Goal: Task Accomplishment & Management: Use online tool/utility

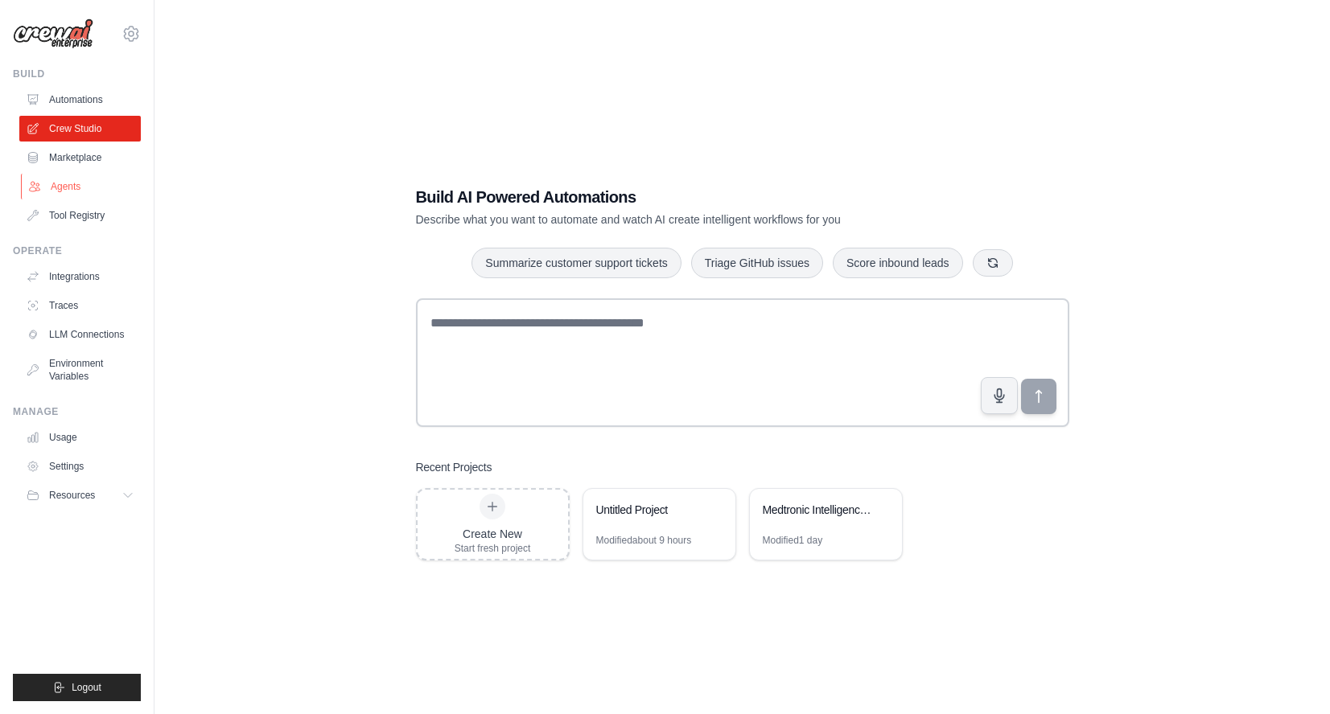
click at [50, 187] on link "Agents" at bounding box center [81, 187] width 121 height 26
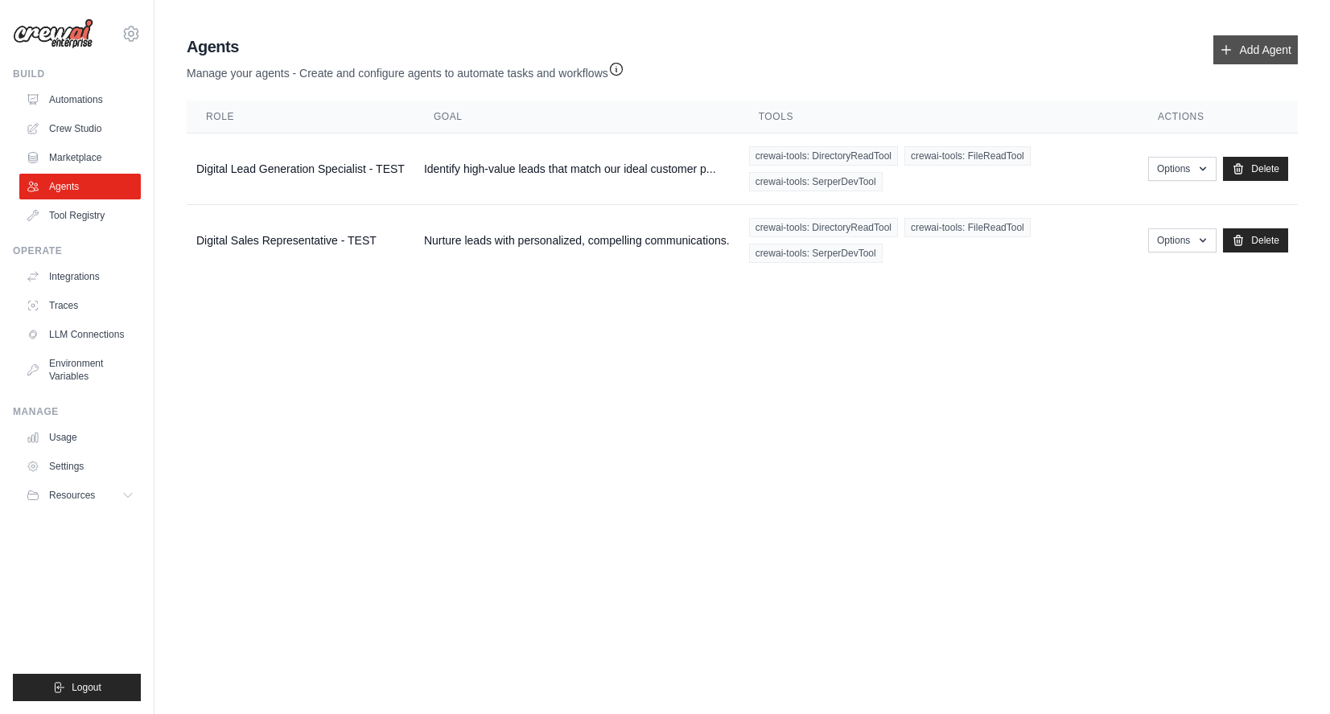
click at [1244, 47] on link "Add Agent" at bounding box center [1255, 49] width 84 height 29
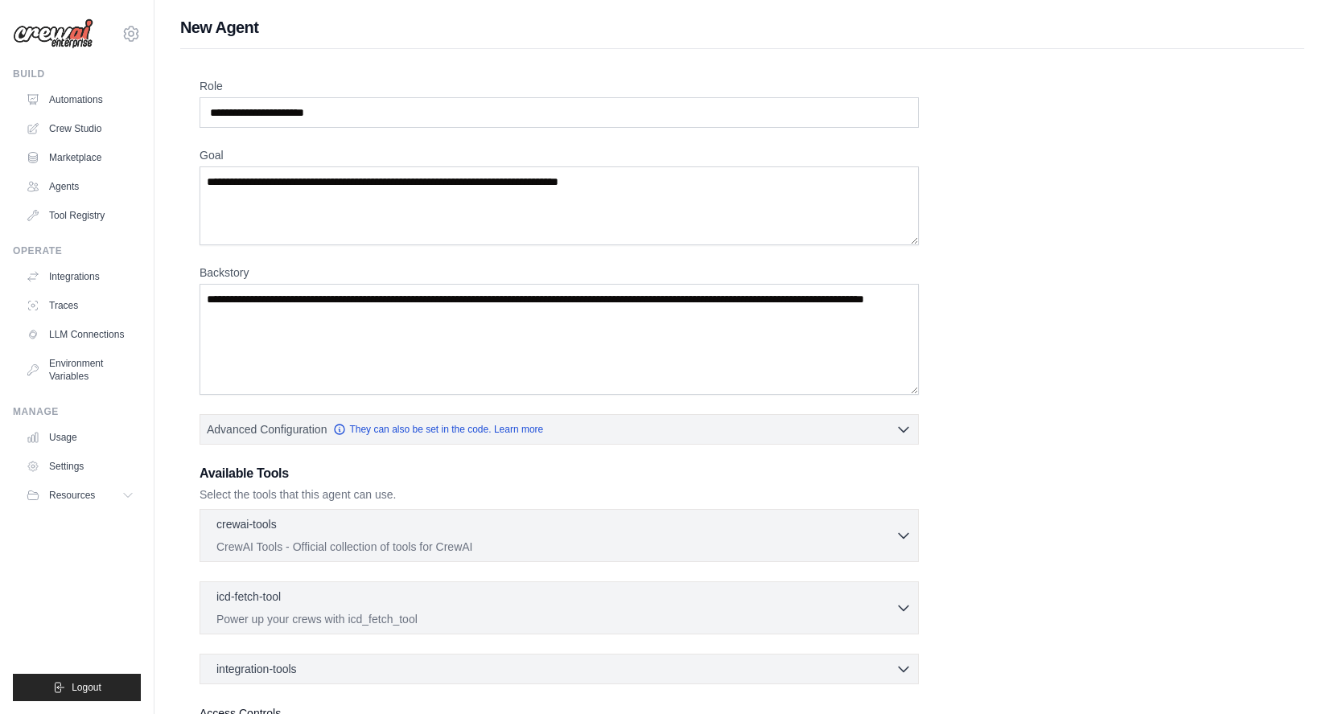
click at [76, 33] on img at bounding box center [53, 34] width 80 height 31
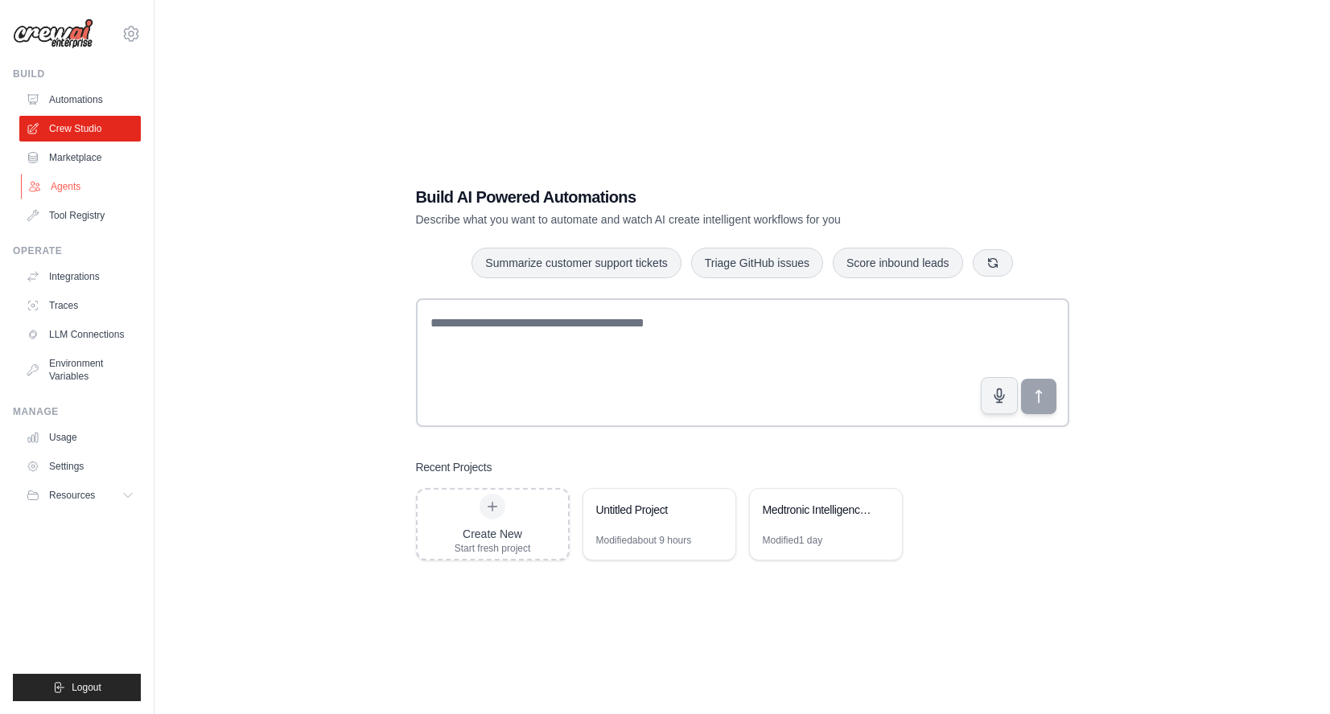
click at [87, 185] on link "Agents" at bounding box center [81, 187] width 121 height 26
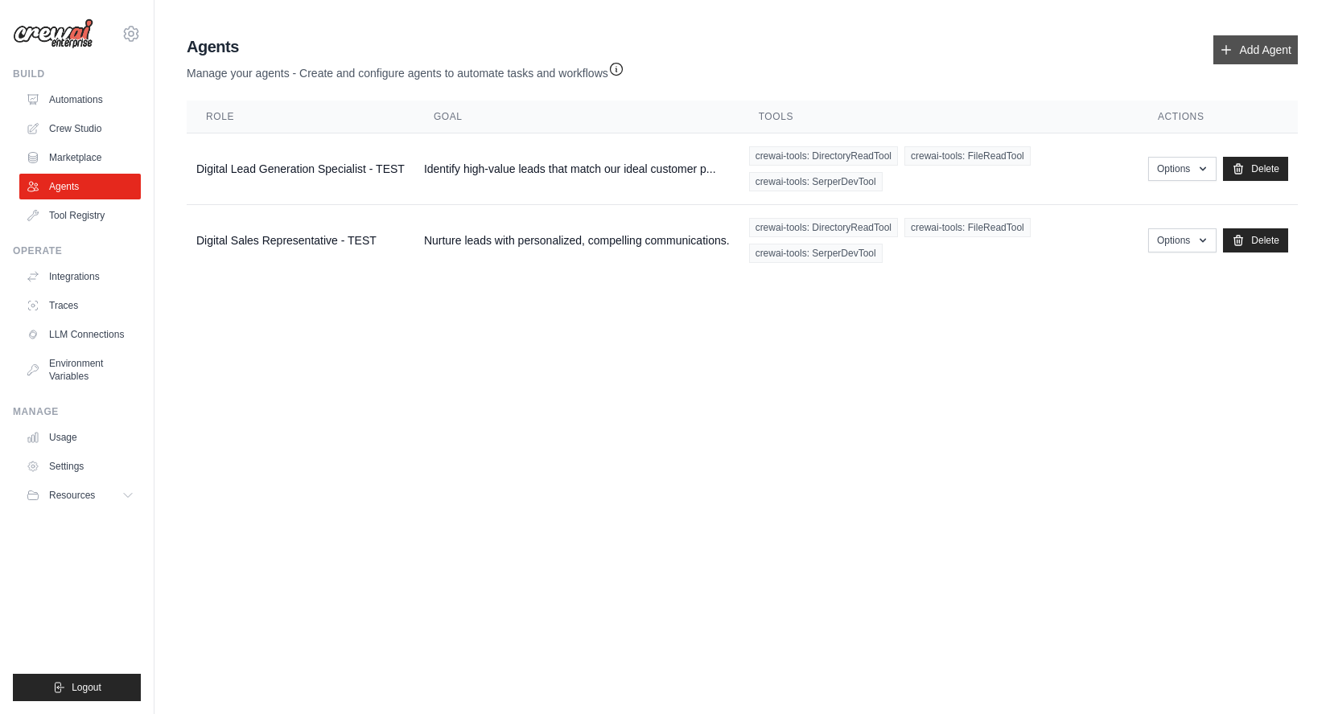
click at [1262, 56] on link "Add Agent" at bounding box center [1255, 49] width 84 height 29
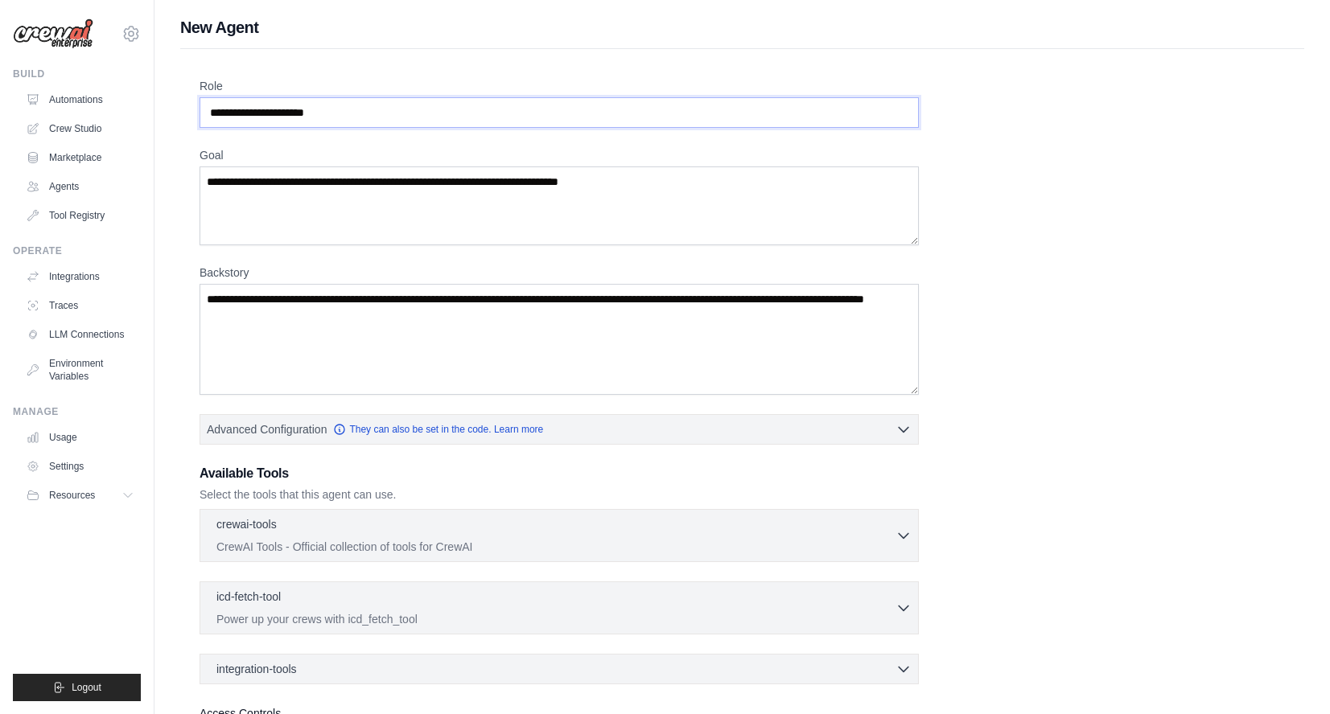
drag, startPoint x: 316, startPoint y: 115, endPoint x: 204, endPoint y: 111, distance: 111.9
click at [204, 111] on input "Role" at bounding box center [559, 112] width 719 height 31
drag, startPoint x: 211, startPoint y: 111, endPoint x: 339, endPoint y: 111, distance: 127.9
click at [339, 111] on input "Role" at bounding box center [559, 112] width 719 height 31
click at [307, 177] on textarea "Goal" at bounding box center [559, 206] width 719 height 79
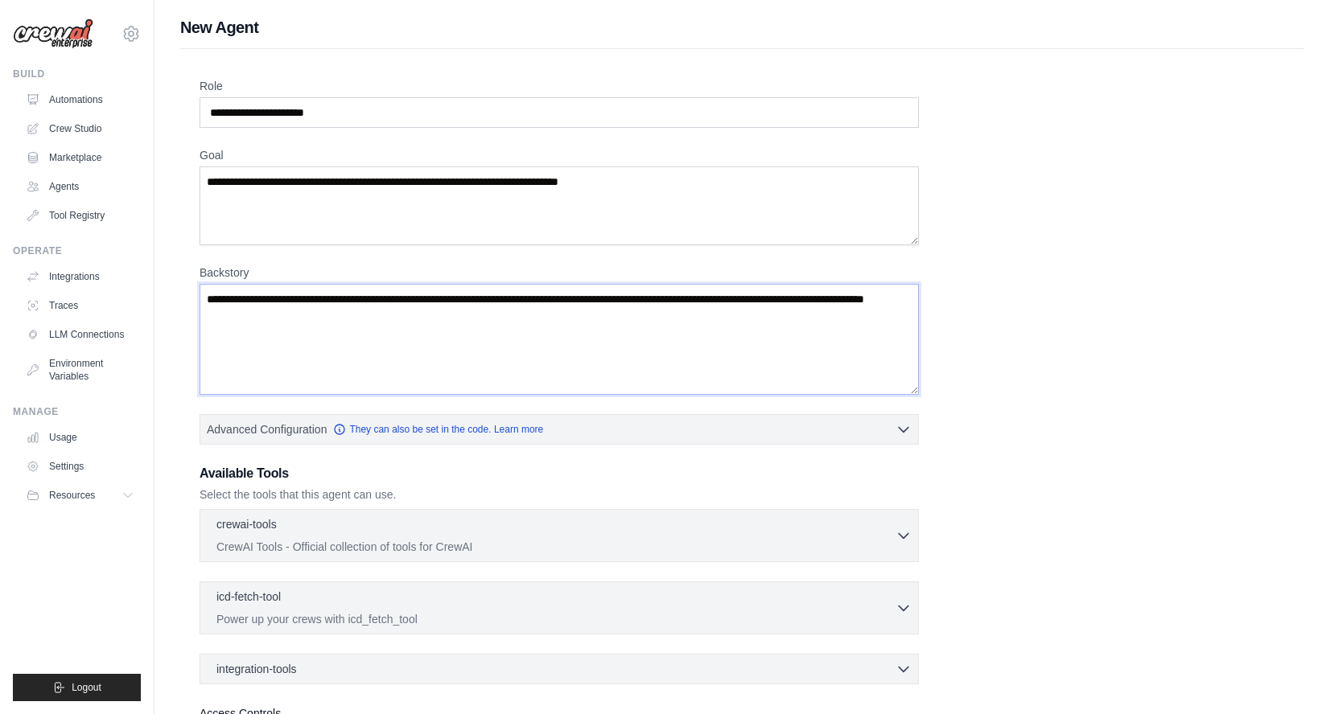
click at [304, 299] on textarea "Backstory" at bounding box center [559, 339] width 719 height 111
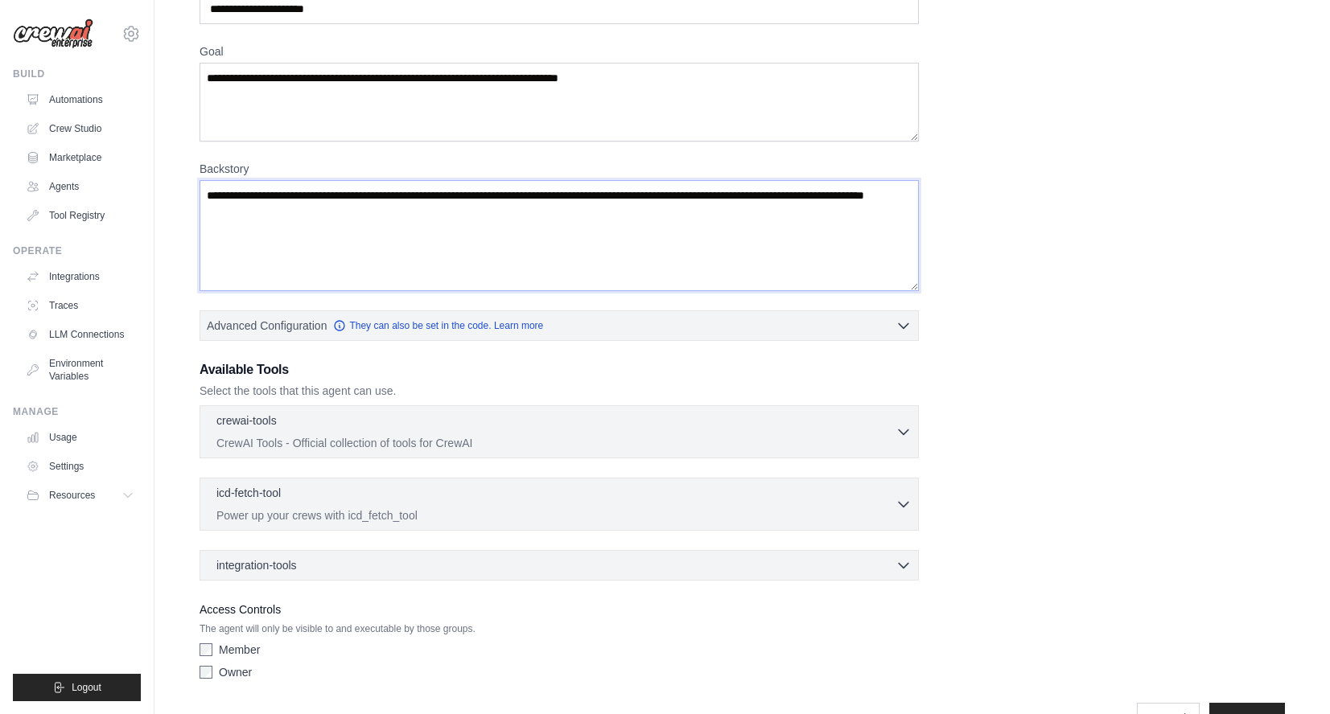
scroll to position [149, 0]
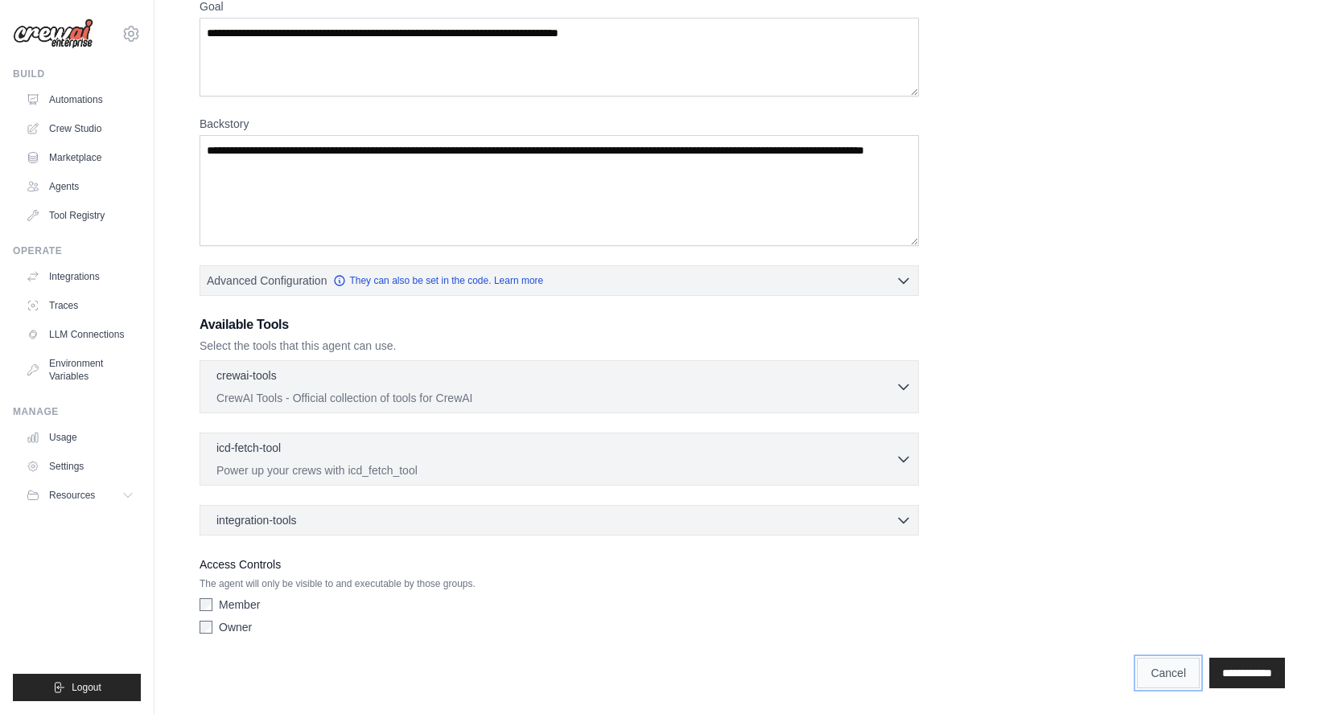
click at [1159, 678] on link "Cancel" at bounding box center [1168, 673] width 63 height 31
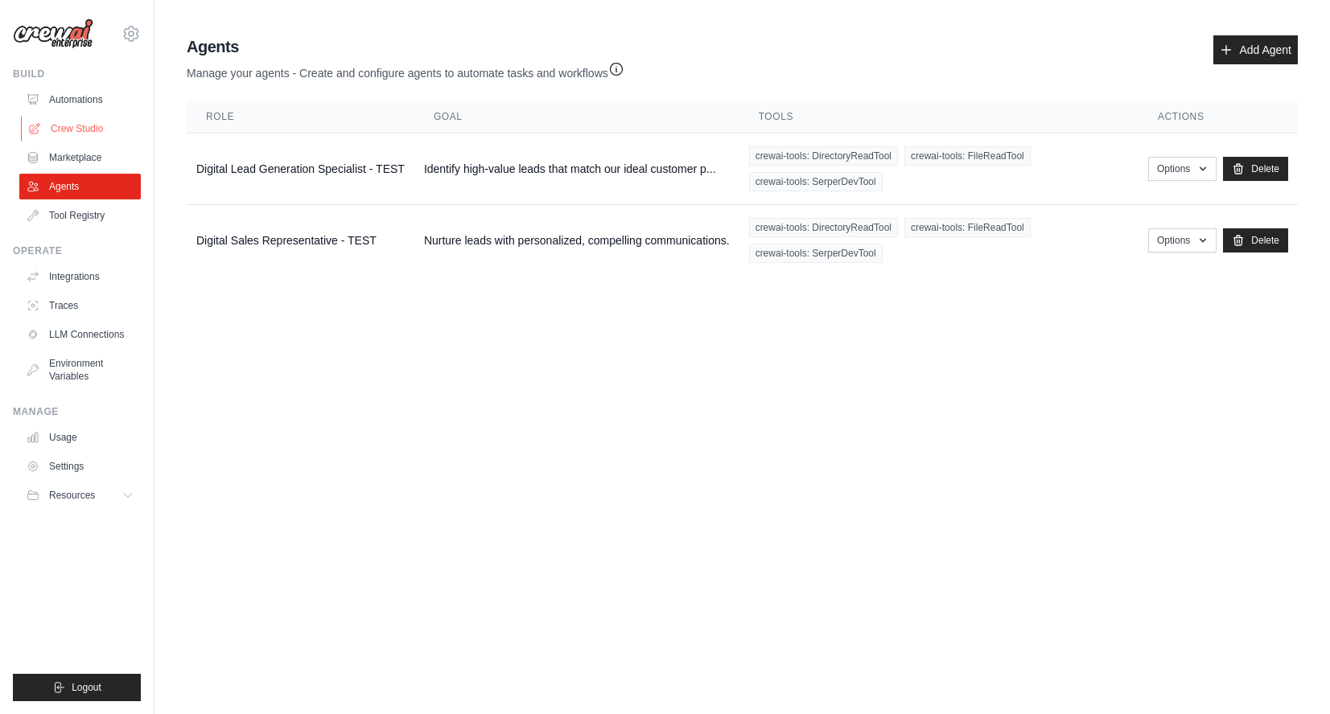
click at [84, 129] on link "Crew Studio" at bounding box center [81, 129] width 121 height 26
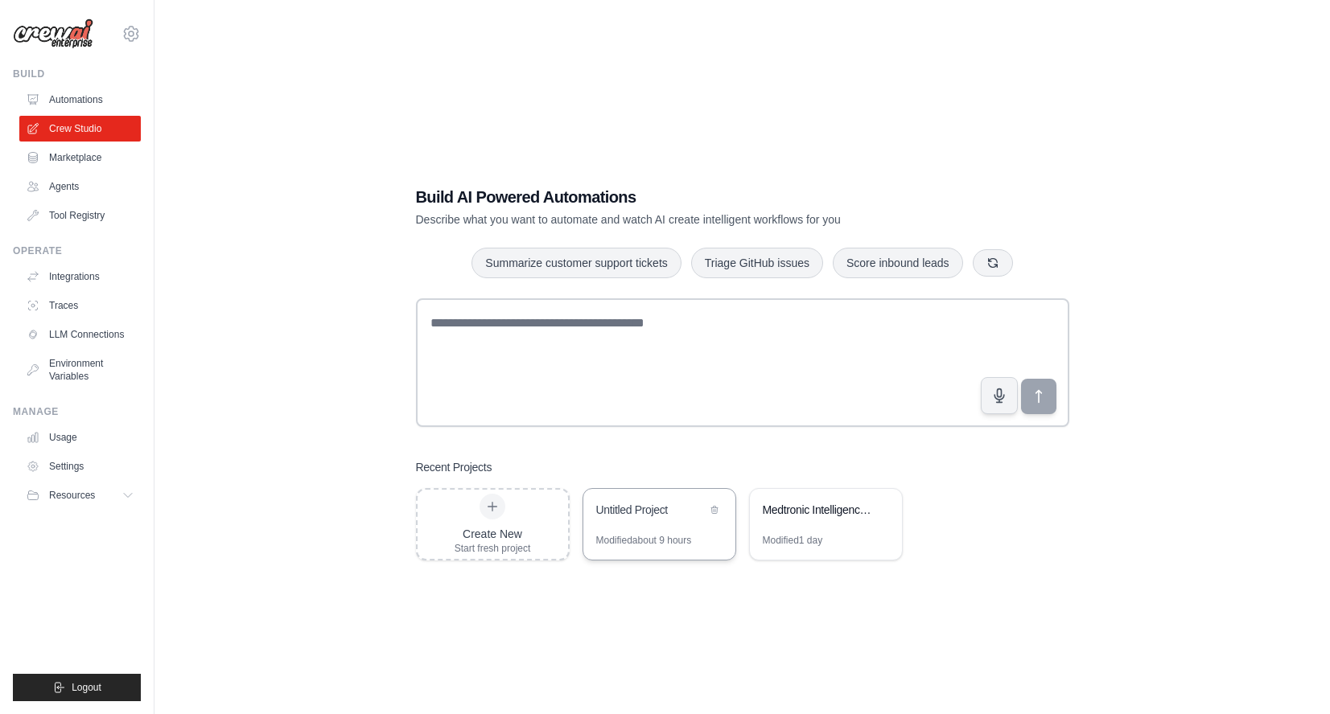
click at [640, 517] on div "Untitled Project" at bounding box center [651, 510] width 110 height 16
click at [657, 542] on div "Modified about 9 hours" at bounding box center [644, 540] width 96 height 13
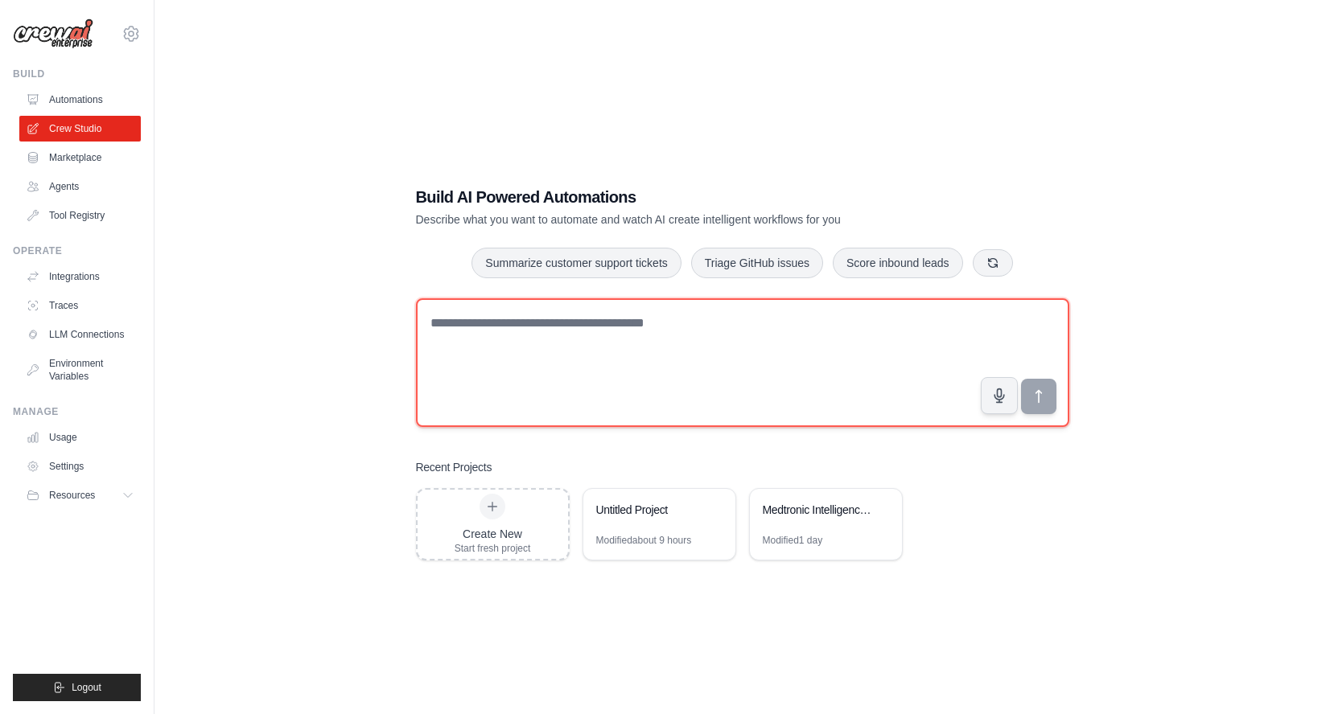
click at [517, 338] on textarea at bounding box center [742, 363] width 653 height 129
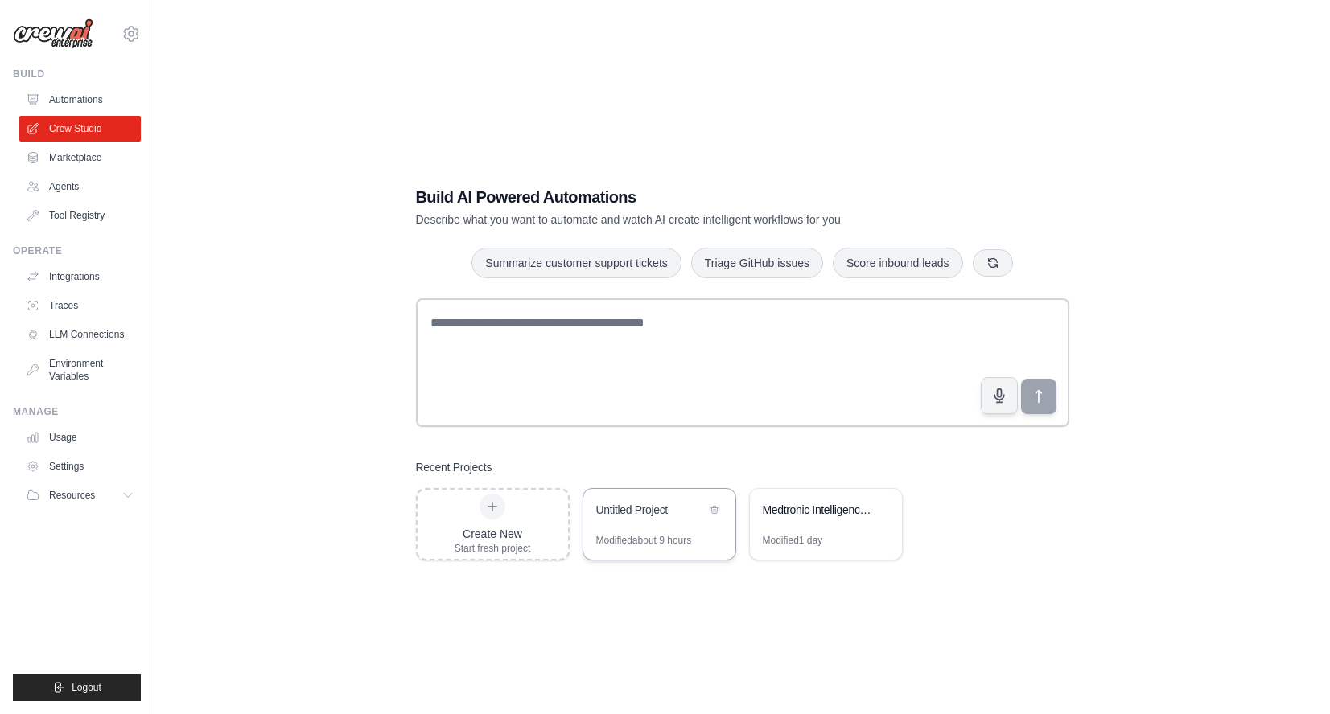
click at [663, 521] on div "Untitled Project" at bounding box center [659, 511] width 152 height 45
click at [687, 550] on div "Modified about 9 hours" at bounding box center [659, 547] width 152 height 26
click at [662, 538] on div "Modified about 9 hours" at bounding box center [644, 540] width 96 height 13
click at [605, 510] on div "Untitled Project" at bounding box center [651, 510] width 110 height 16
click at [508, 498] on div "Create New Start fresh project" at bounding box center [493, 524] width 76 height 61
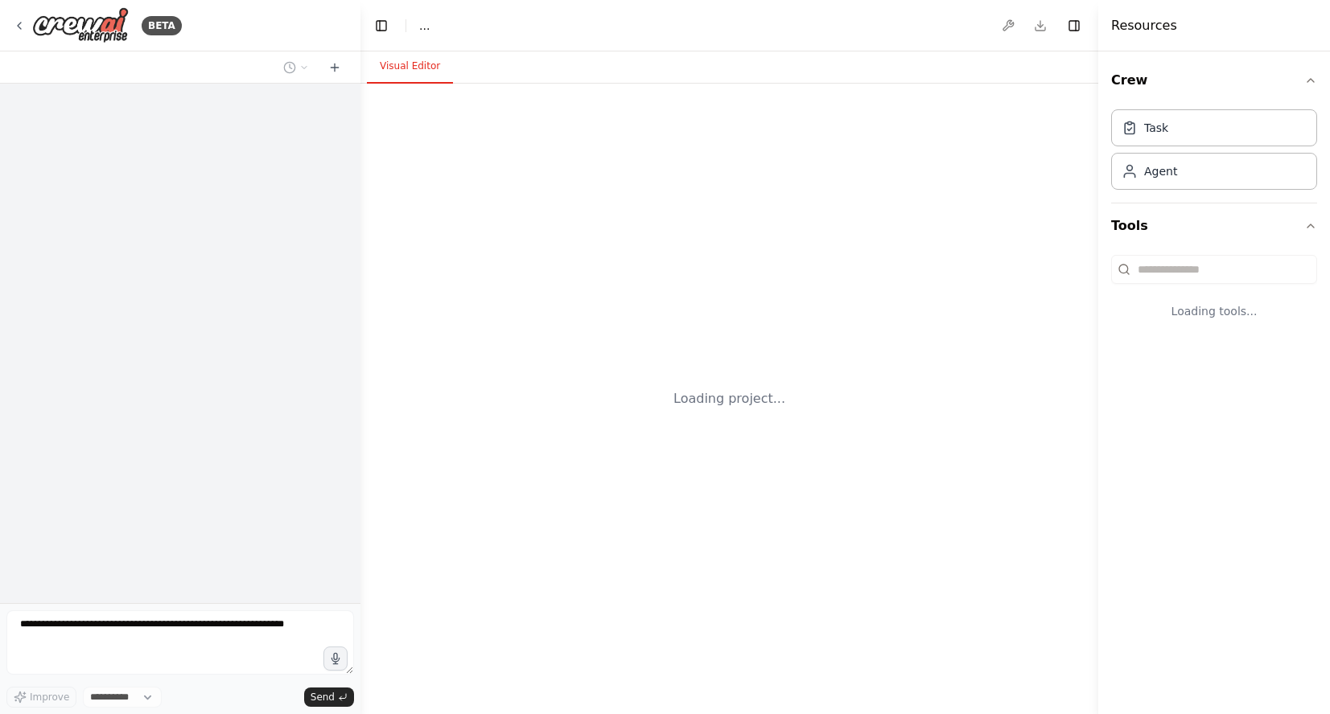
select select "****"
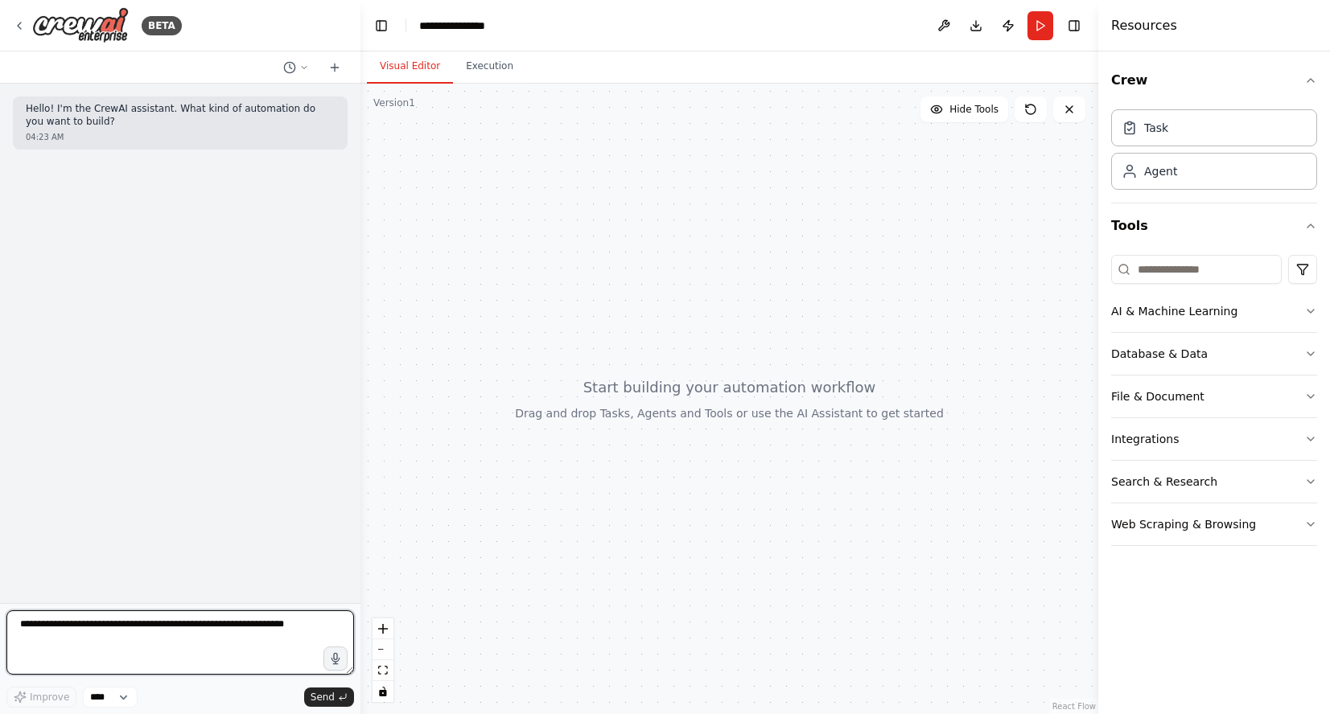
click at [91, 623] on textarea at bounding box center [180, 643] width 348 height 64
paste textarea "**********"
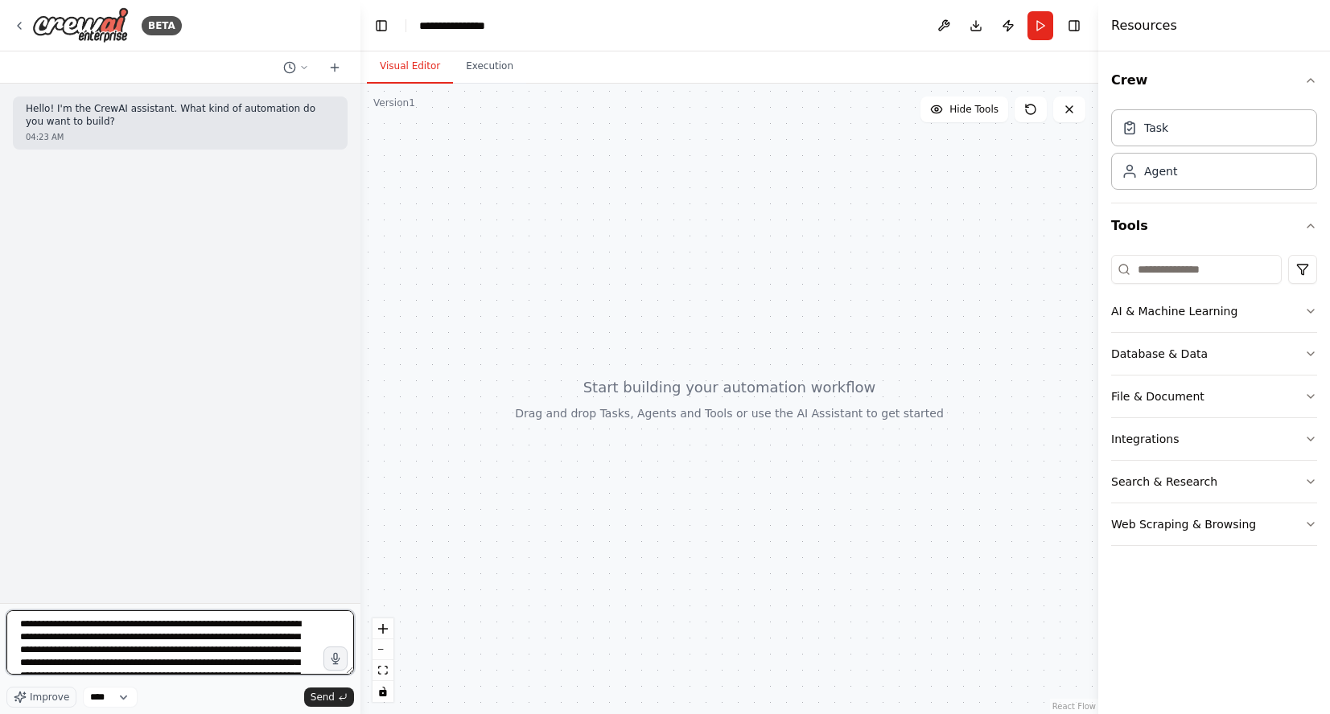
scroll to position [612, 0]
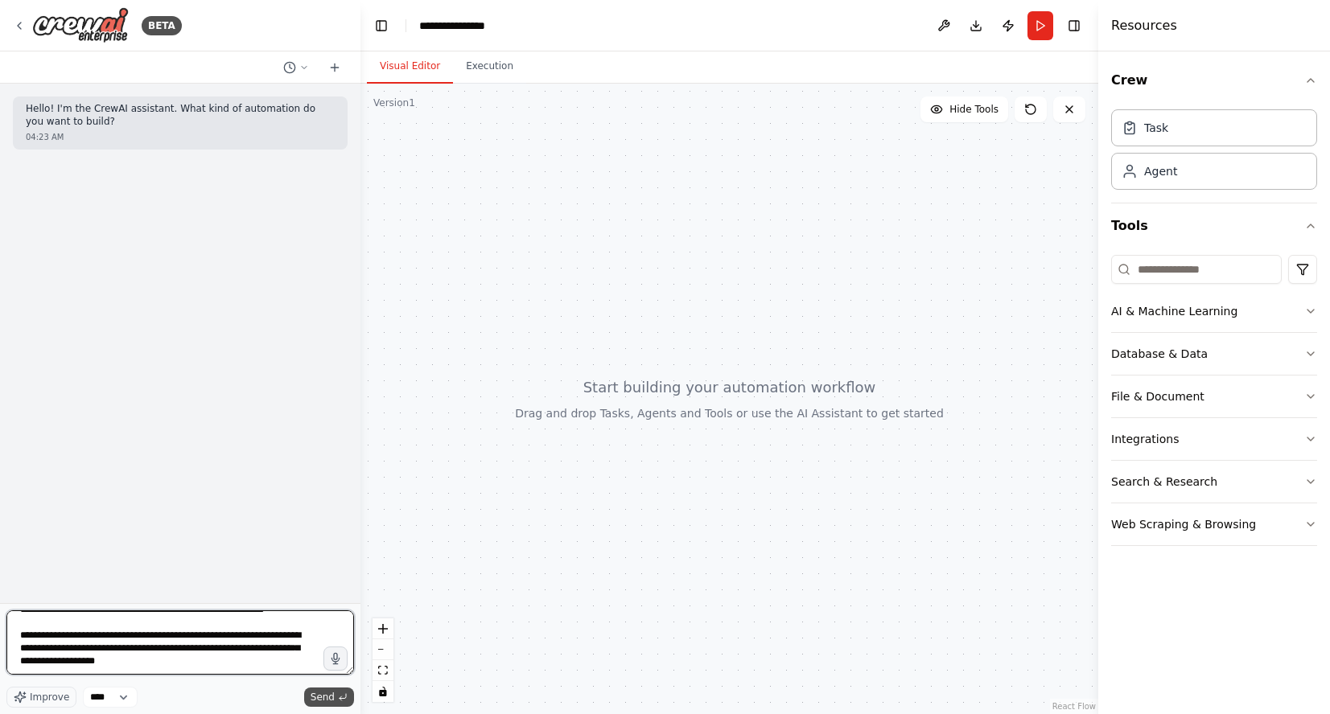
type textarea "**********"
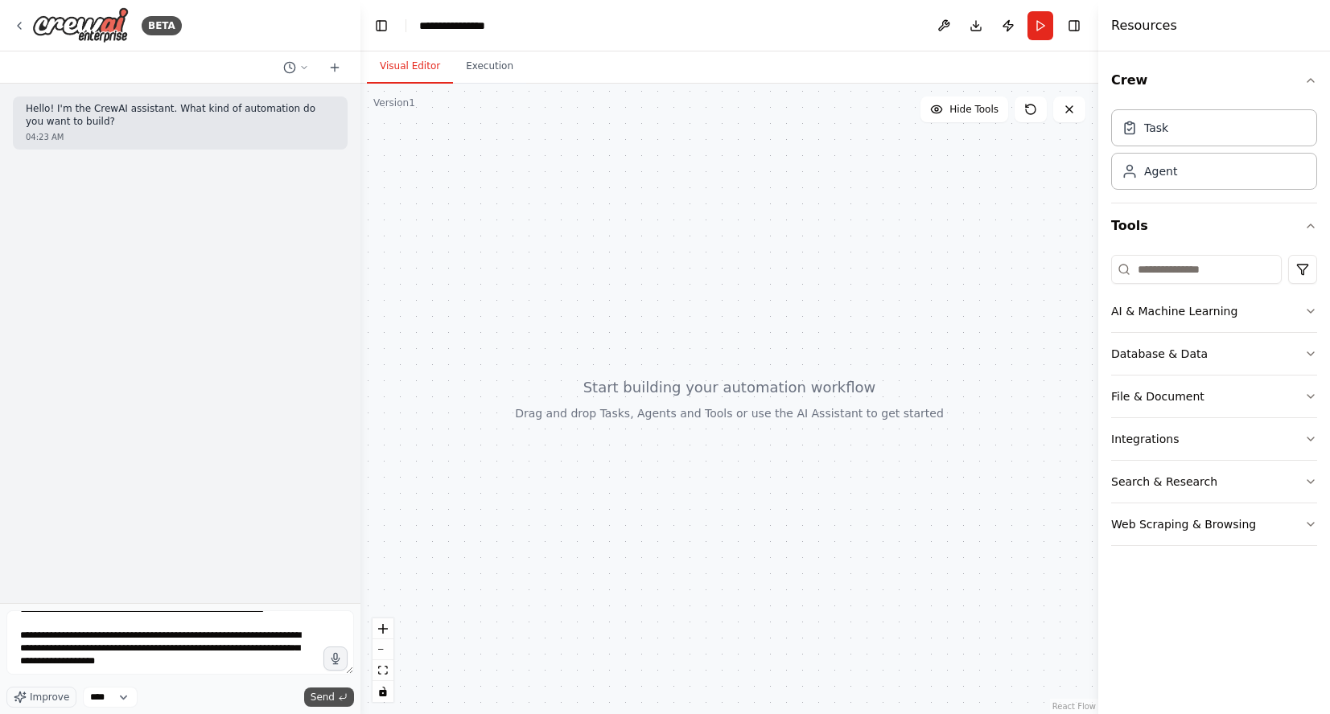
click at [328, 694] on span "Send" at bounding box center [323, 697] width 24 height 13
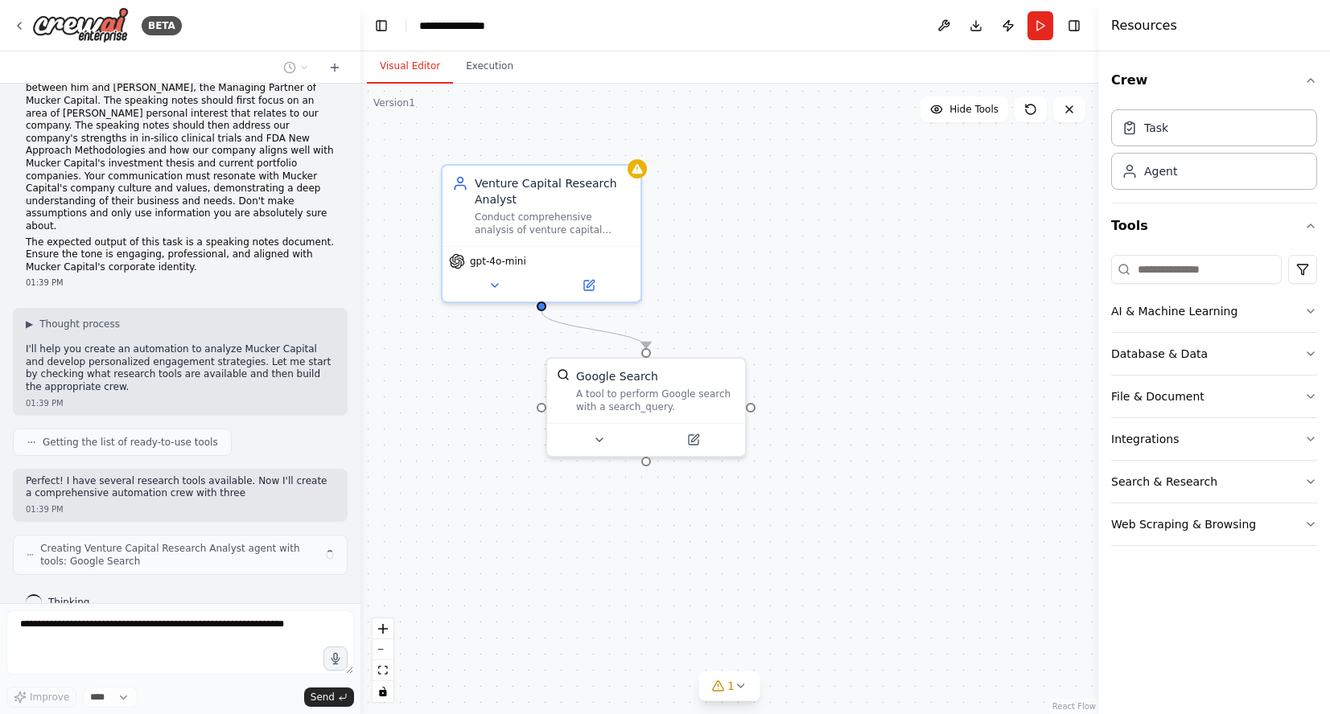
scroll to position [539, 0]
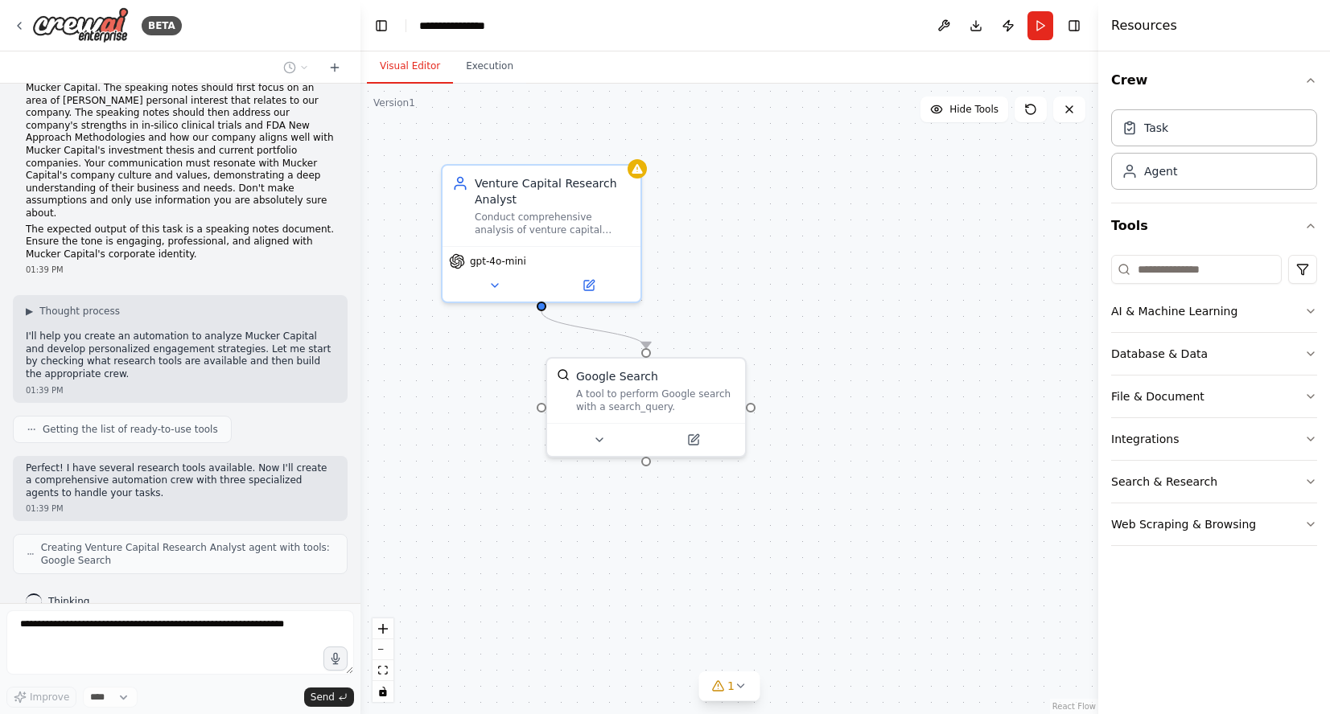
click at [257, 541] on span "Creating Venture Capital Research Analyst agent with tools: Google Search" at bounding box center [187, 554] width 293 height 26
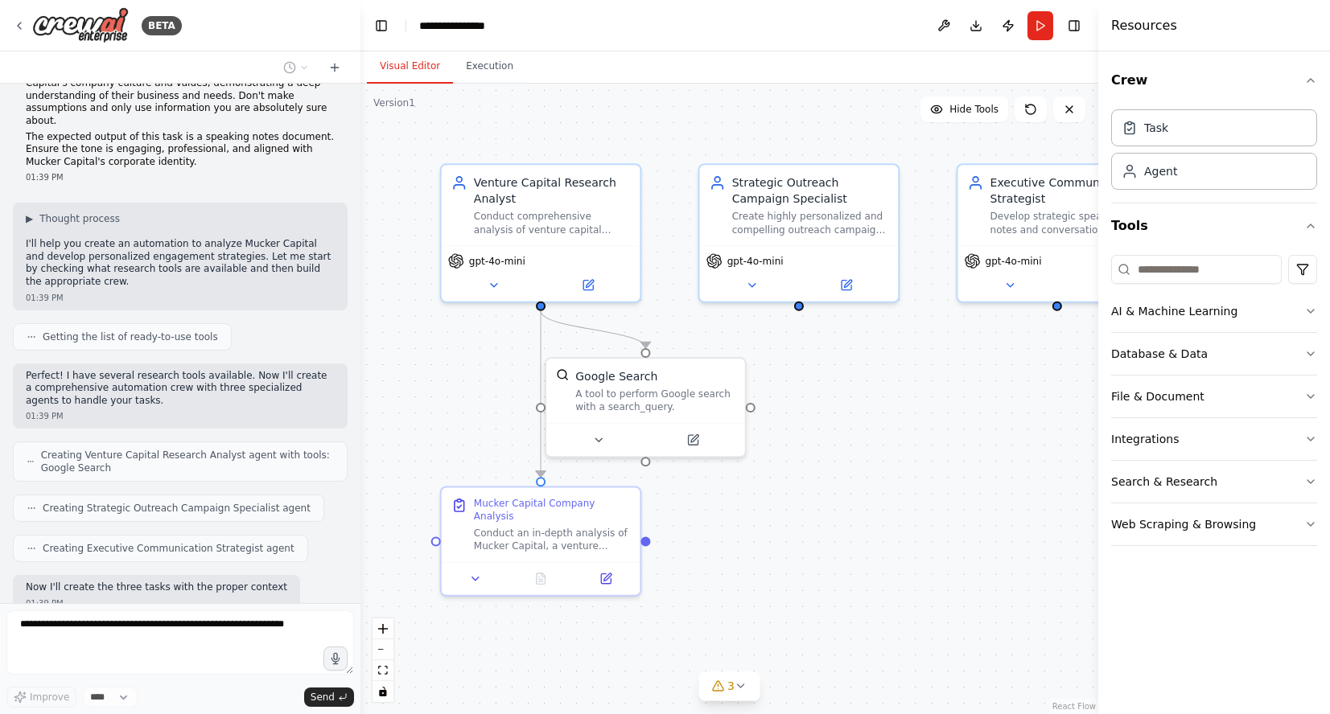
scroll to position [714, 0]
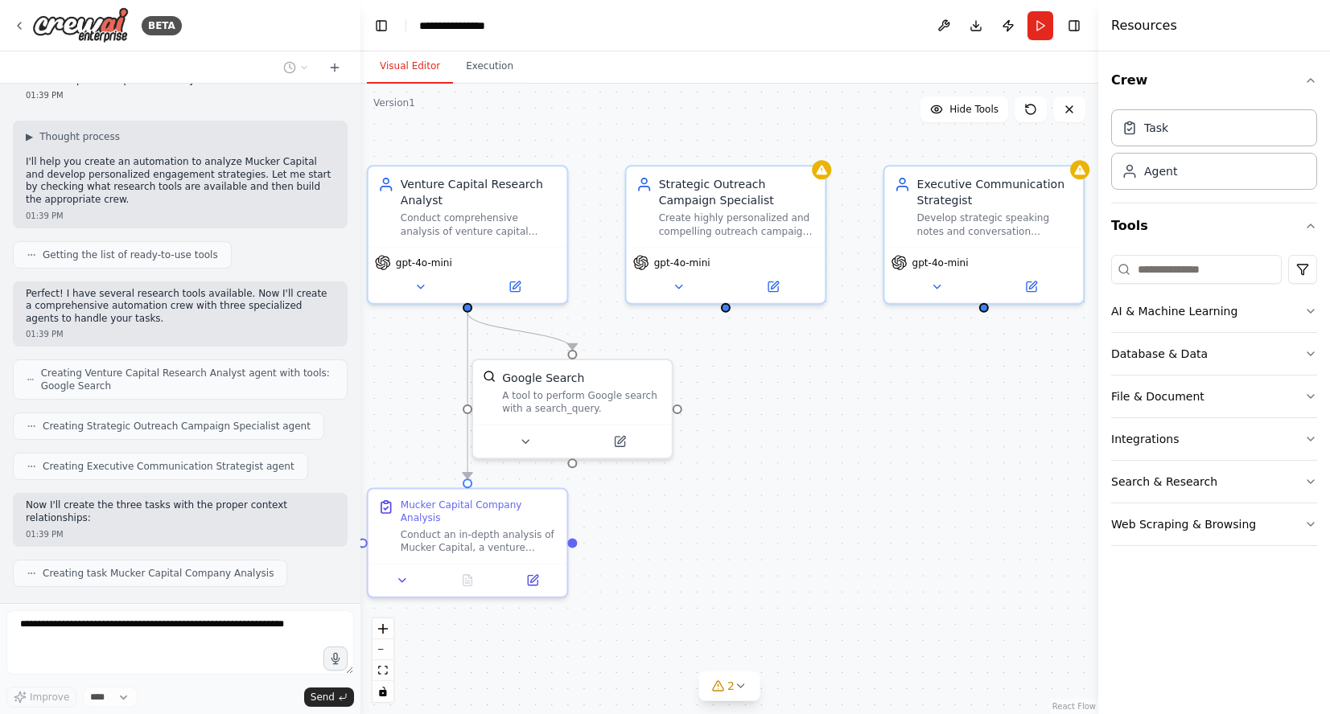
drag, startPoint x: 816, startPoint y: 126, endPoint x: 743, endPoint y: 127, distance: 73.2
click at [743, 127] on div ".deletable-edge-delete-btn { width: 20px; height: 20px; border: 0px solid #ffff…" at bounding box center [729, 399] width 738 height 631
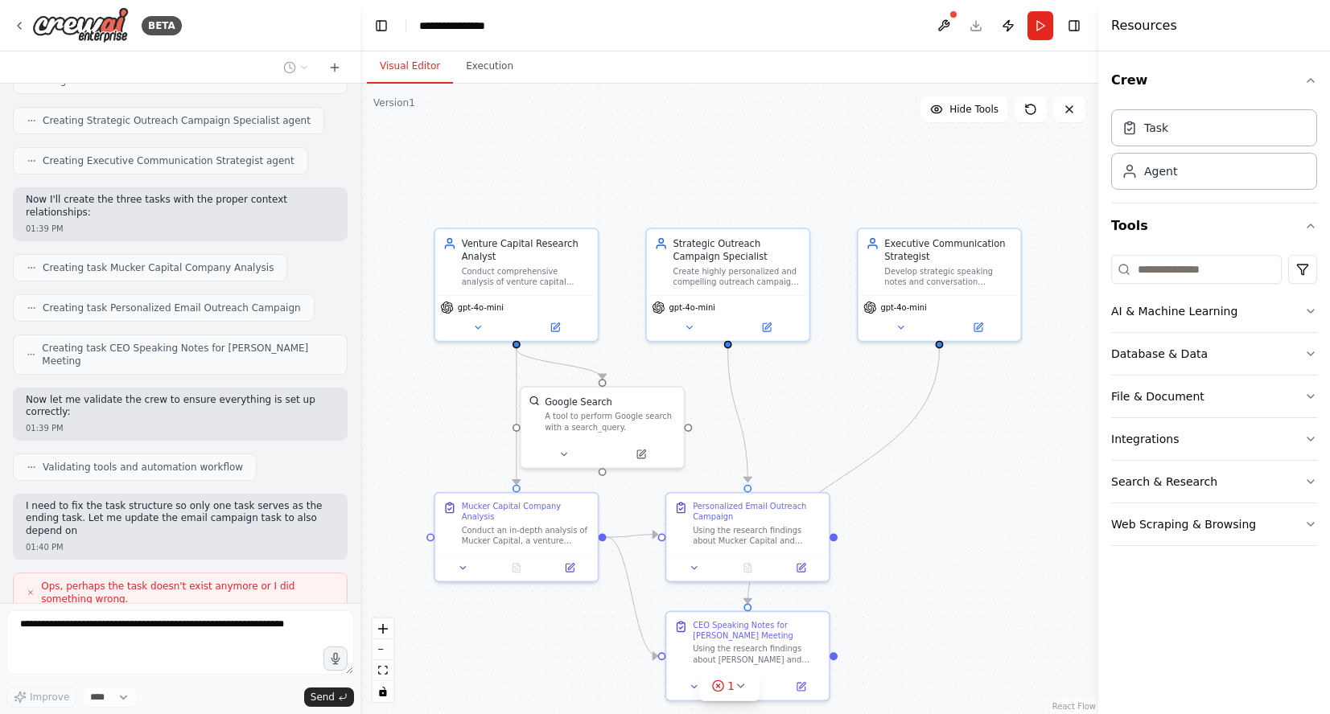
scroll to position [1032, 0]
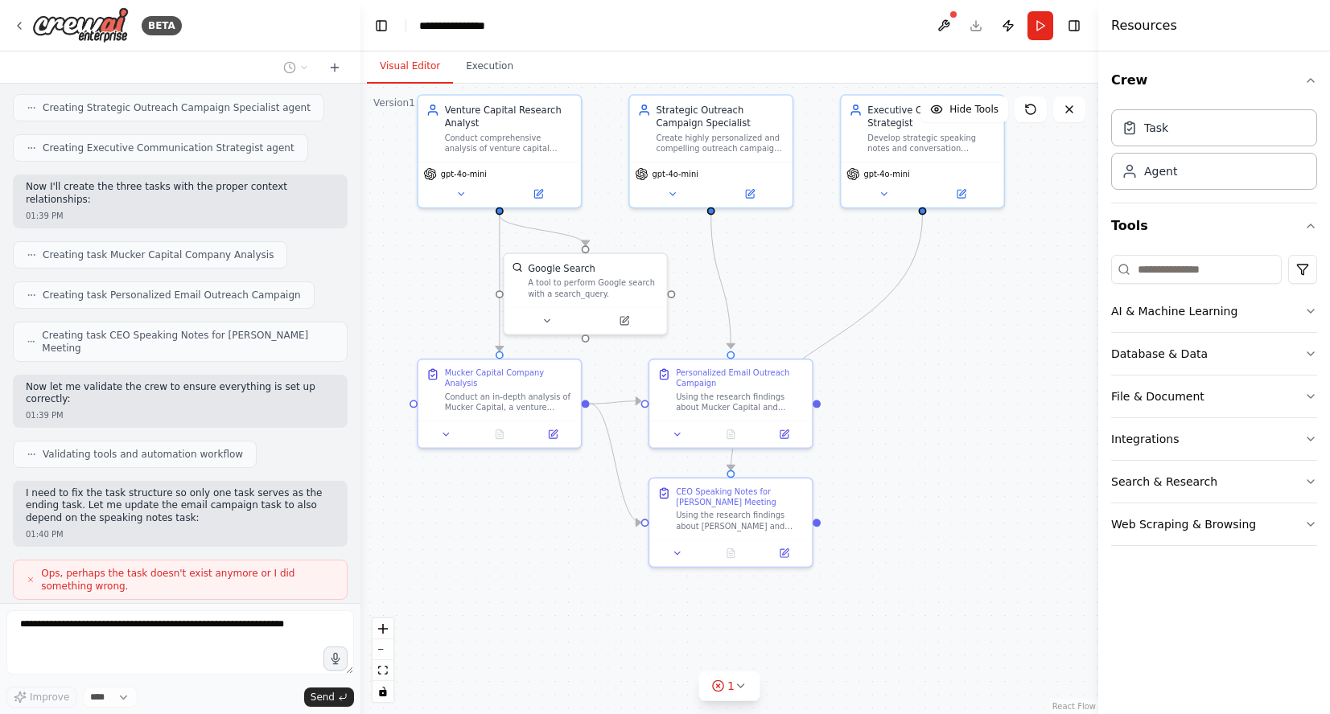
drag, startPoint x: 918, startPoint y: 587, endPoint x: 901, endPoint y: 453, distance: 134.6
click at [901, 453] on div ".deletable-edge-delete-btn { width: 20px; height: 20px; border: 0px solid #ffff…" at bounding box center [729, 399] width 738 height 631
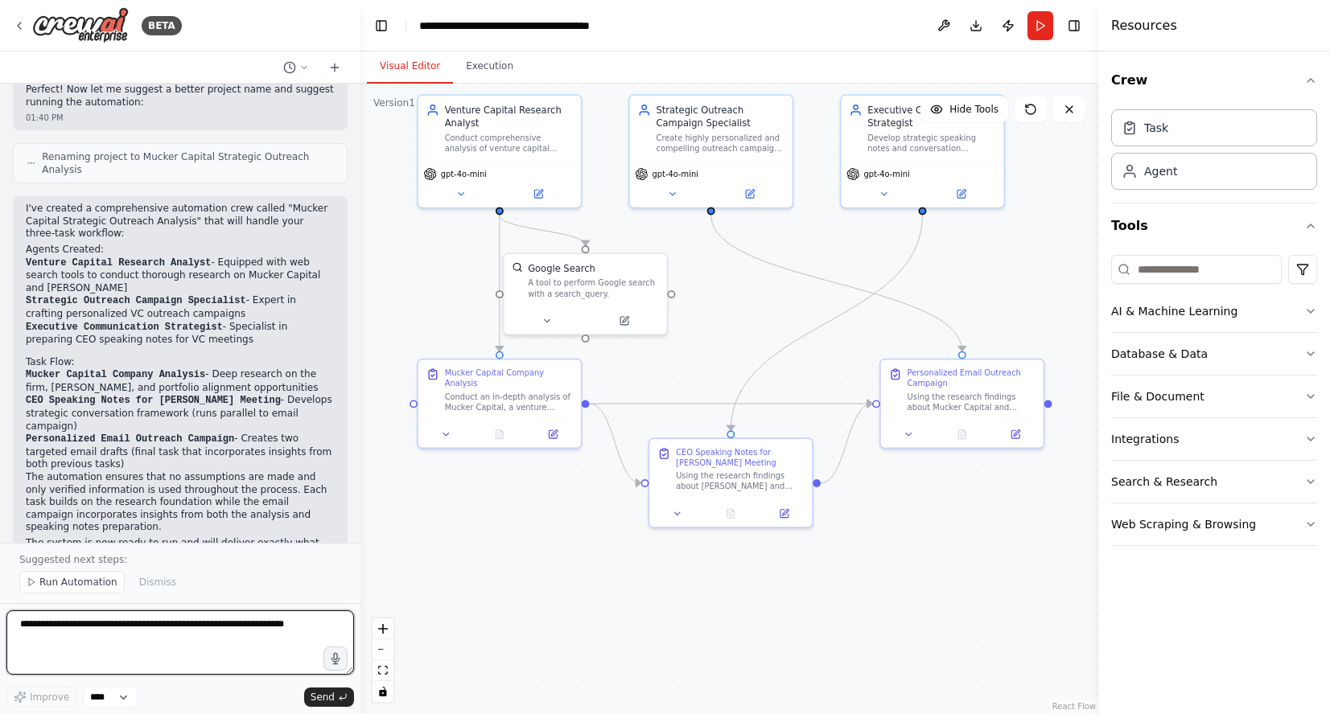
scroll to position [1881, 0]
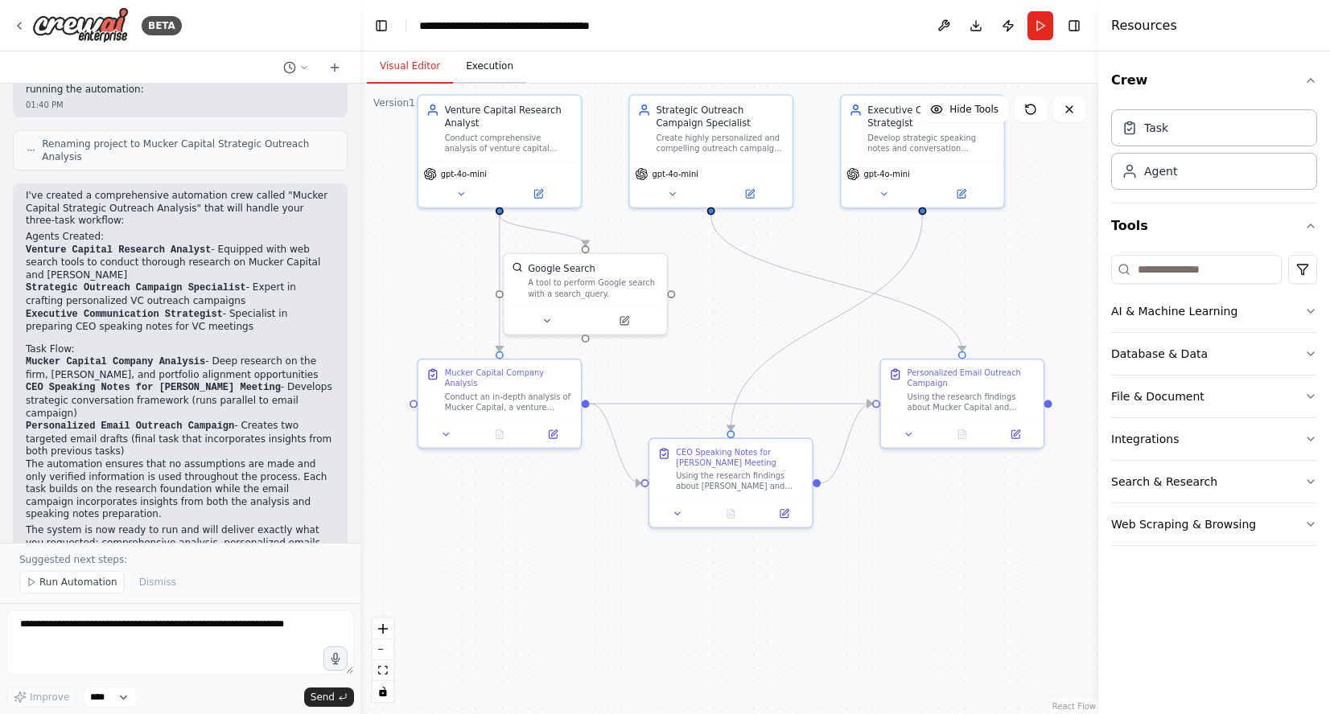
click at [488, 66] on button "Execution" at bounding box center [489, 67] width 73 height 34
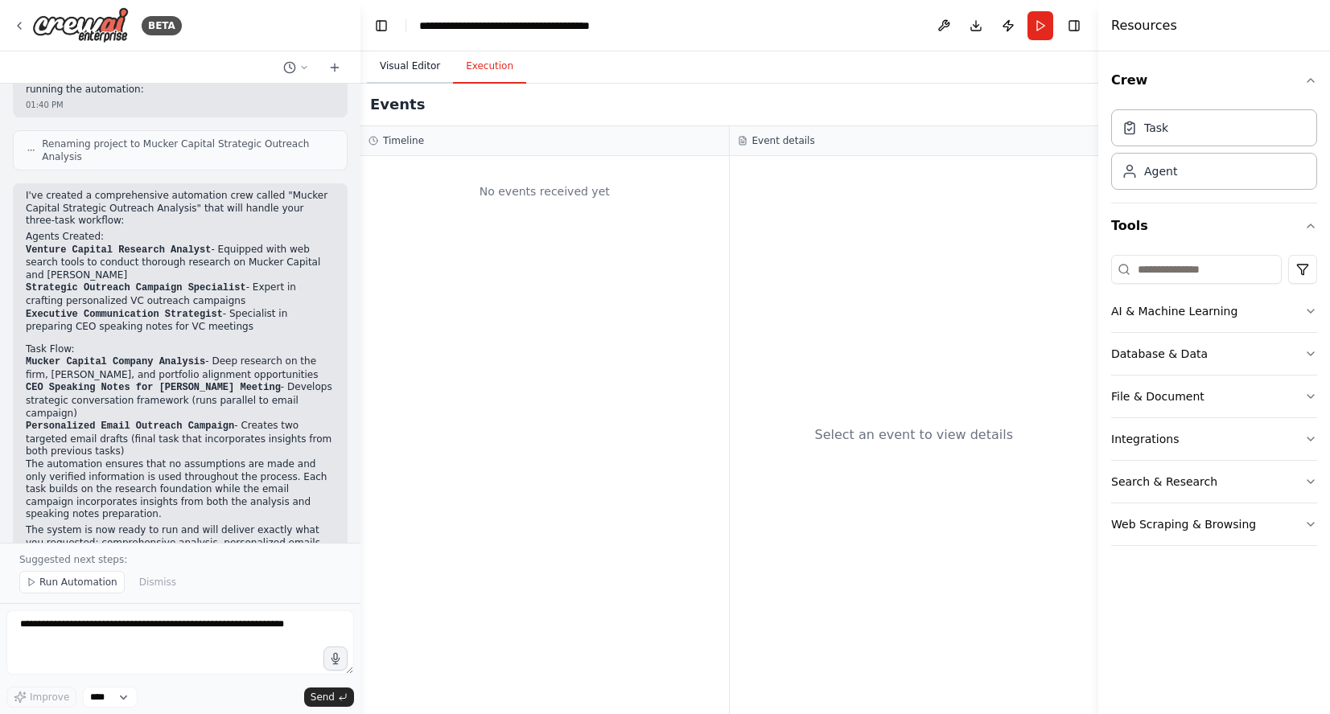
click at [416, 68] on button "Visual Editor" at bounding box center [410, 67] width 86 height 34
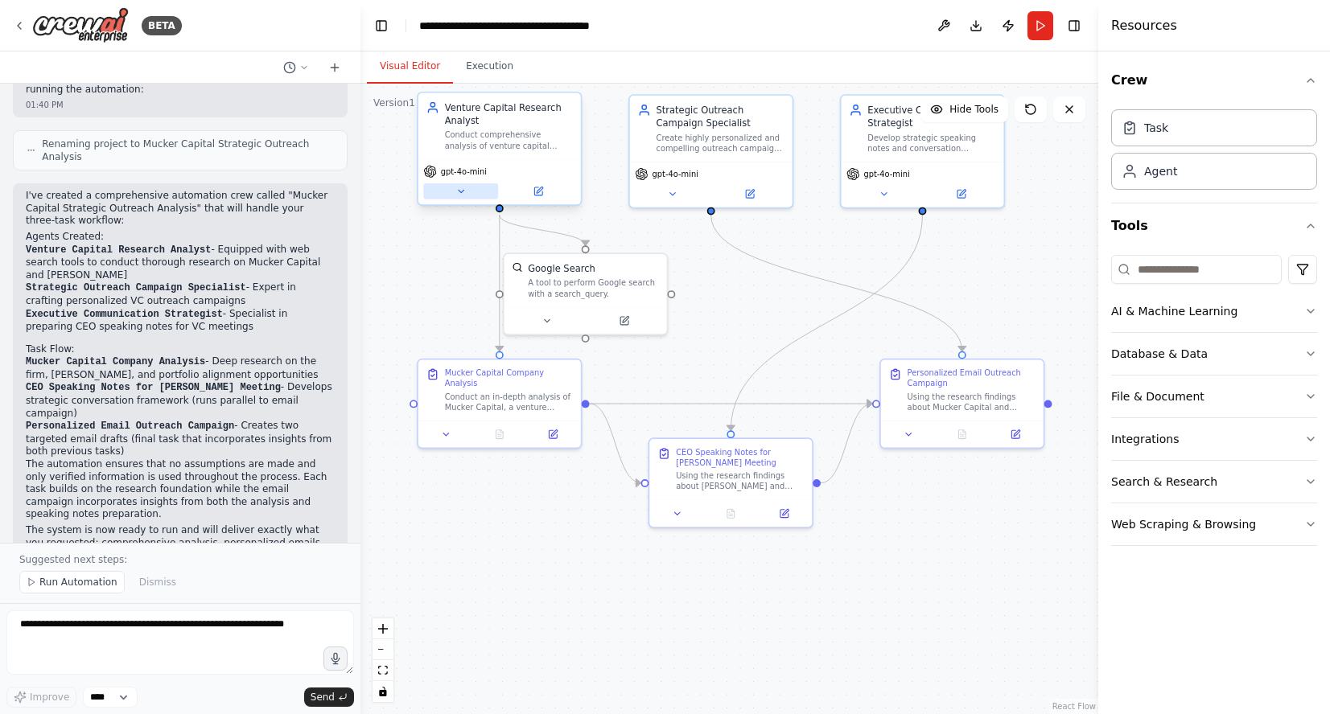
click at [460, 191] on icon at bounding box center [462, 191] width 6 height 2
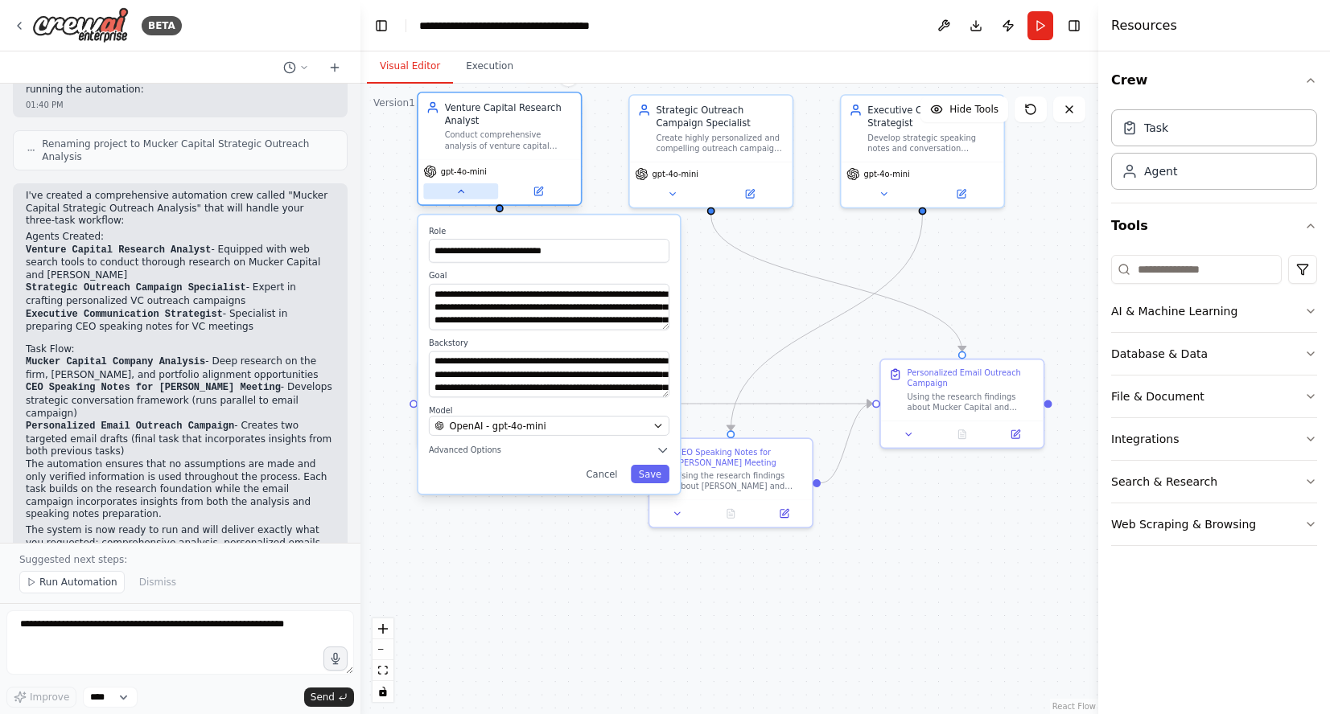
click at [460, 195] on icon at bounding box center [460, 191] width 10 height 10
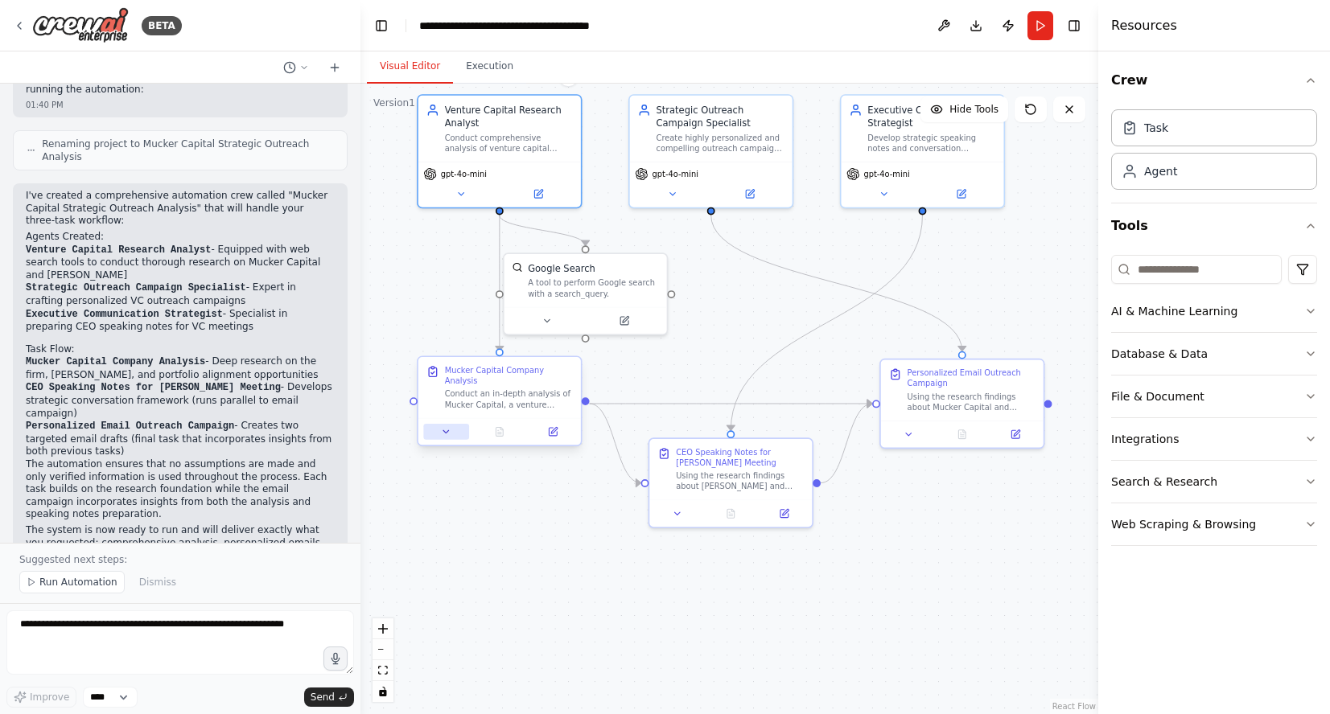
click at [449, 431] on icon at bounding box center [446, 431] width 10 height 10
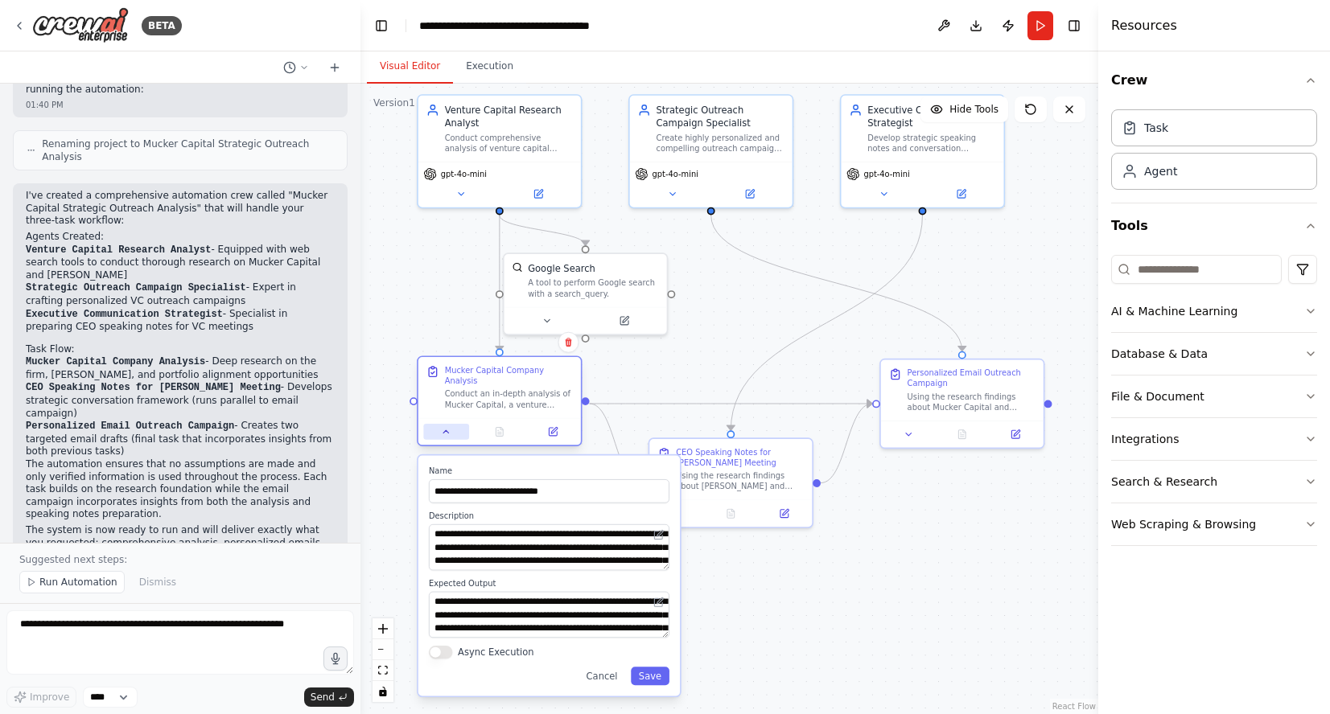
click at [446, 428] on icon at bounding box center [446, 431] width 10 height 10
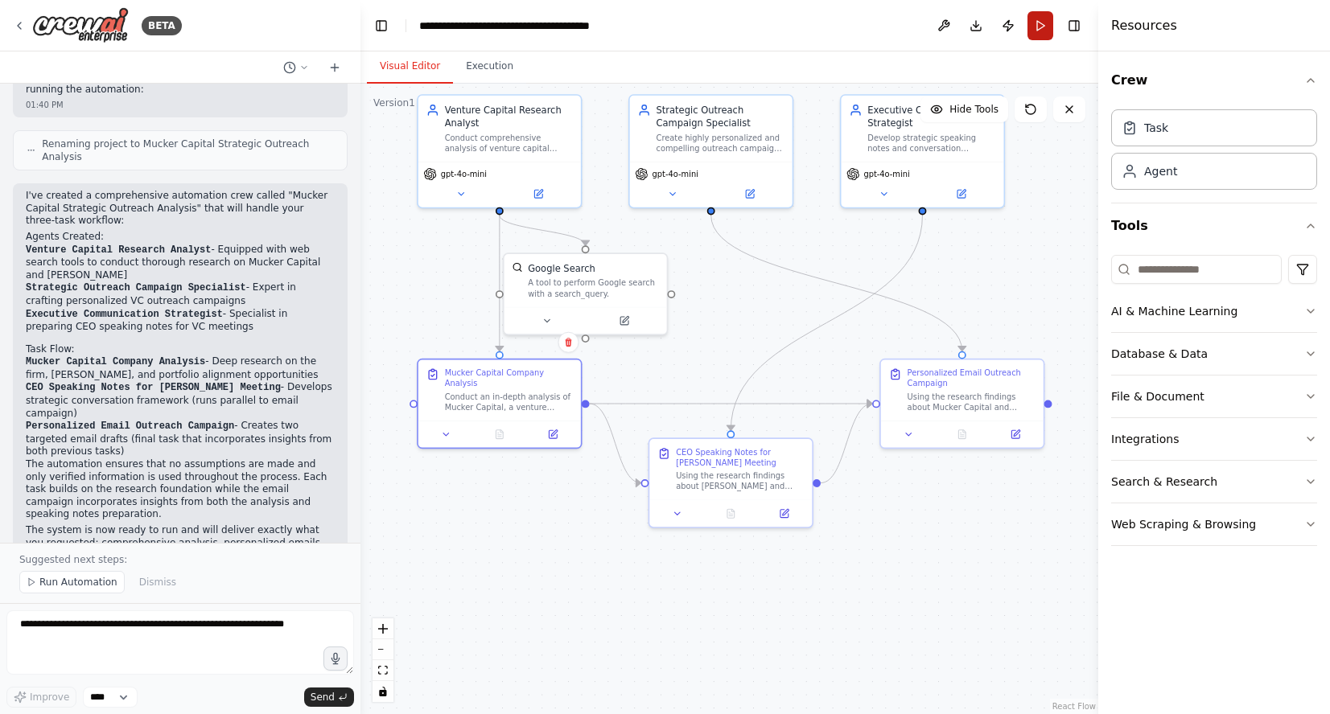
click at [1043, 27] on button "Run" at bounding box center [1040, 25] width 26 height 29
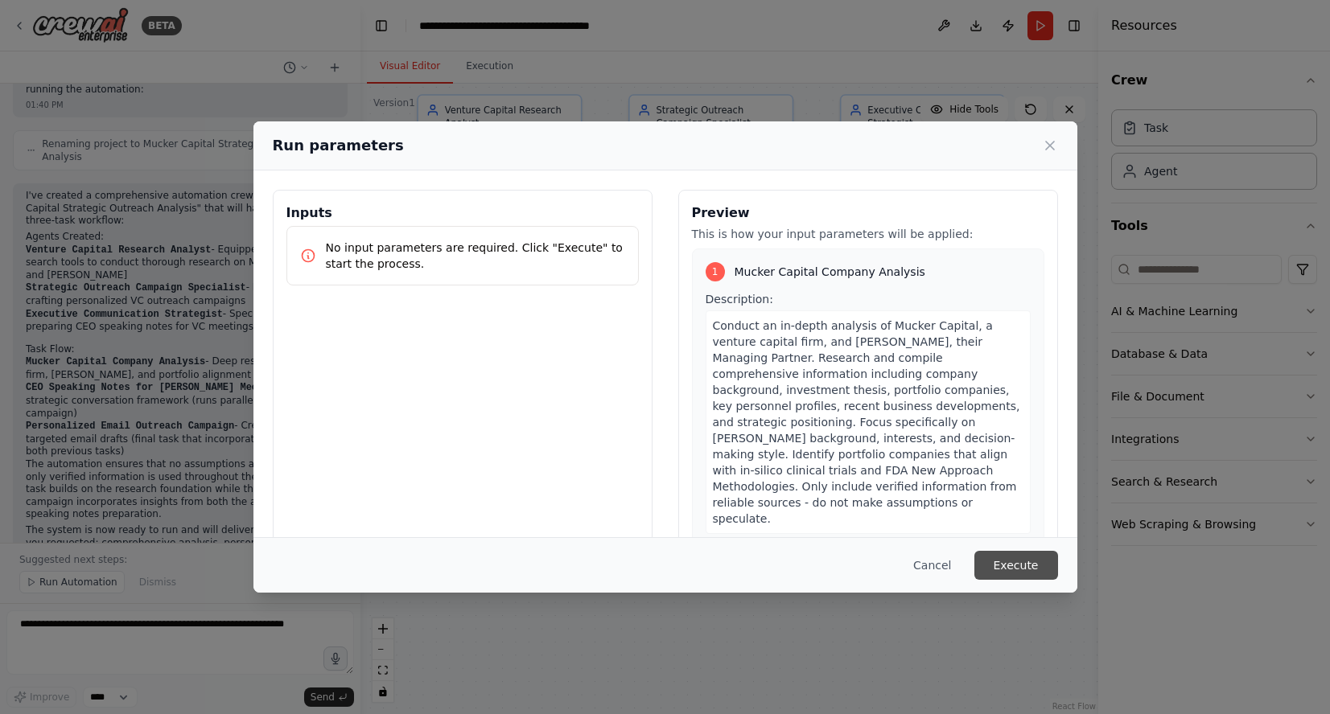
click at [1023, 562] on button "Execute" at bounding box center [1016, 565] width 84 height 29
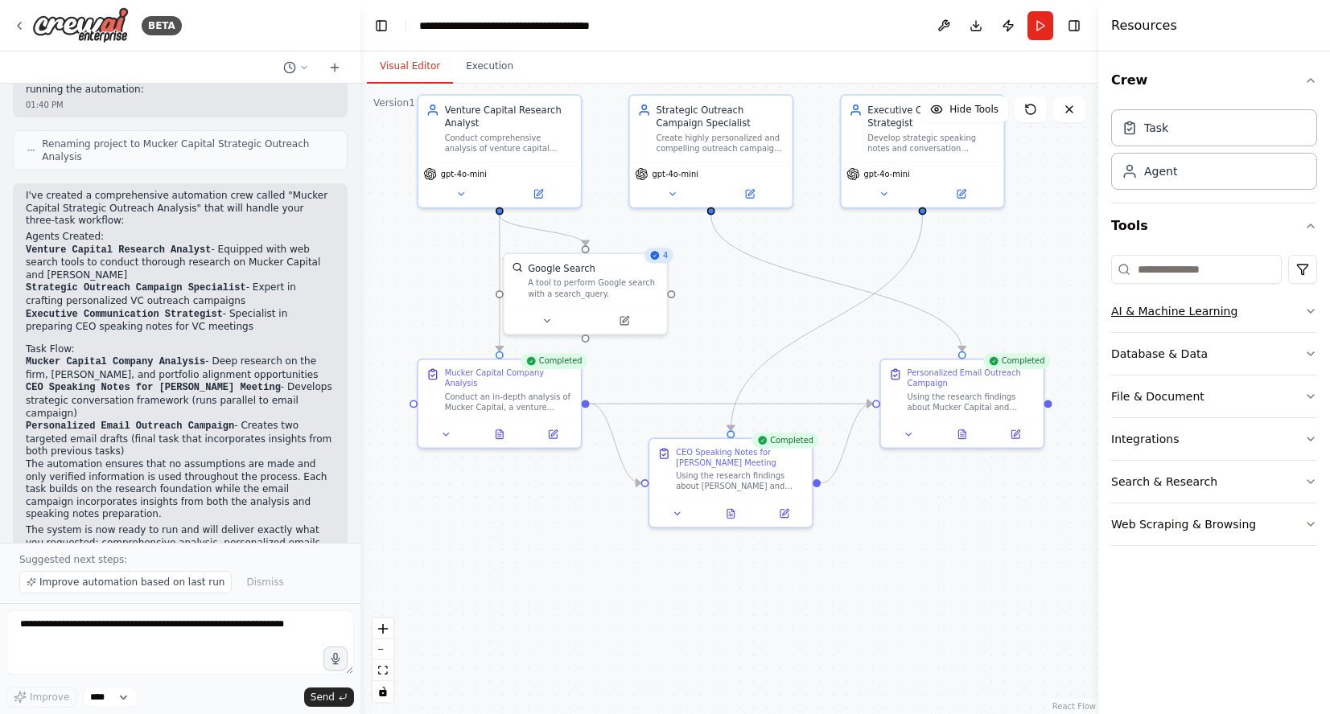
click at [1311, 314] on icon "button" at bounding box center [1310, 311] width 13 height 13
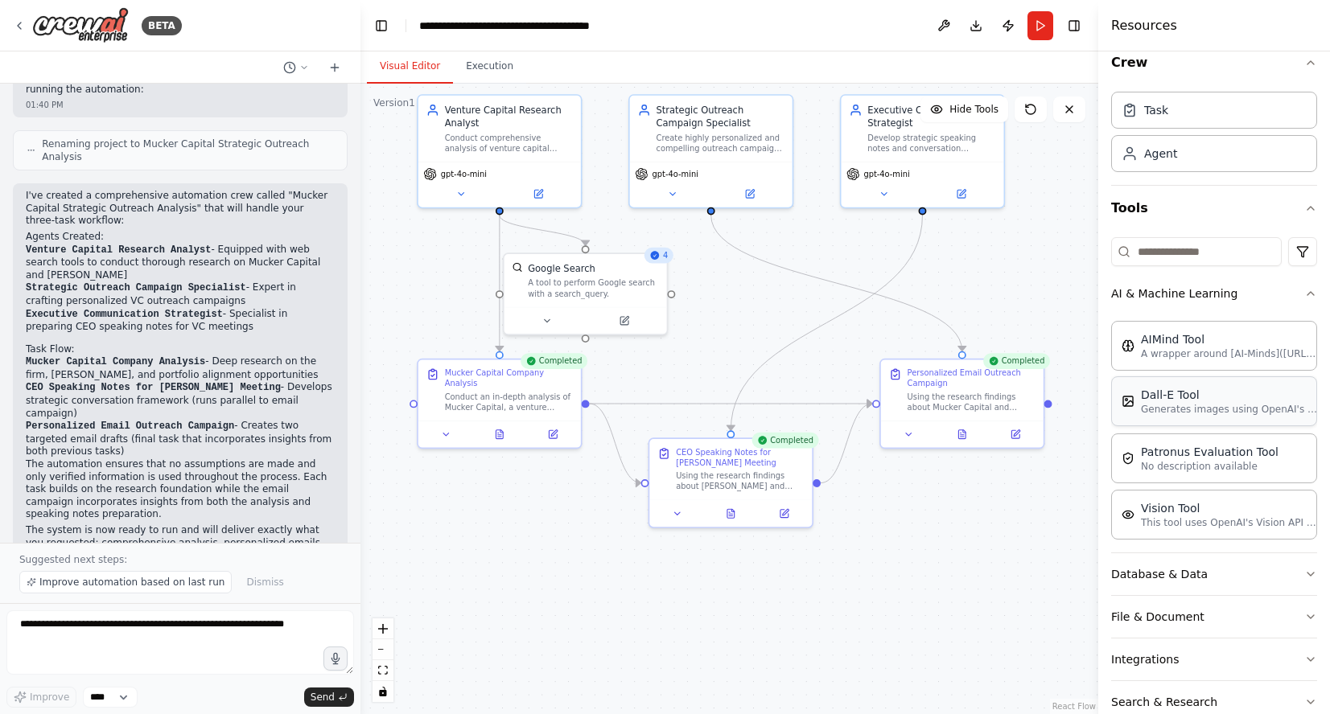
scroll to position [15, 0]
click at [1304, 296] on icon "button" at bounding box center [1310, 296] width 13 height 13
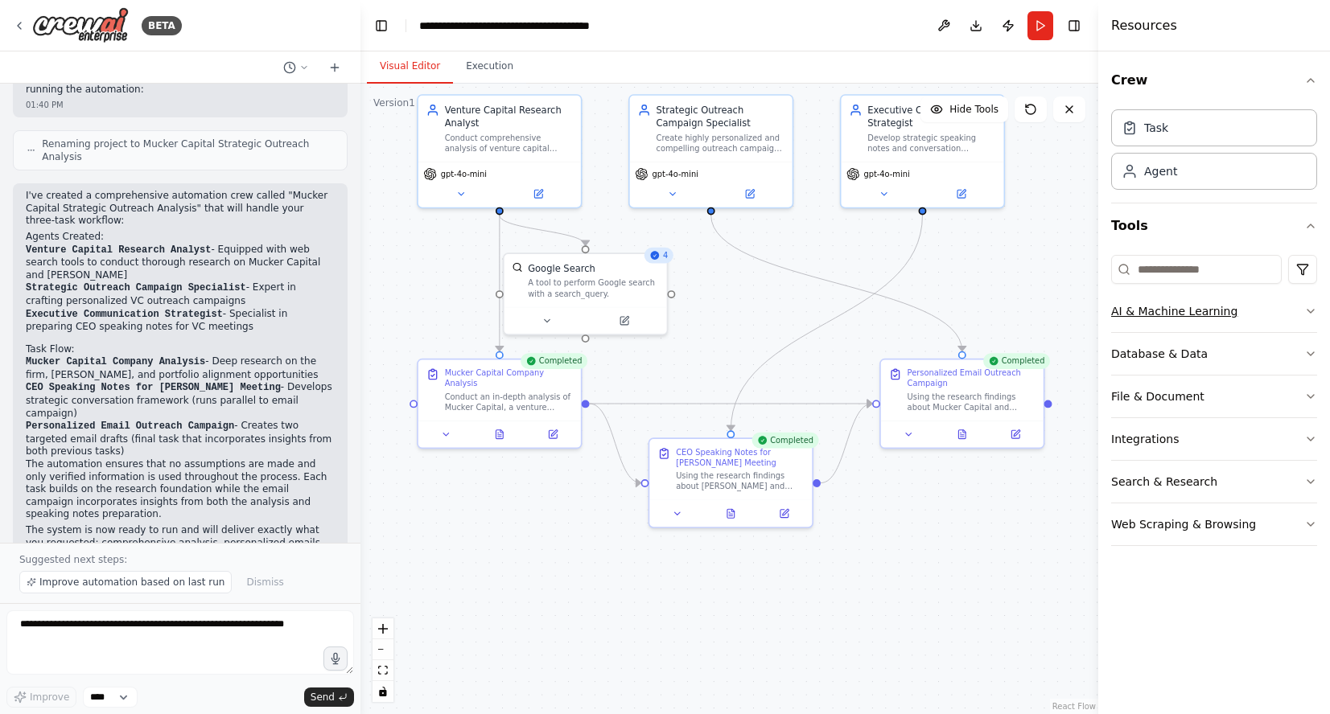
click at [1304, 296] on button "AI & Machine Learning" at bounding box center [1214, 311] width 206 height 42
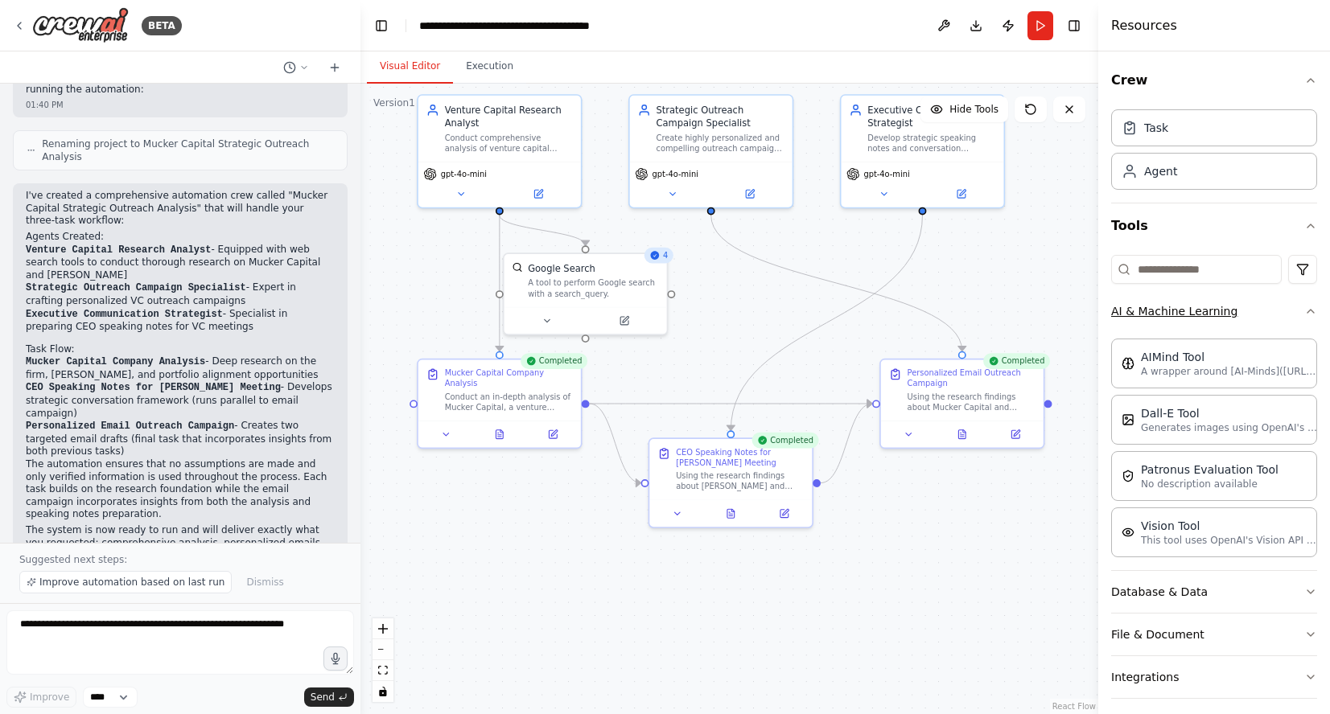
click at [1307, 311] on icon "button" at bounding box center [1310, 311] width 13 height 13
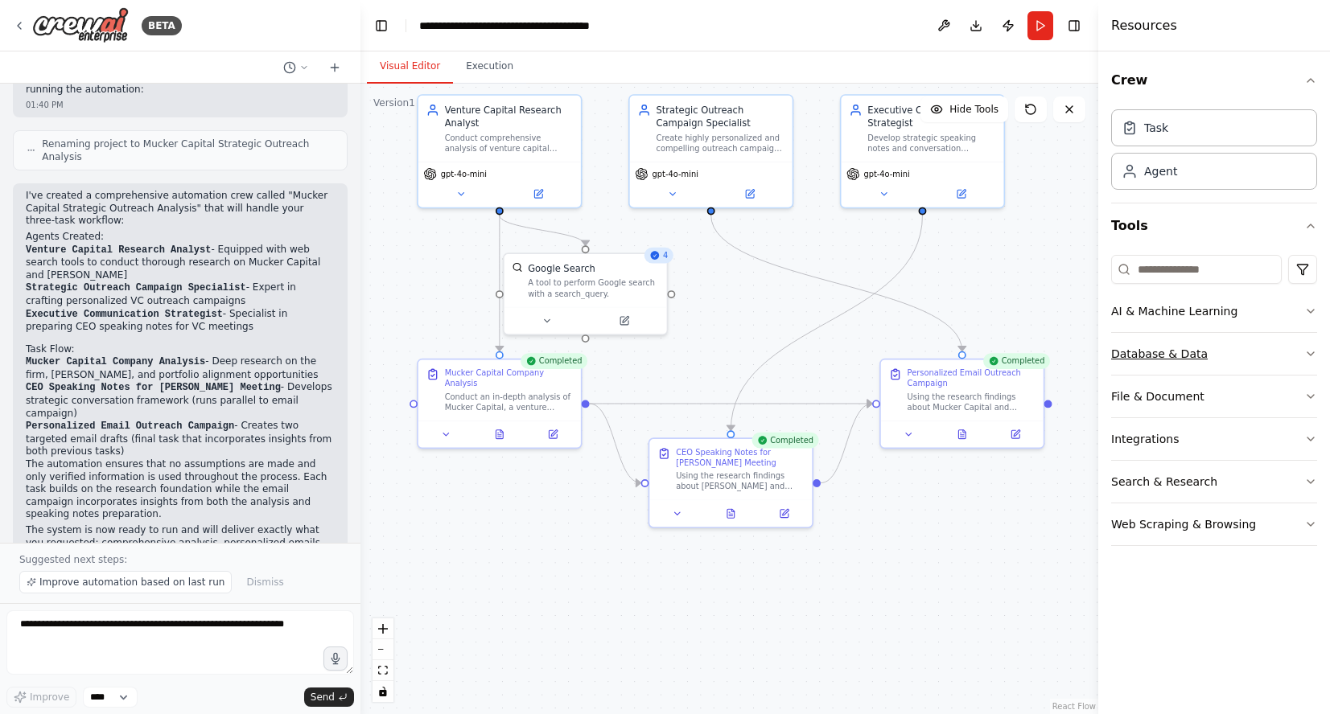
click at [1307, 356] on icon "button" at bounding box center [1310, 354] width 13 height 13
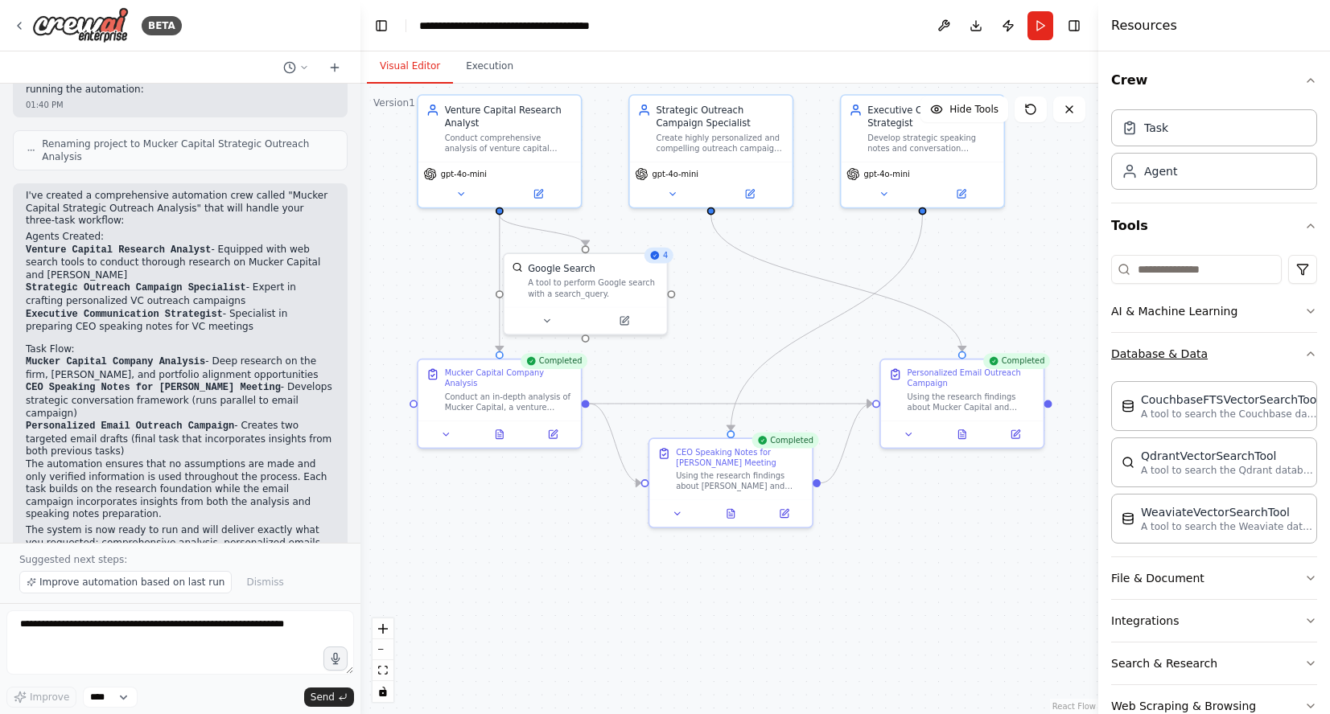
click at [1307, 356] on icon "button" at bounding box center [1310, 354] width 13 height 13
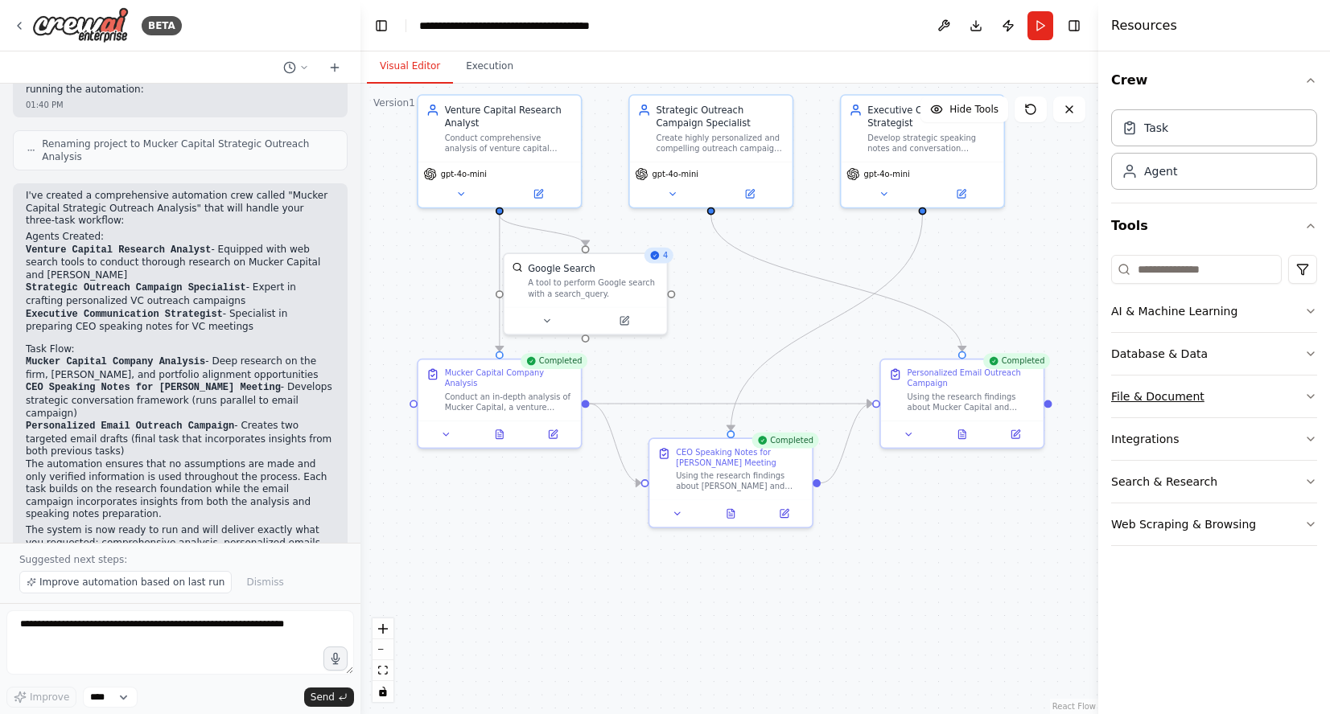
click at [1307, 399] on icon "button" at bounding box center [1310, 396] width 13 height 13
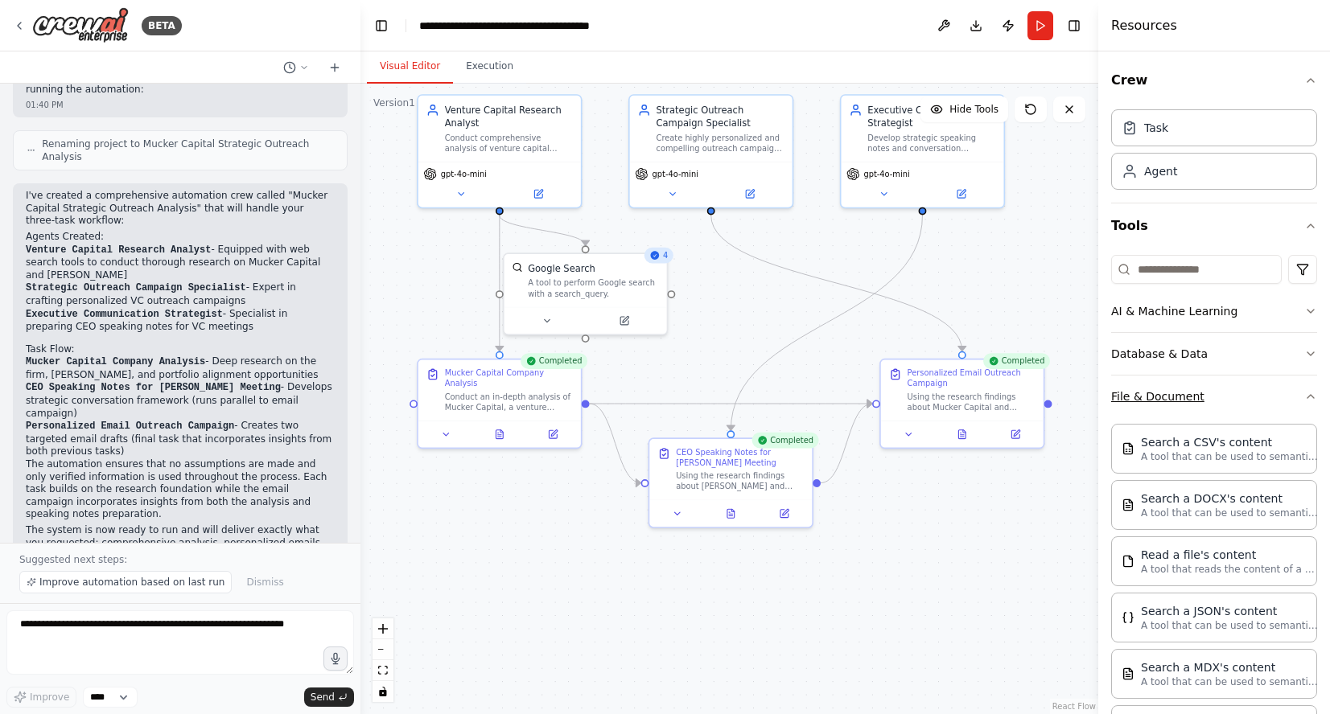
click at [1307, 399] on icon "button" at bounding box center [1310, 396] width 13 height 13
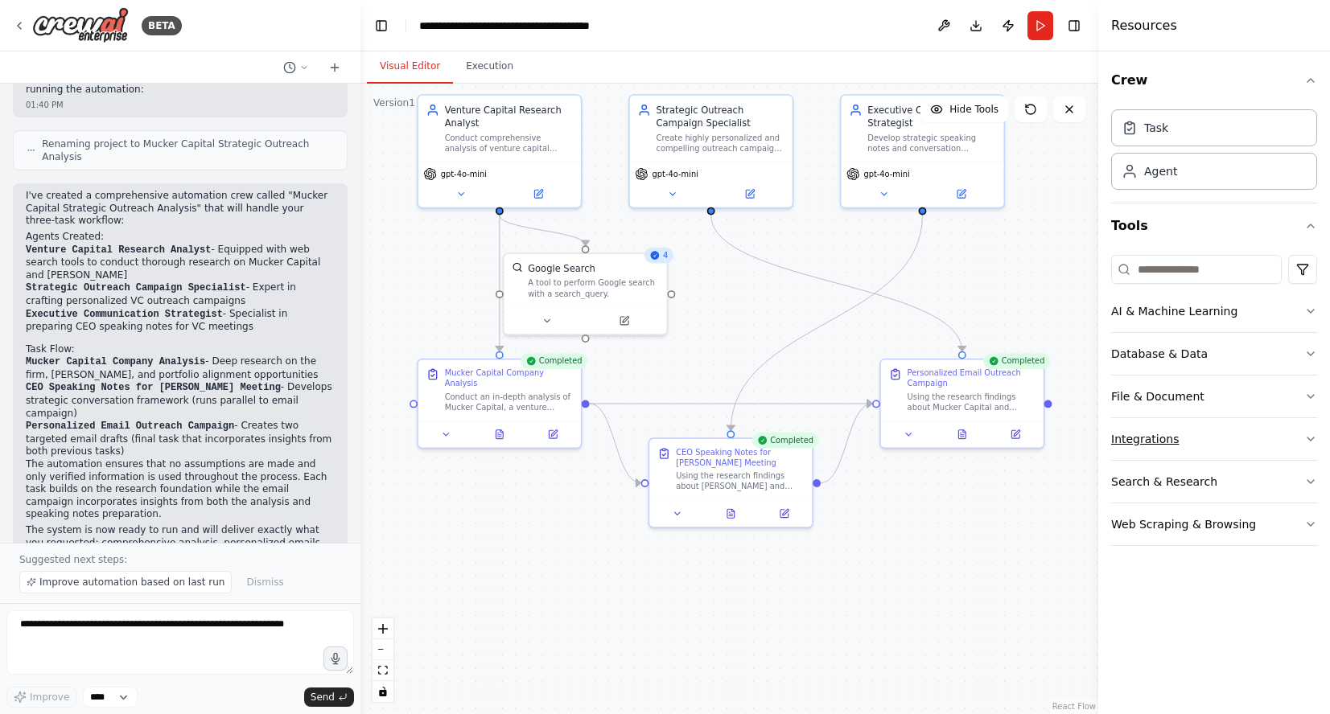
click at [1309, 440] on icon "button" at bounding box center [1310, 439] width 13 height 13
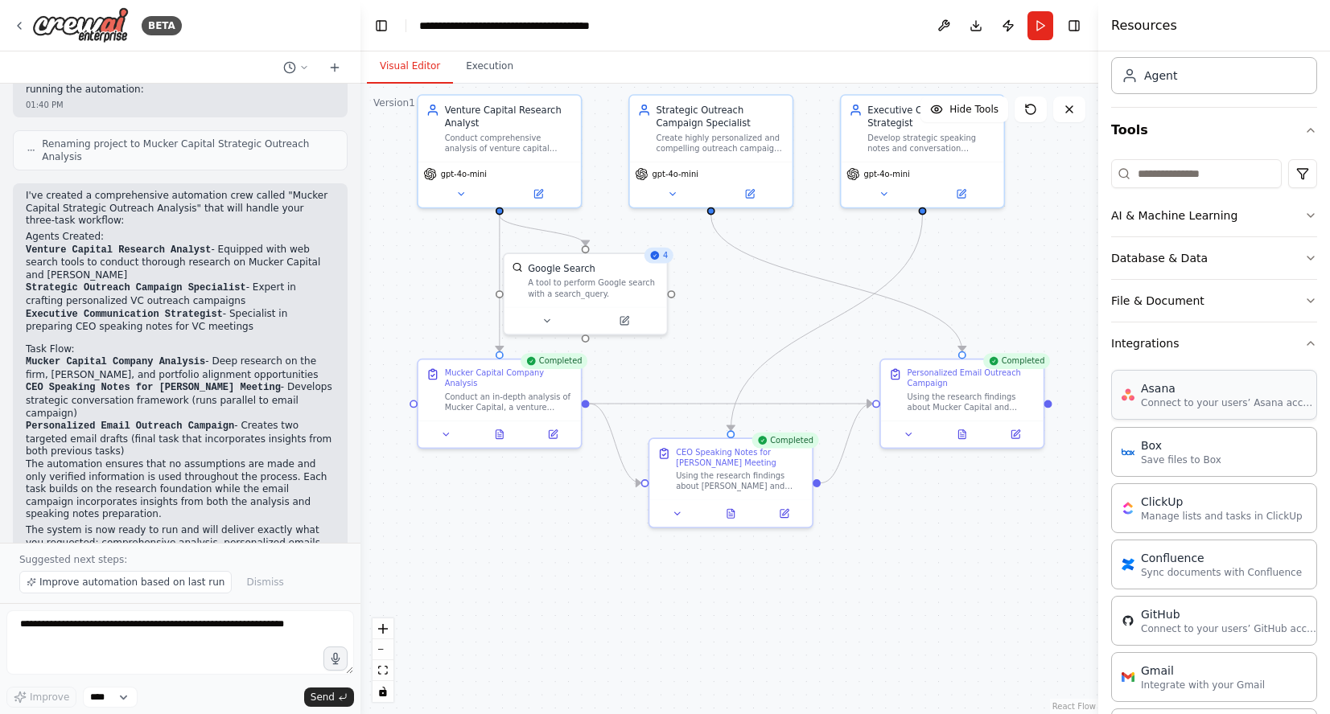
scroll to position [93, 0]
click at [1312, 344] on icon "button" at bounding box center [1310, 346] width 13 height 13
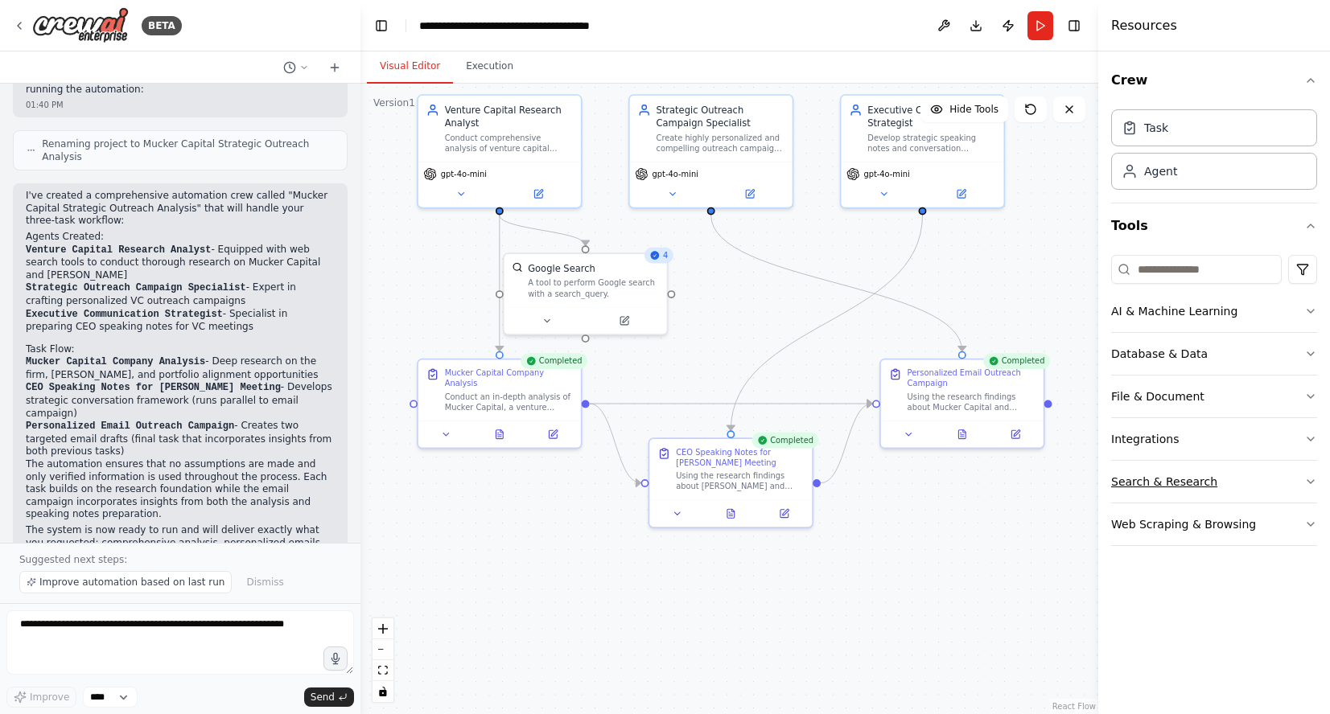
click at [1306, 478] on icon "button" at bounding box center [1310, 482] width 13 height 13
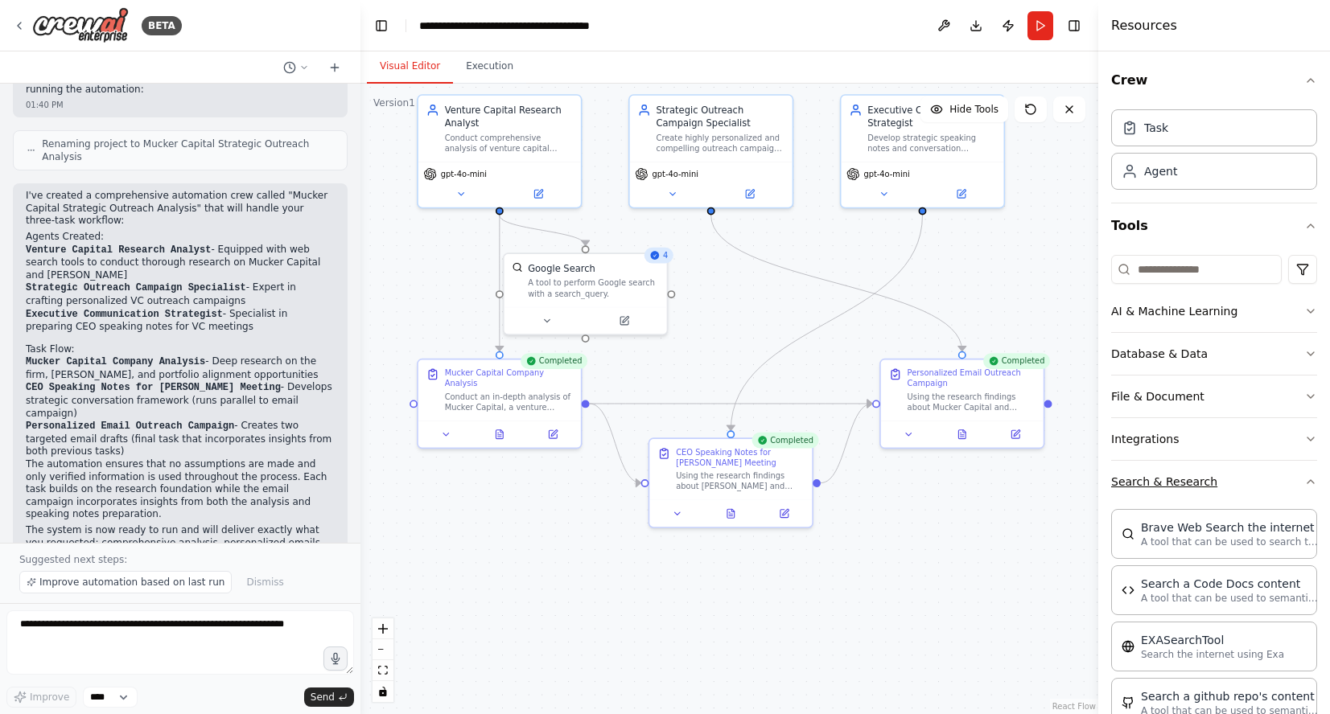
click at [1306, 478] on icon "button" at bounding box center [1310, 482] width 13 height 13
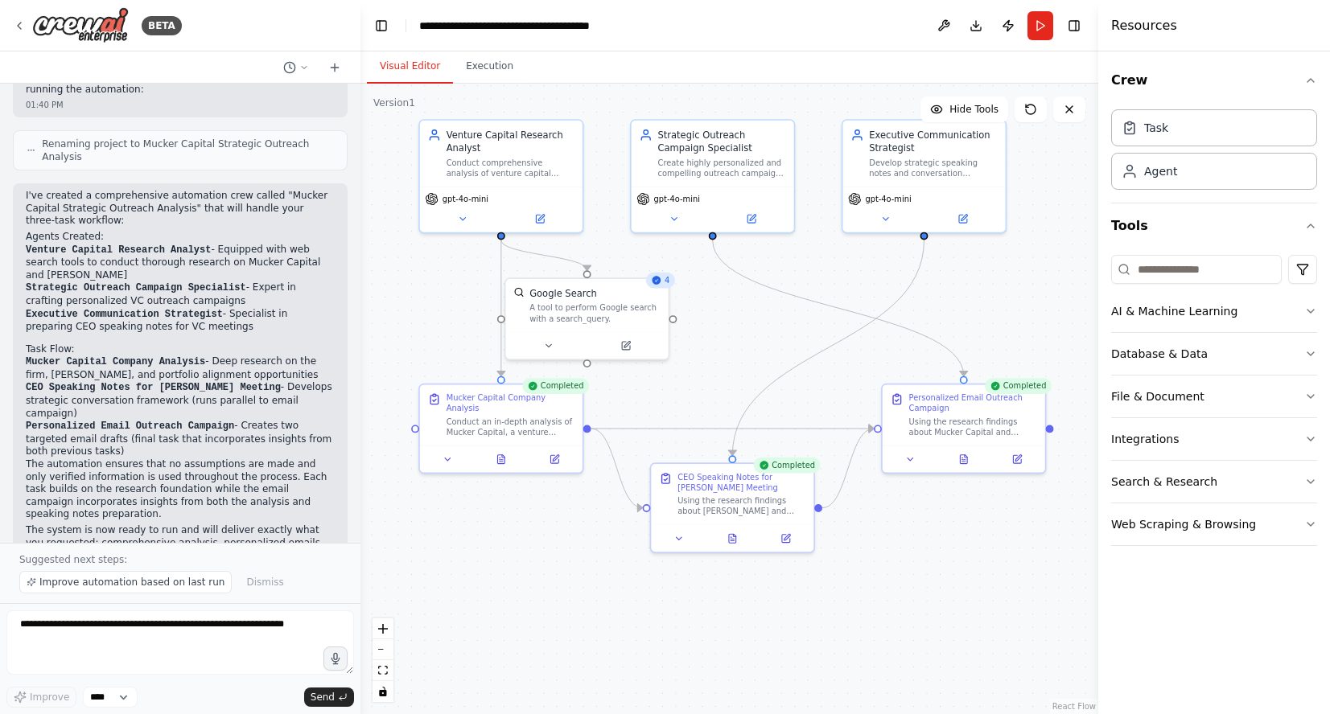
drag, startPoint x: 547, startPoint y: 587, endPoint x: 549, endPoint y: 611, distance: 25.0
click at [549, 611] on div ".deletable-edge-delete-btn { width: 20px; height: 20px; border: 0px solid #ffff…" at bounding box center [729, 399] width 738 height 631
click at [501, 458] on icon at bounding box center [500, 456] width 7 height 9
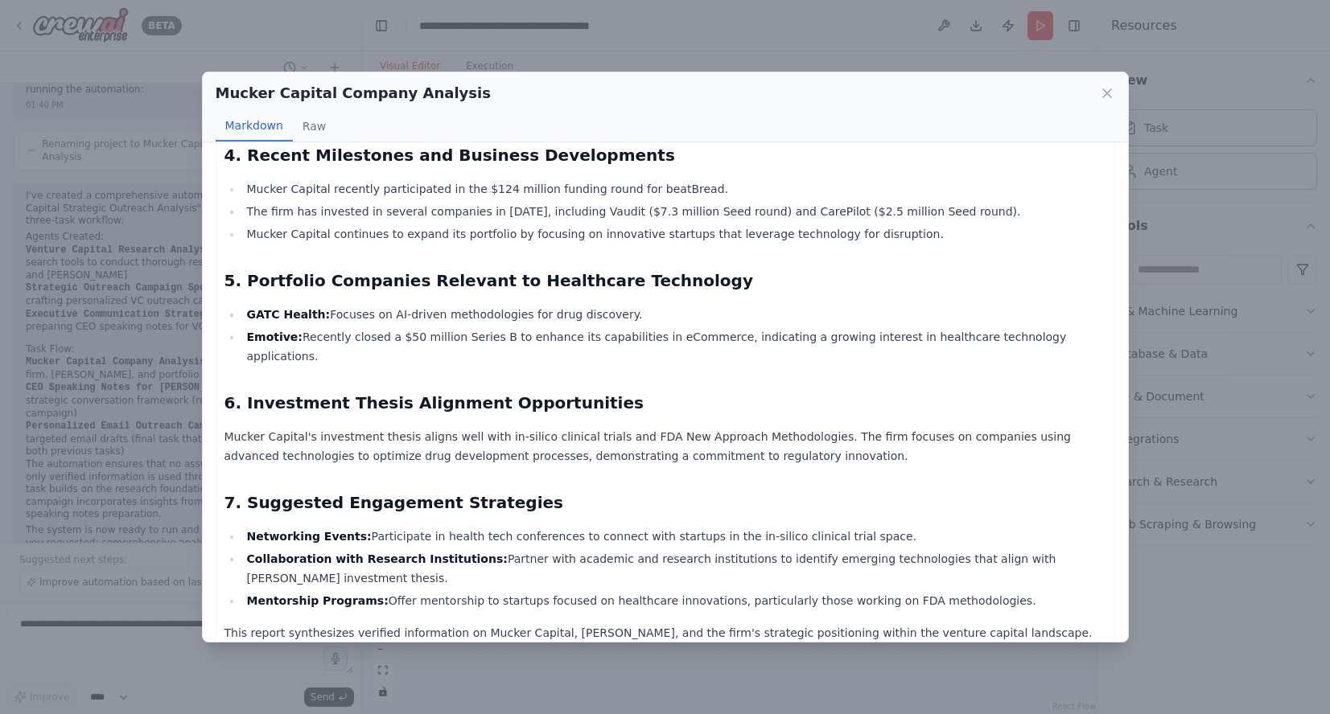
scroll to position [837, 0]
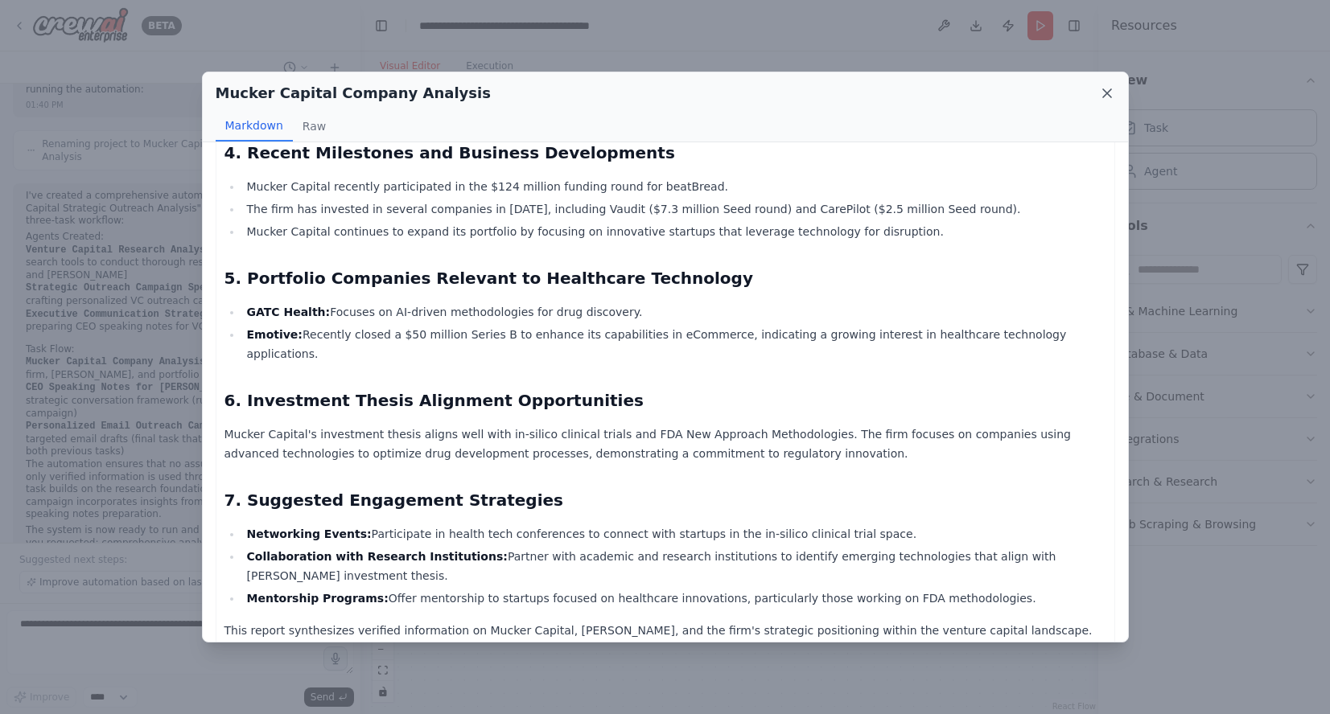
click at [1106, 94] on icon at bounding box center [1107, 93] width 16 height 16
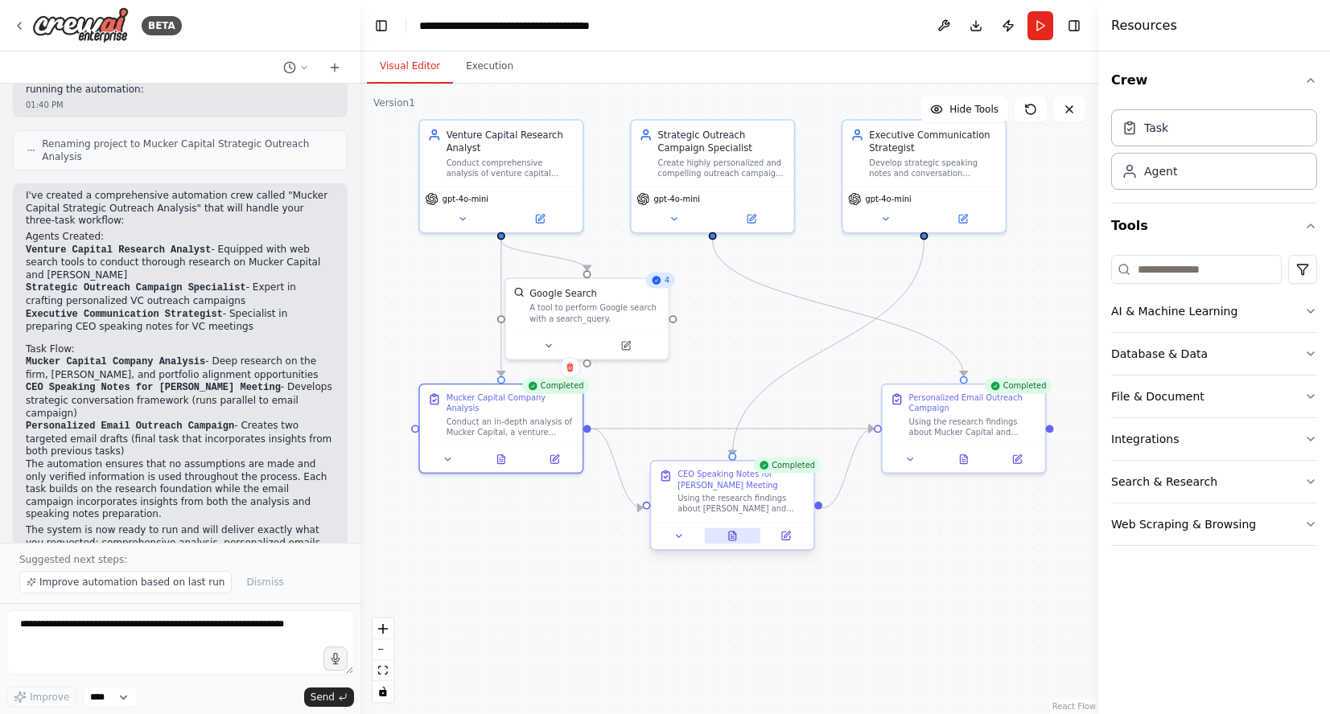
click at [732, 535] on icon at bounding box center [732, 536] width 7 height 9
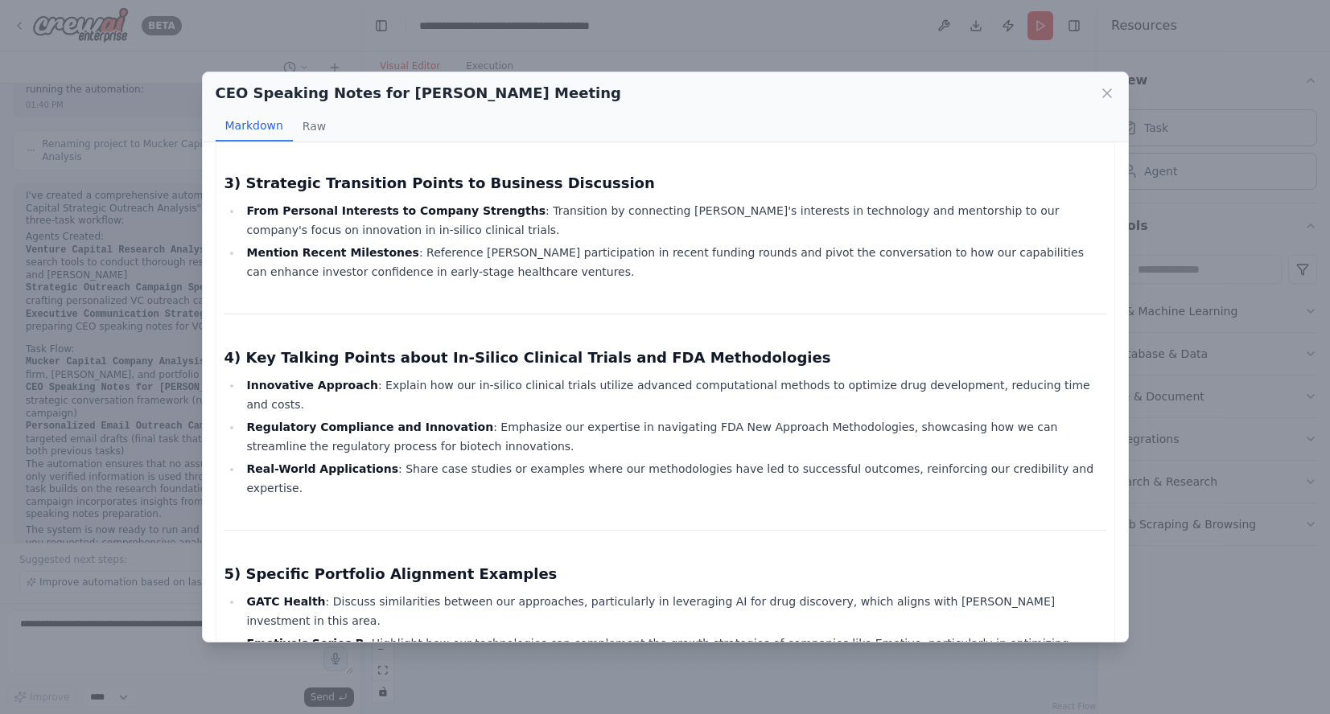
scroll to position [518, 0]
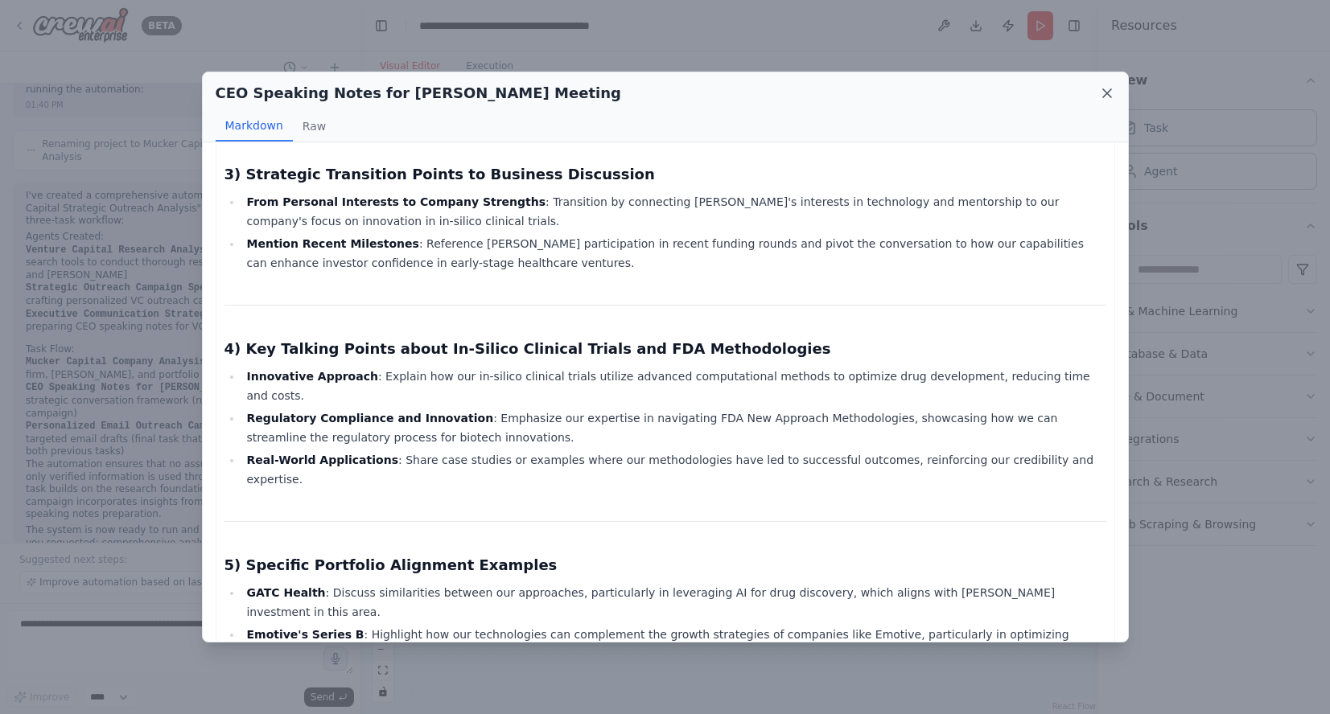
click at [1099, 97] on icon at bounding box center [1107, 93] width 16 height 16
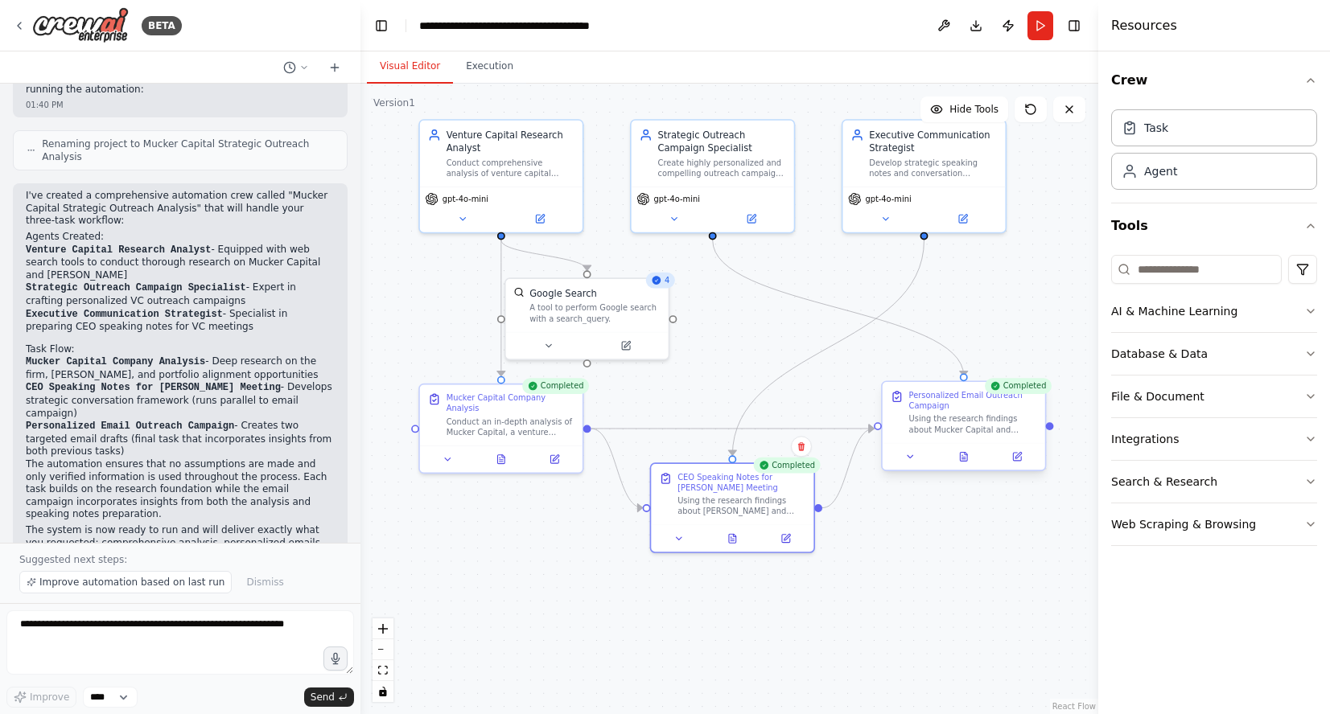
click at [965, 467] on div at bounding box center [964, 456] width 163 height 27
click at [966, 457] on icon at bounding box center [963, 457] width 3 height 0
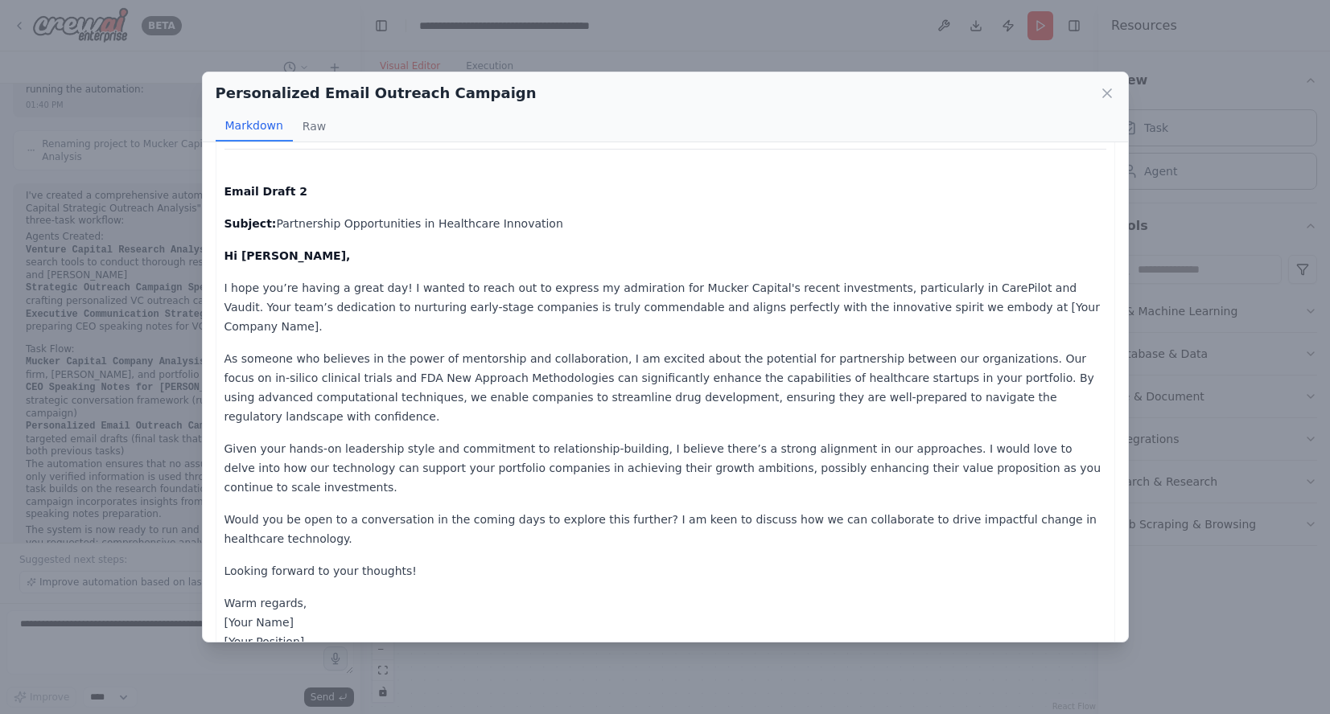
scroll to position [597, 0]
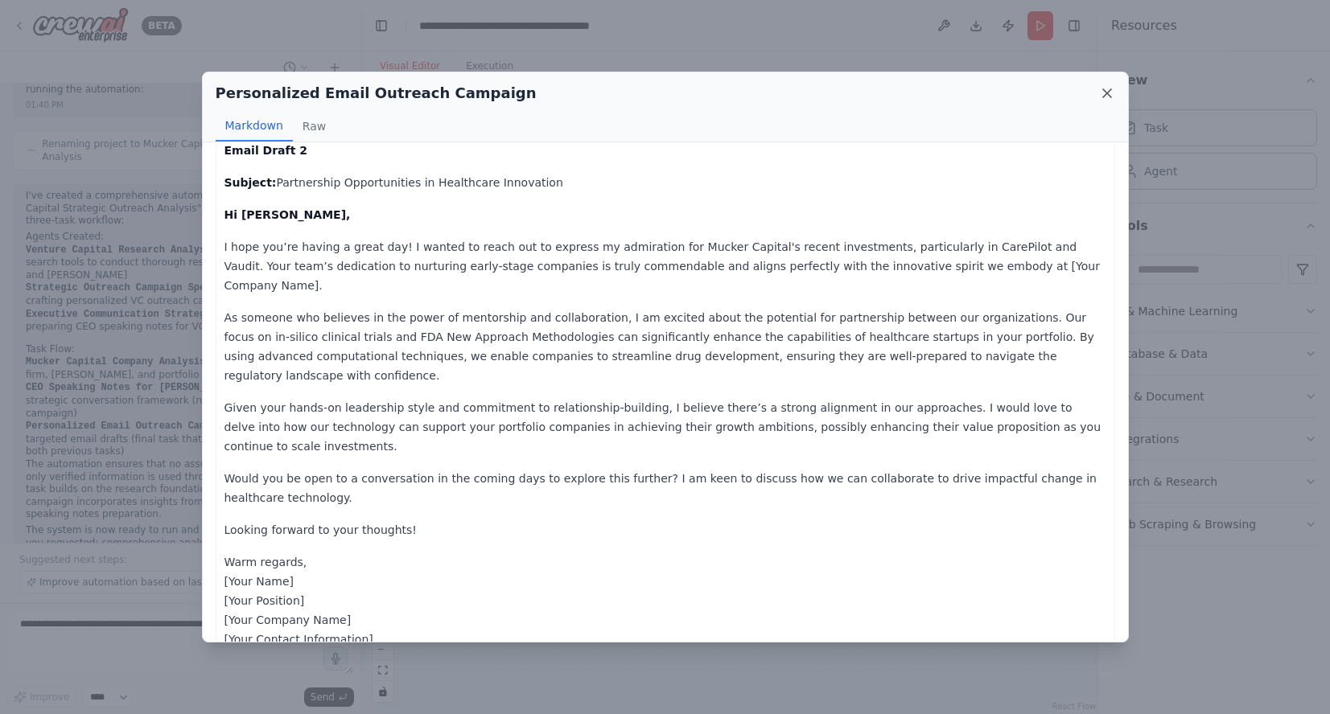
click at [1108, 88] on icon at bounding box center [1107, 93] width 16 height 16
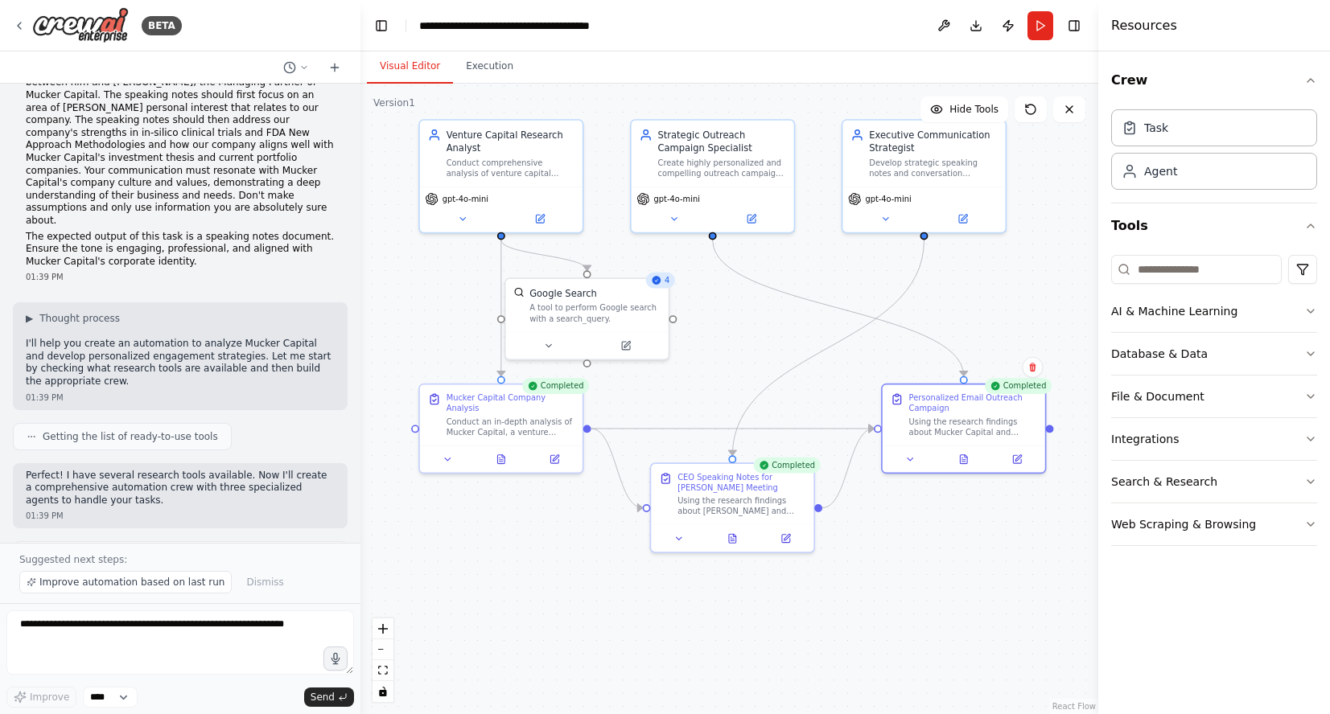
scroll to position [0, 0]
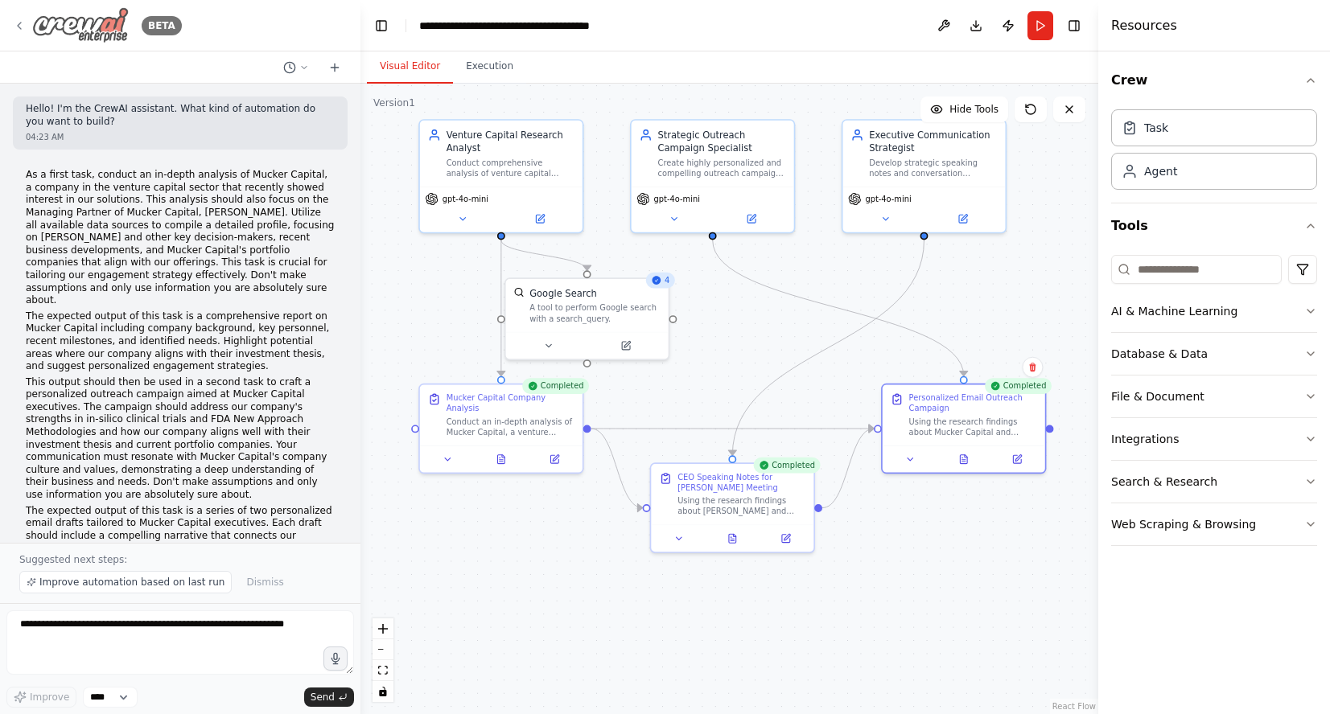
click at [19, 25] on icon at bounding box center [19, 25] width 13 height 13
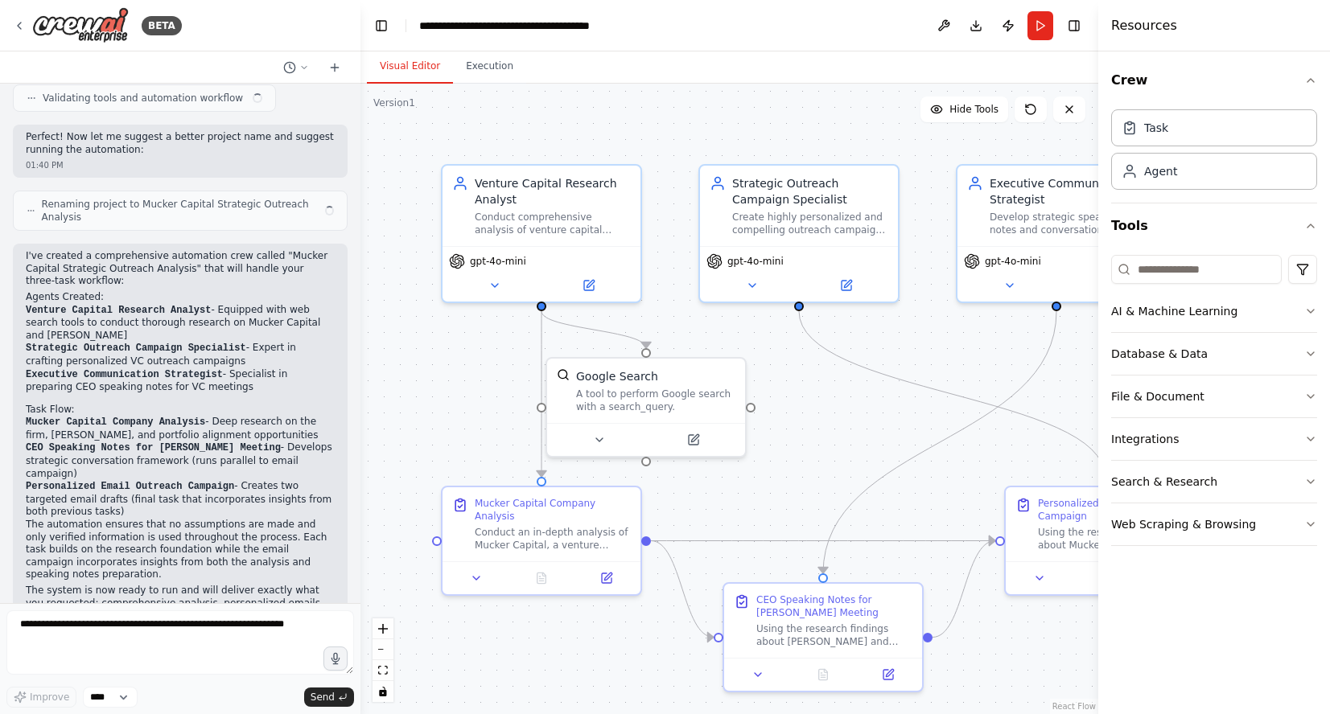
scroll to position [1821, 0]
click at [20, 21] on icon at bounding box center [19, 25] width 13 height 13
click at [31, 28] on div "BETA" at bounding box center [97, 25] width 169 height 36
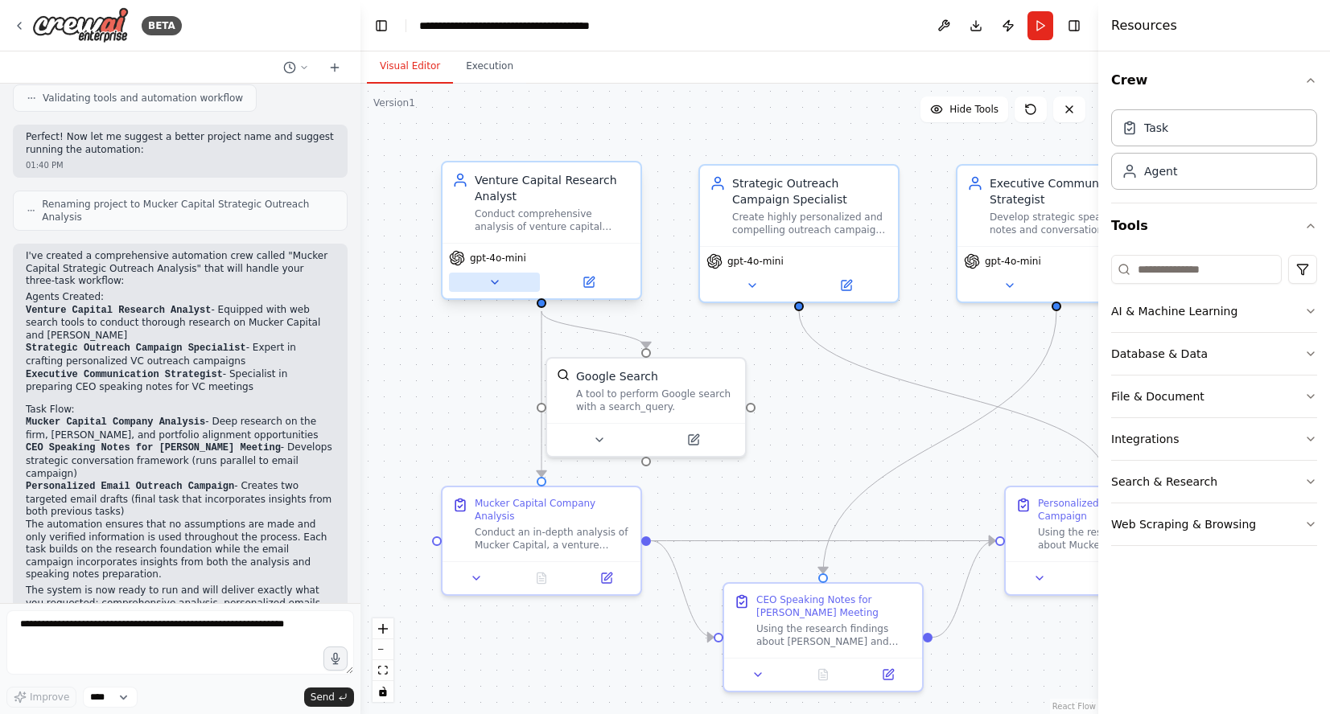
click at [494, 286] on icon at bounding box center [494, 282] width 13 height 13
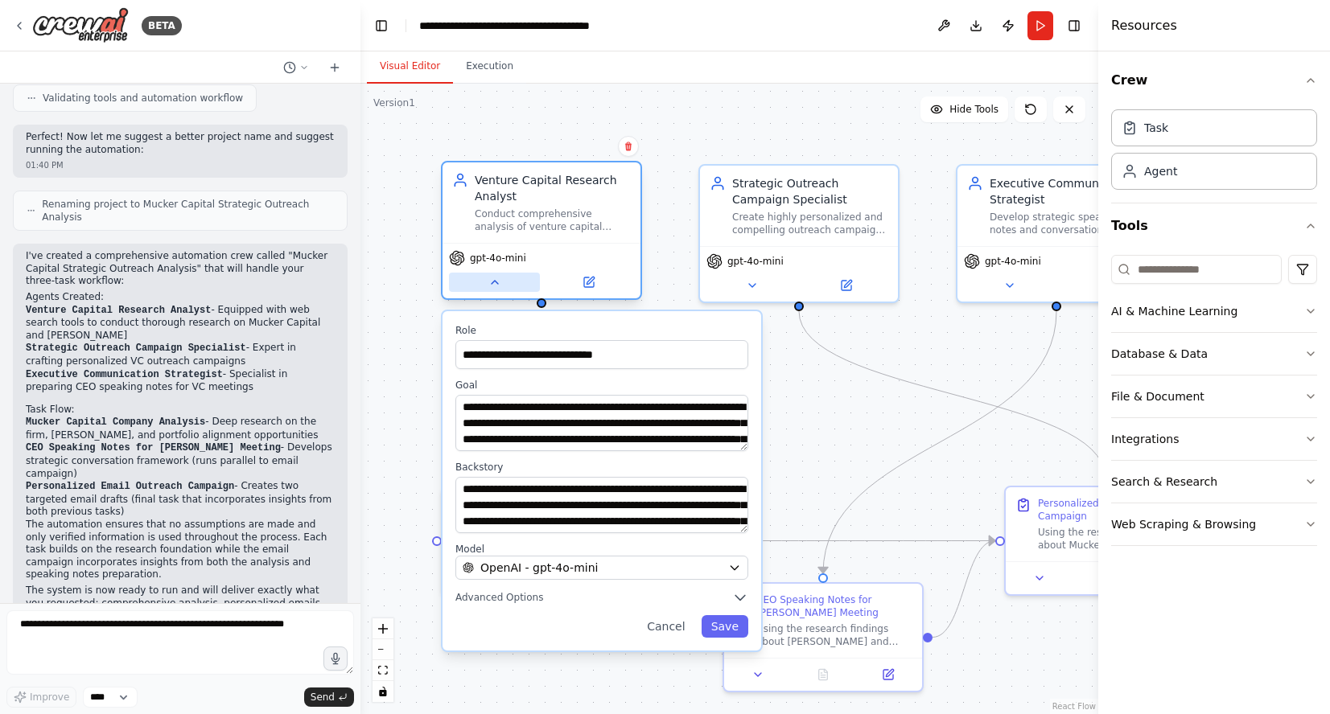
click at [496, 284] on icon at bounding box center [494, 282] width 13 height 13
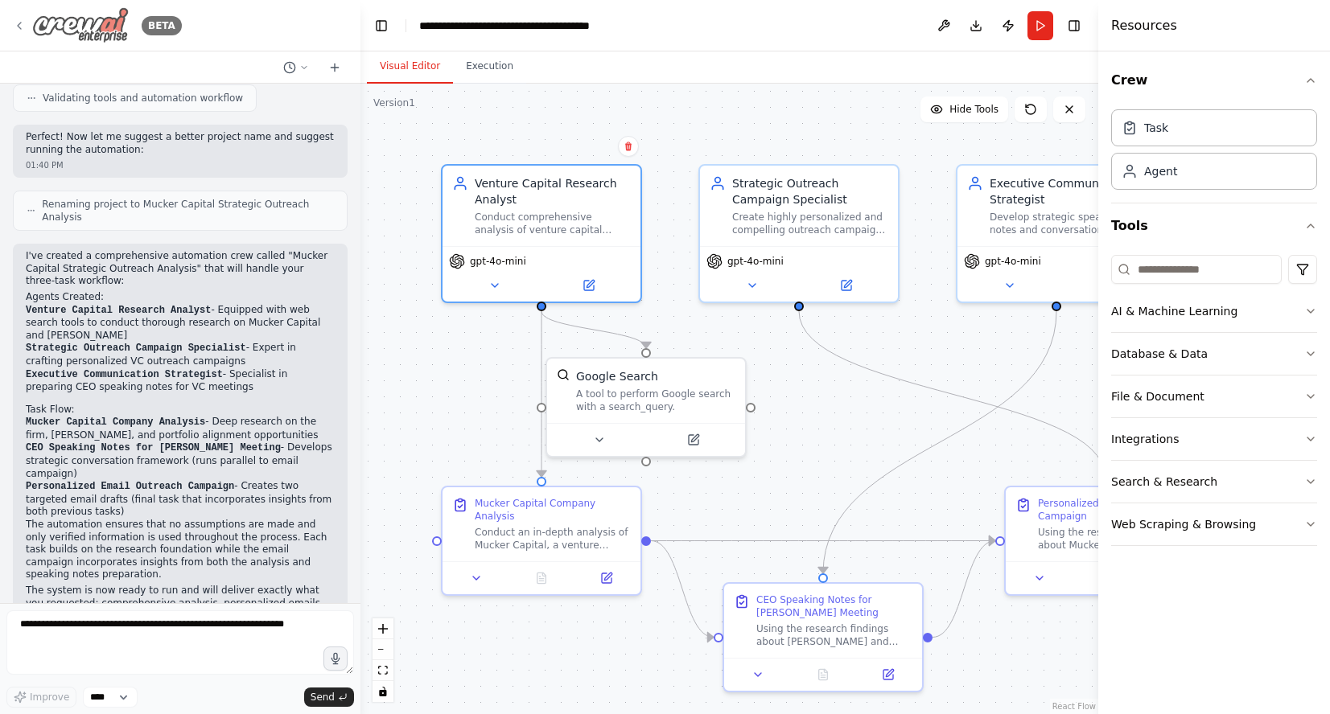
click at [27, 27] on div "BETA" at bounding box center [97, 25] width 169 height 36
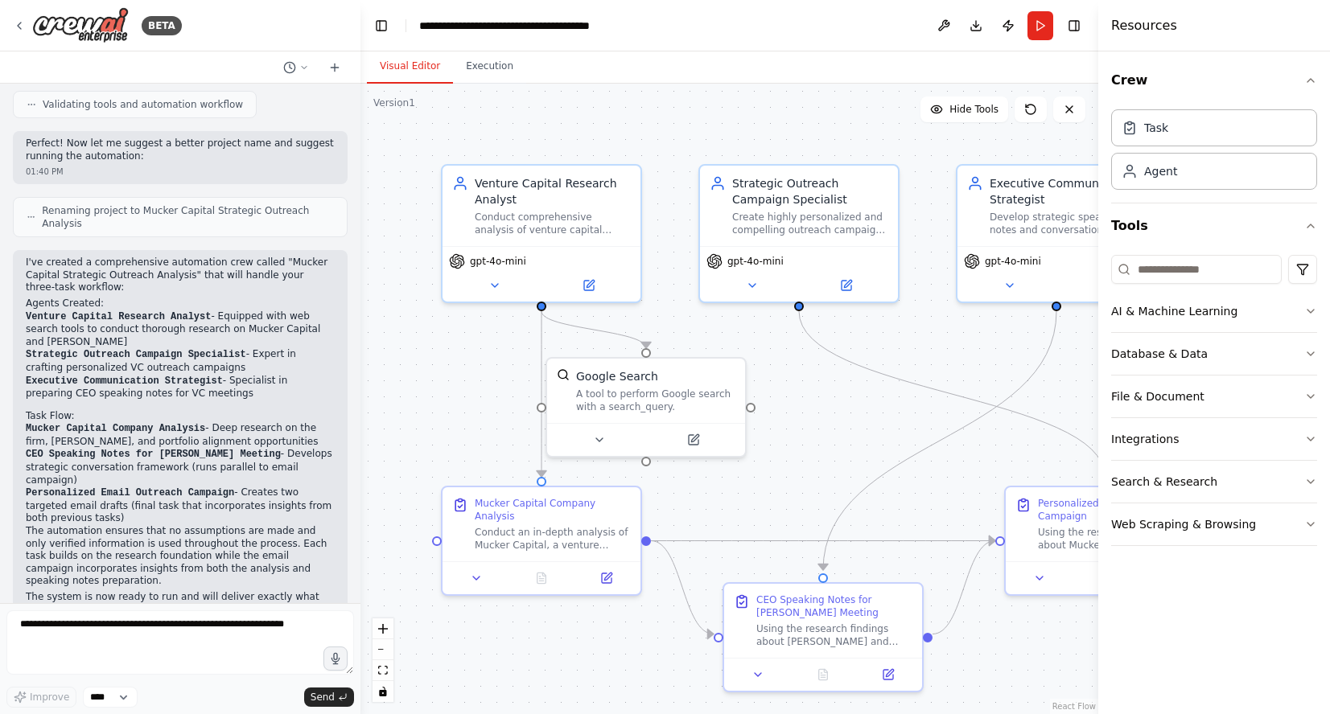
scroll to position [1821, 0]
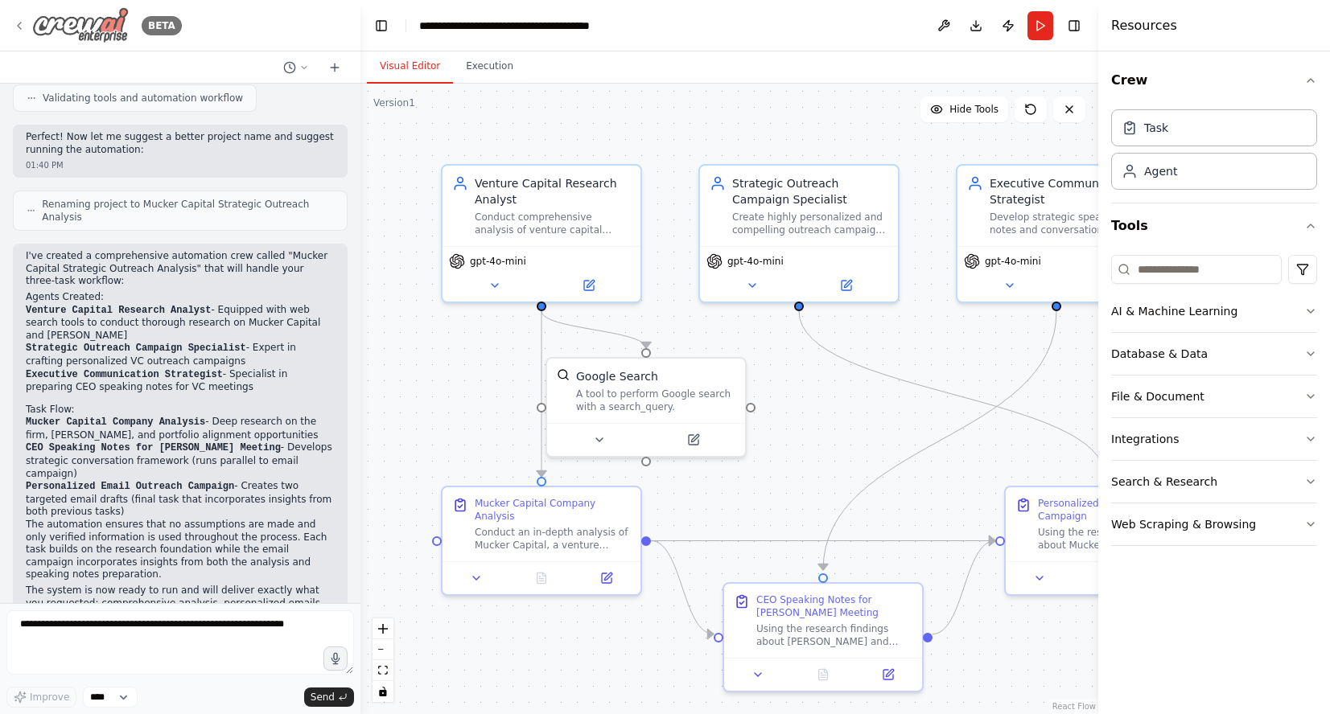
click at [27, 22] on div "BETA" at bounding box center [97, 25] width 169 height 36
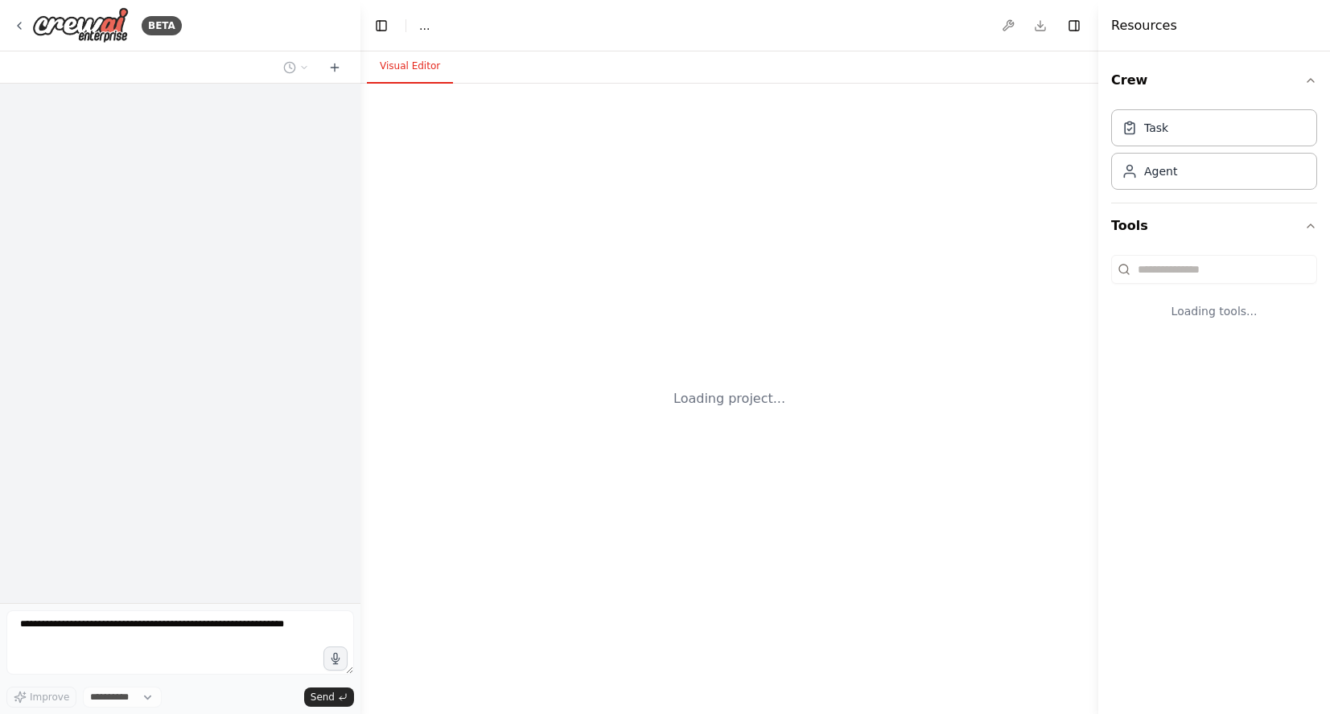
select select "****"
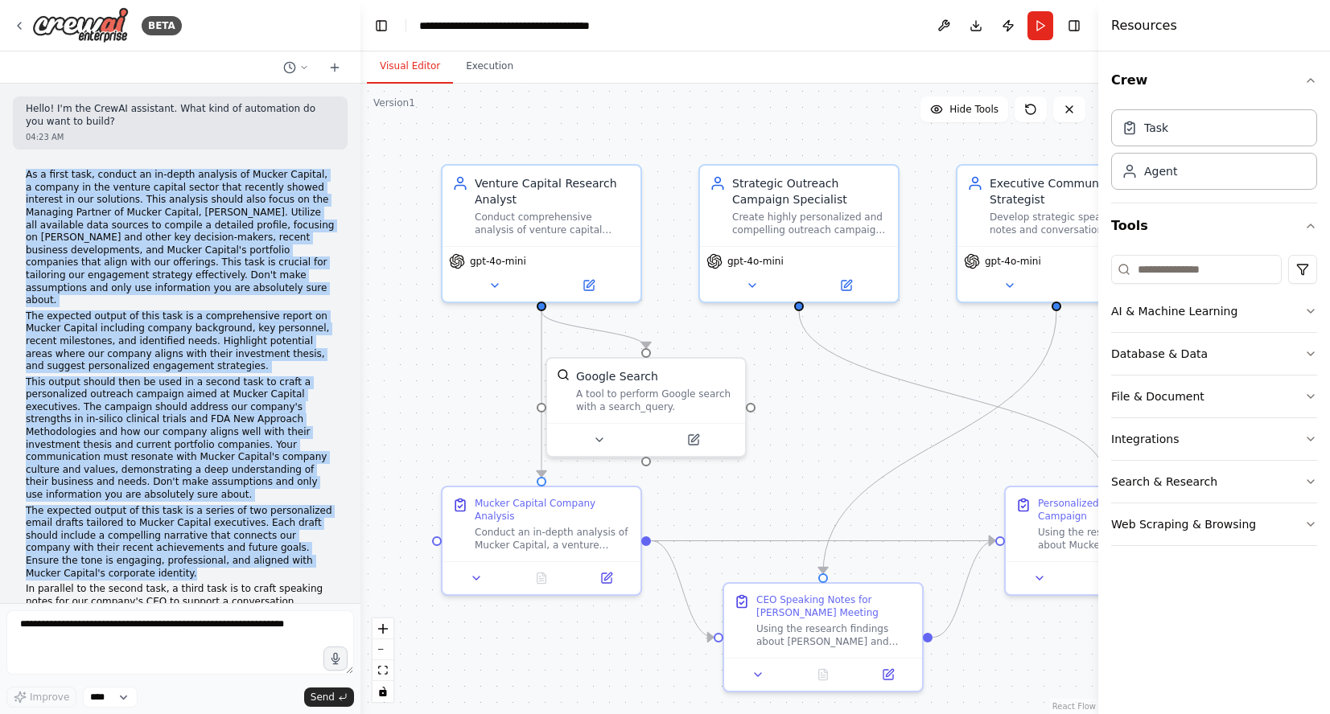
drag, startPoint x: 117, startPoint y: 562, endPoint x: 13, endPoint y: 168, distance: 406.9
click at [13, 168] on div "As a first task, conduct an in-depth analysis of Mucker Capital, a company in t…" at bounding box center [180, 492] width 335 height 659
click at [19, 26] on icon at bounding box center [19, 25] width 13 height 13
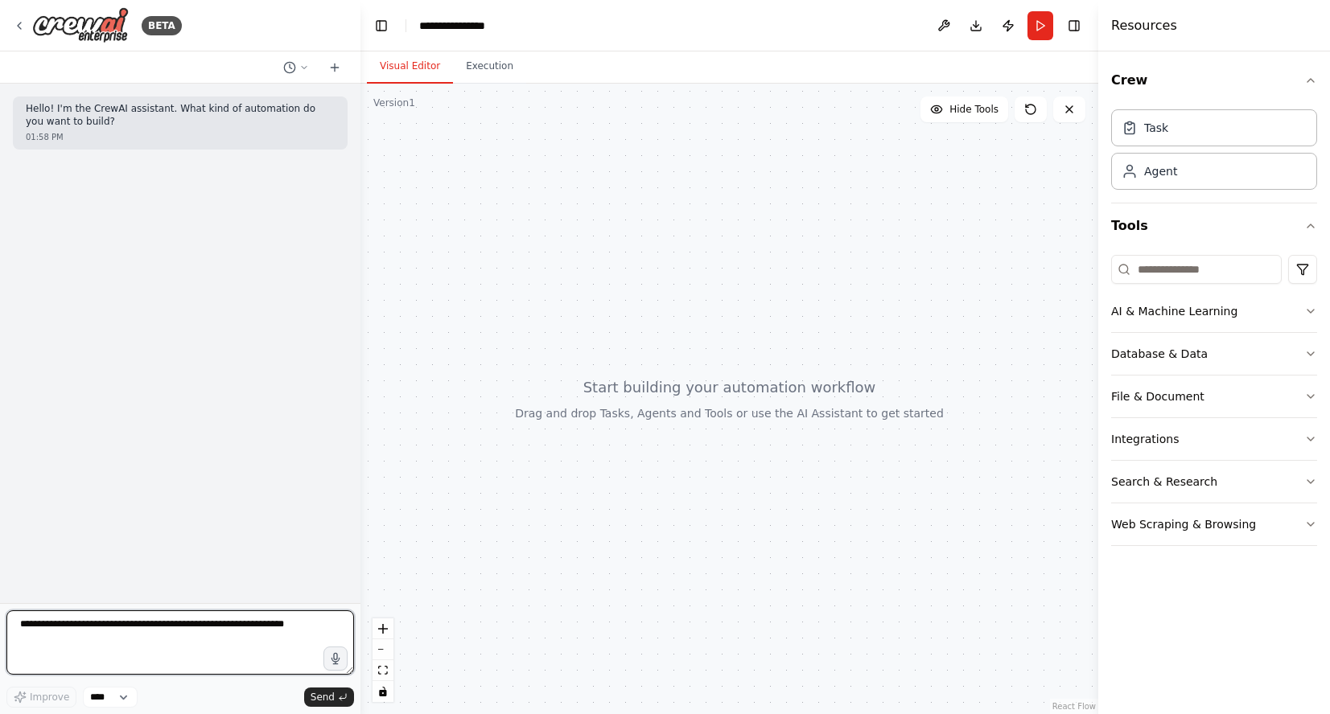
click at [188, 624] on textarea at bounding box center [180, 643] width 348 height 64
paste textarea "**********"
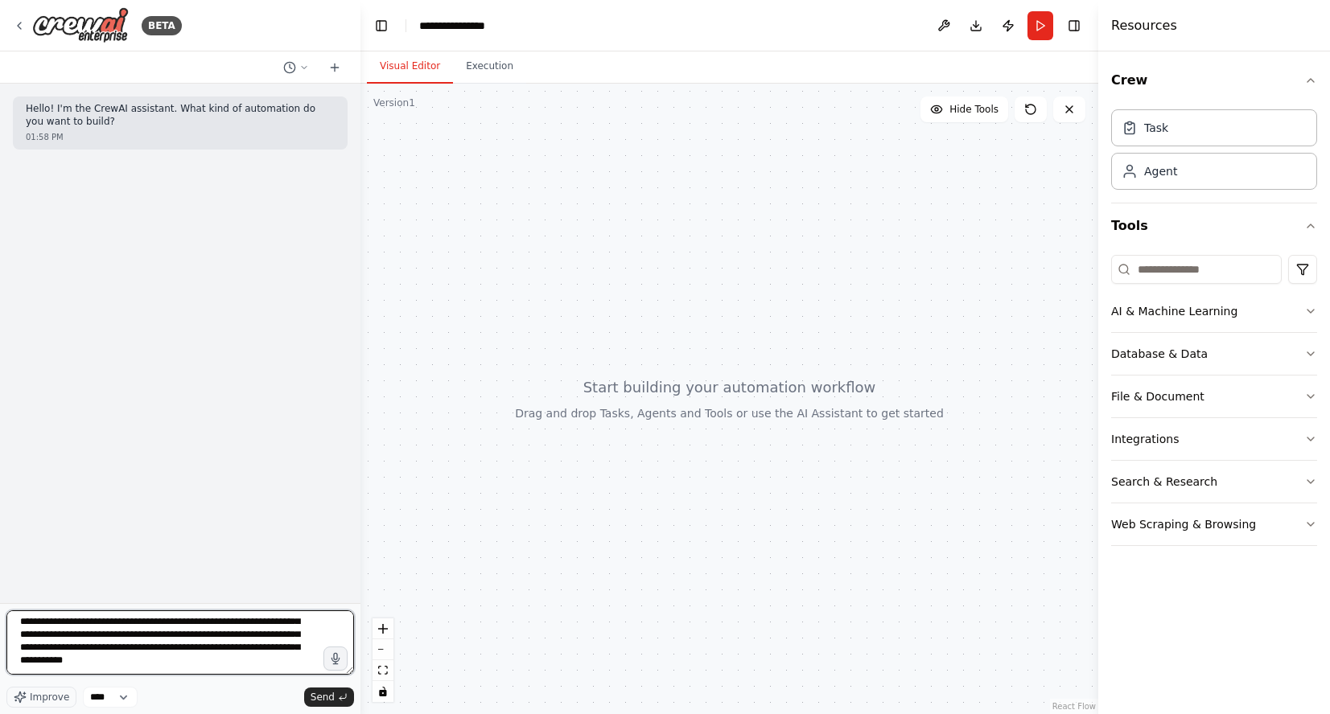
scroll to position [149, 0]
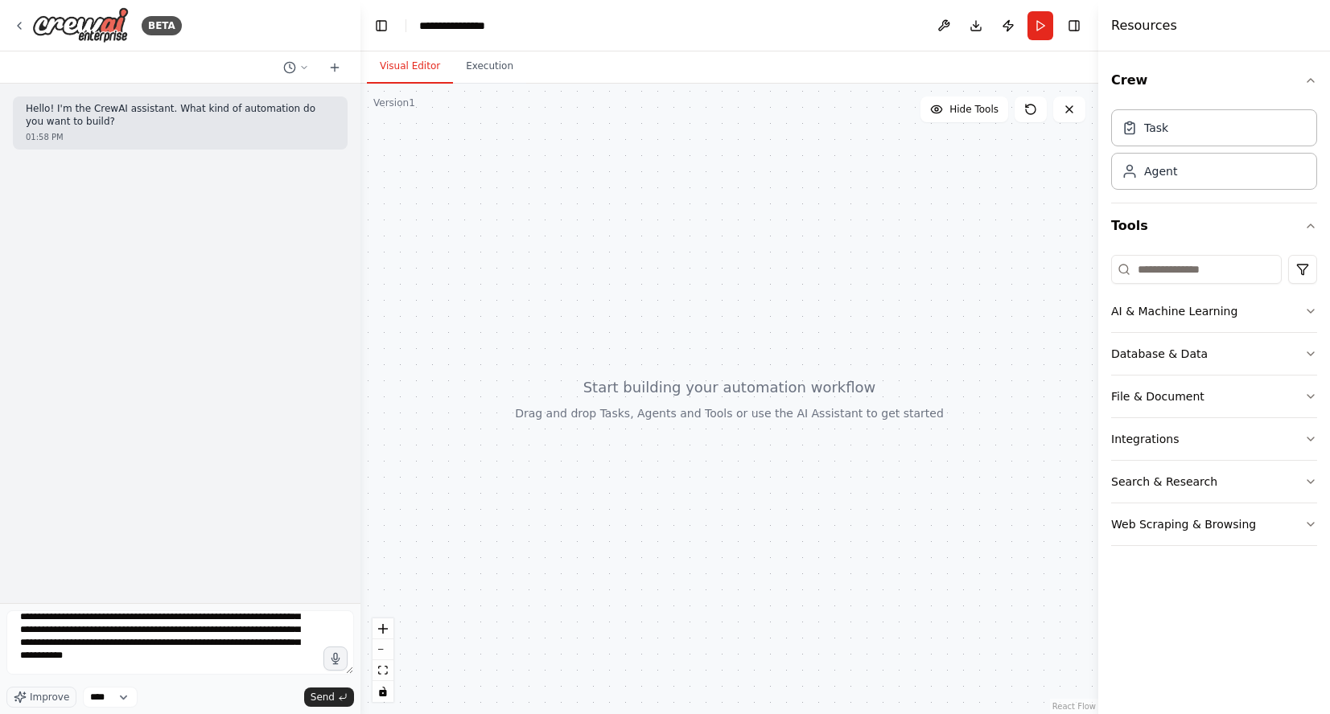
click at [183, 609] on form "Improve **** Send" at bounding box center [180, 658] width 360 height 111
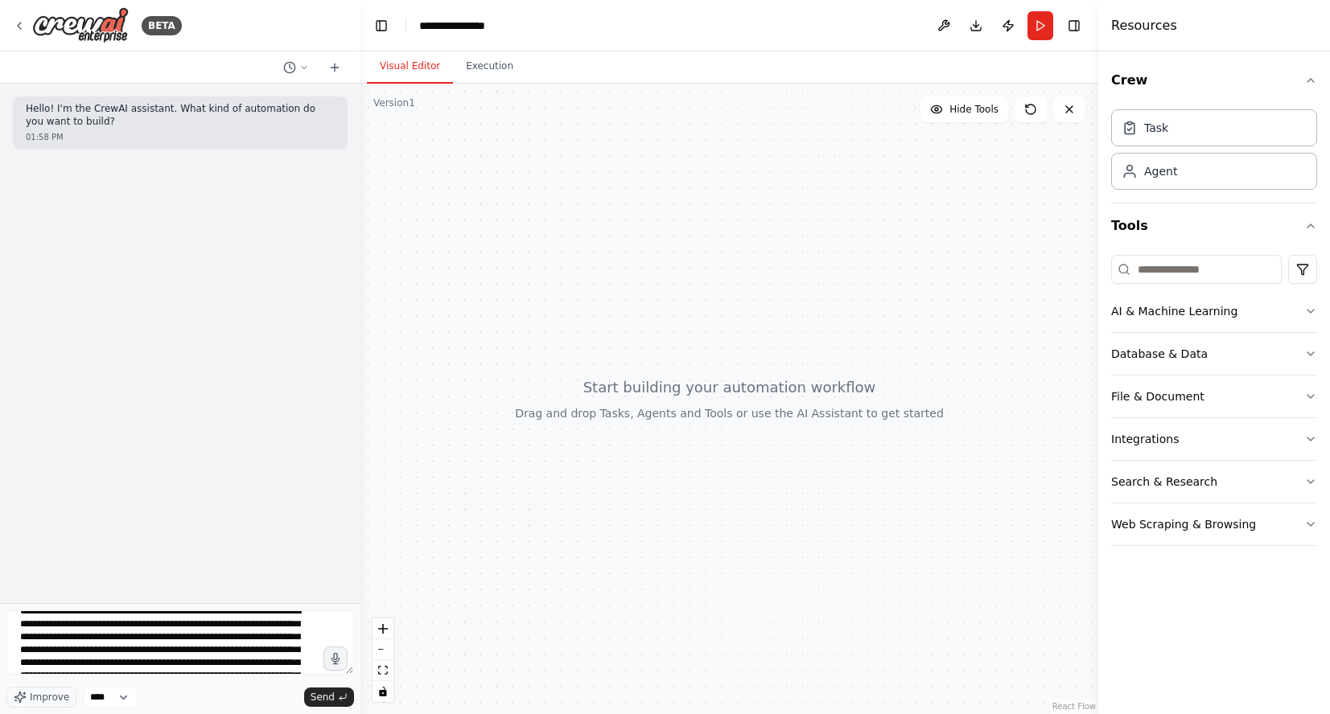
scroll to position [222, 0]
click at [132, 635] on textarea at bounding box center [180, 643] width 348 height 64
type textarea "**********"
click at [182, 655] on textarea at bounding box center [180, 643] width 348 height 64
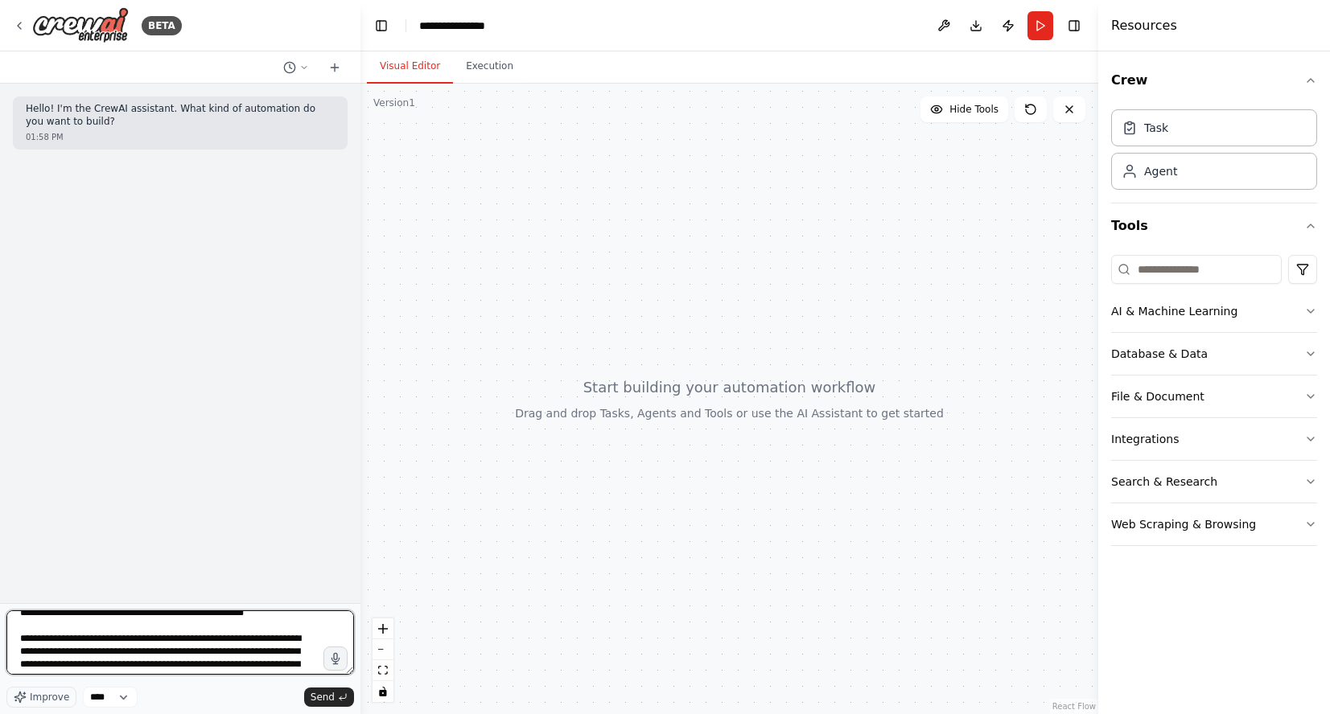
scroll to position [0, 0]
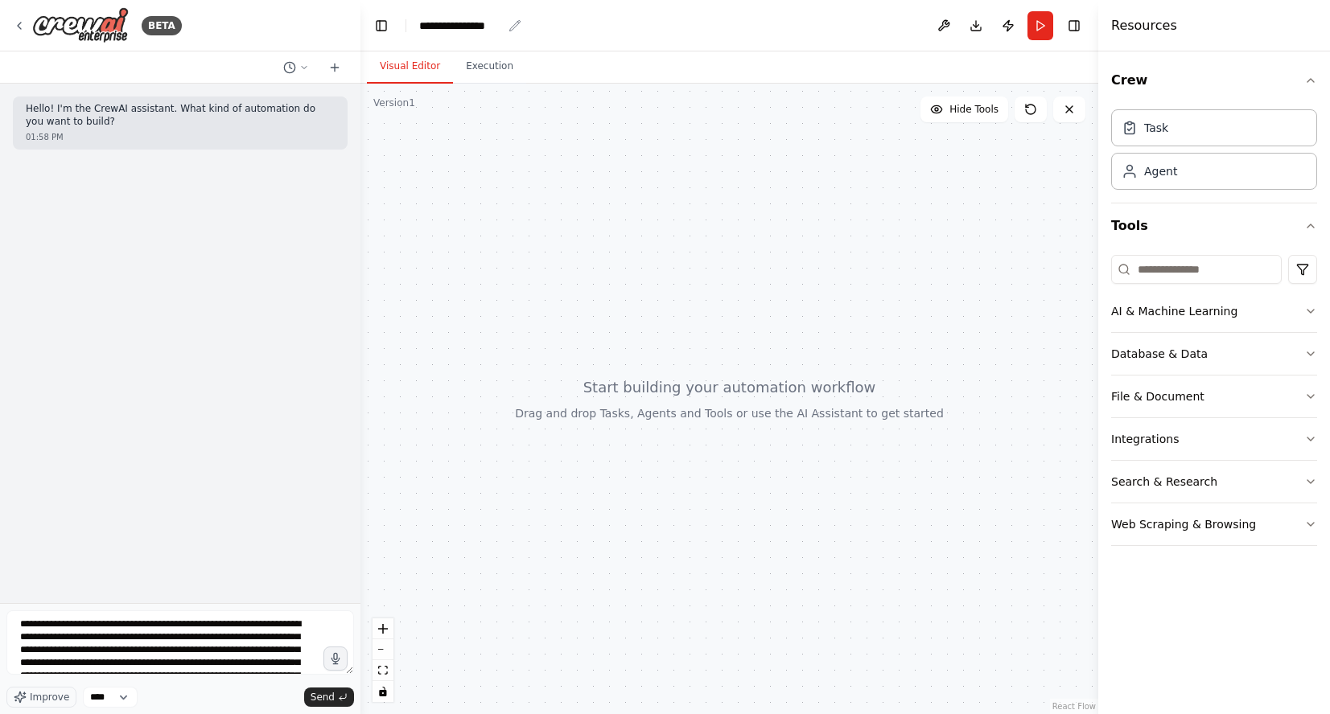
click at [465, 20] on div "**********" at bounding box center [460, 26] width 83 height 16
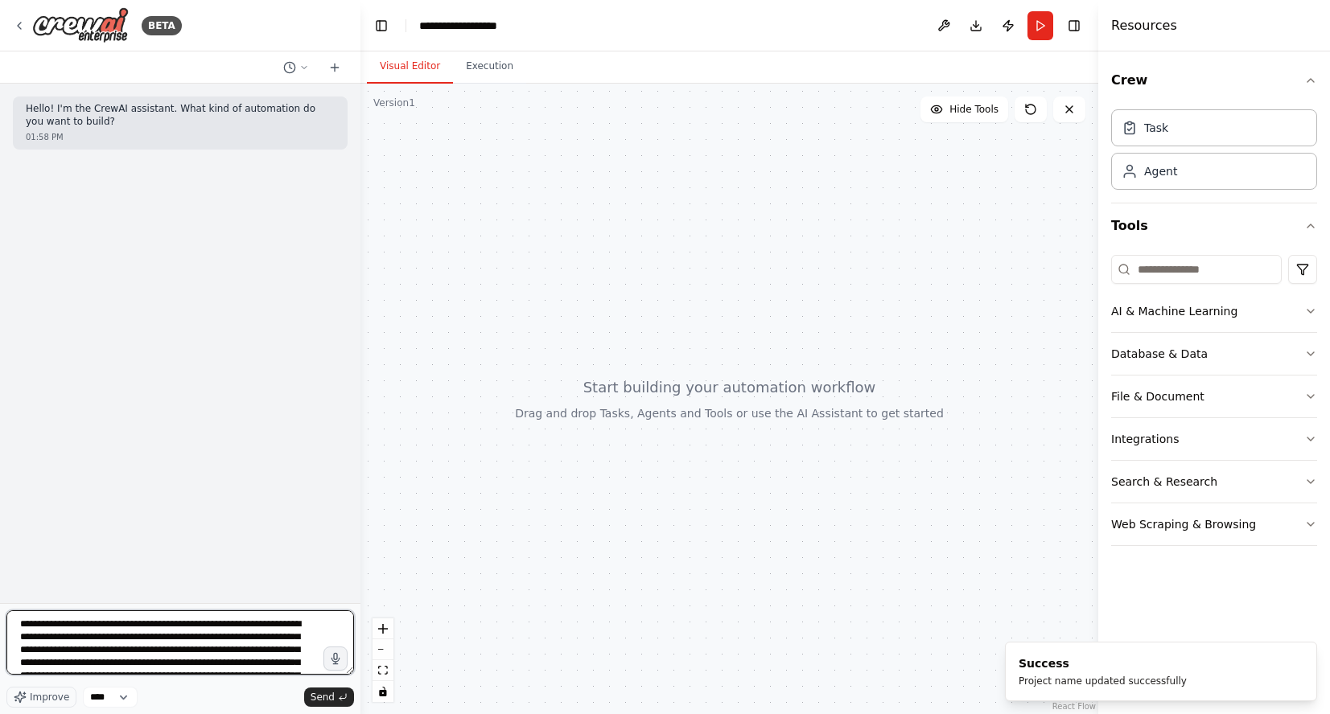
click at [183, 636] on textarea at bounding box center [180, 643] width 348 height 64
click at [301, 640] on textarea at bounding box center [180, 643] width 348 height 64
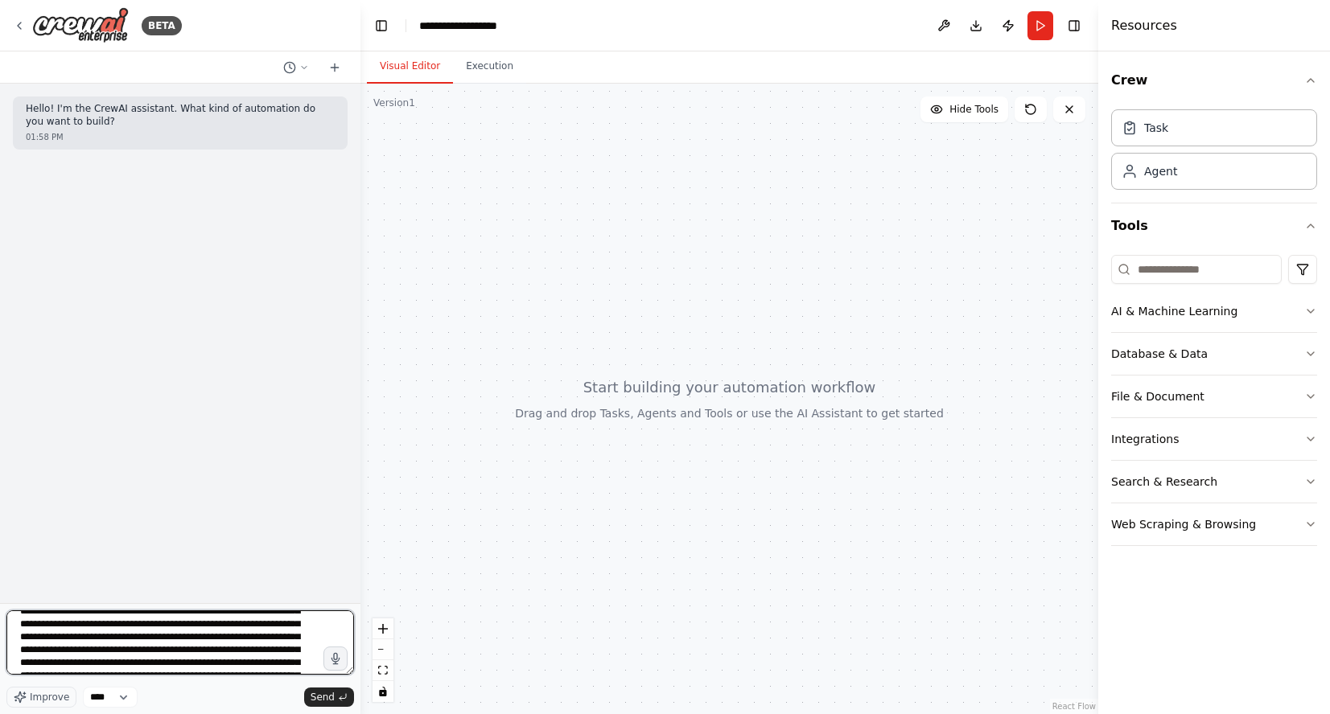
scroll to position [0, 0]
type textarea "**********"
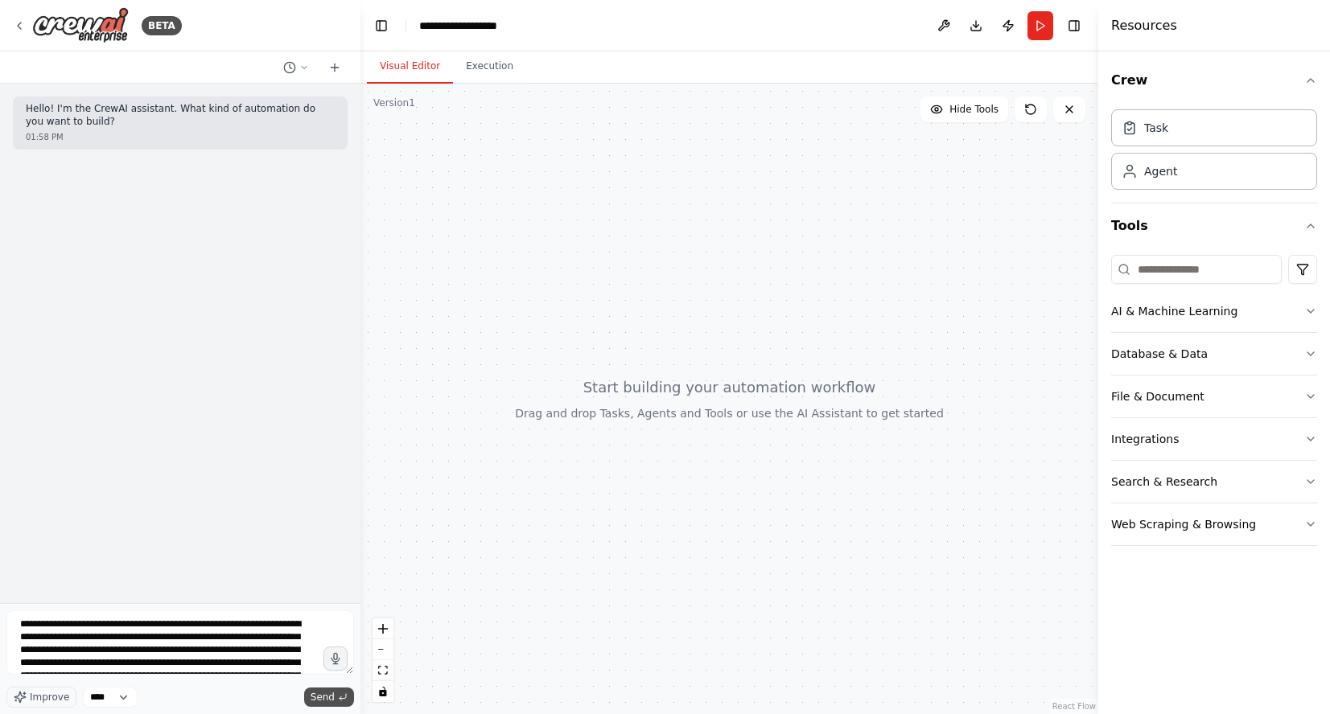
click at [323, 696] on span "Send" at bounding box center [323, 697] width 24 height 13
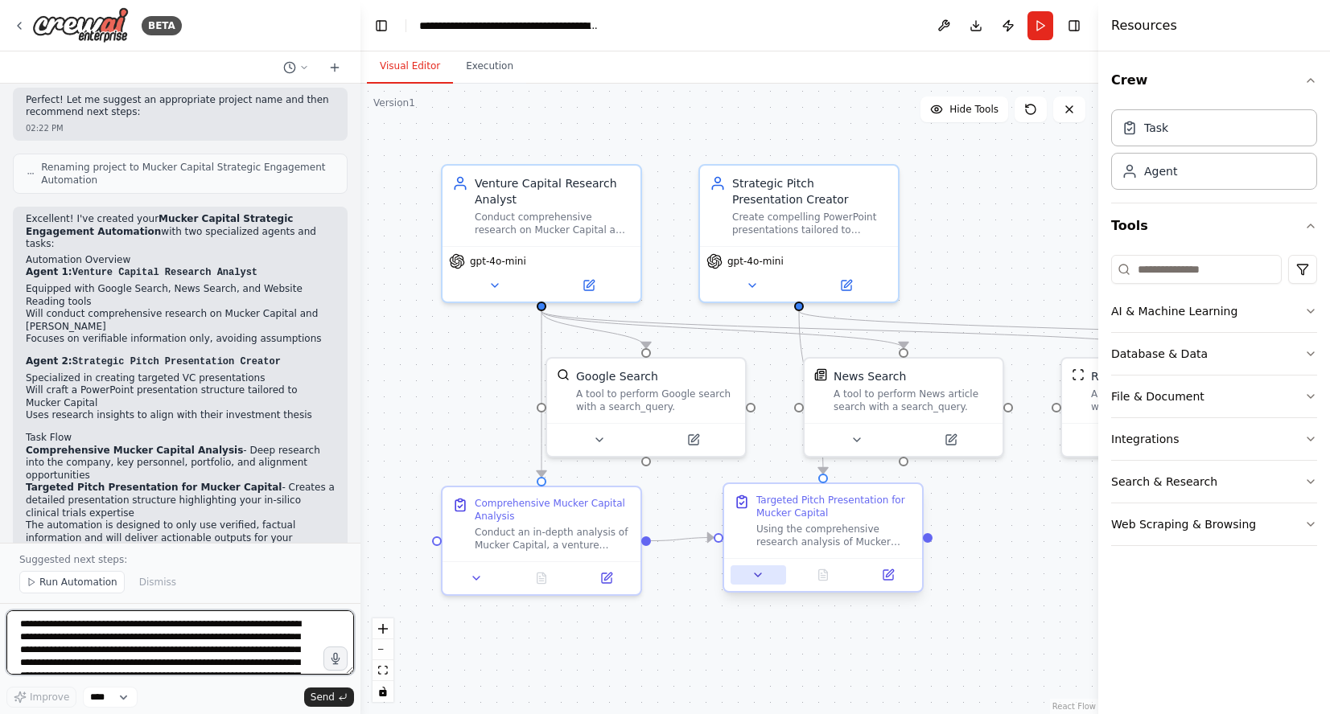
scroll to position [1470, 0]
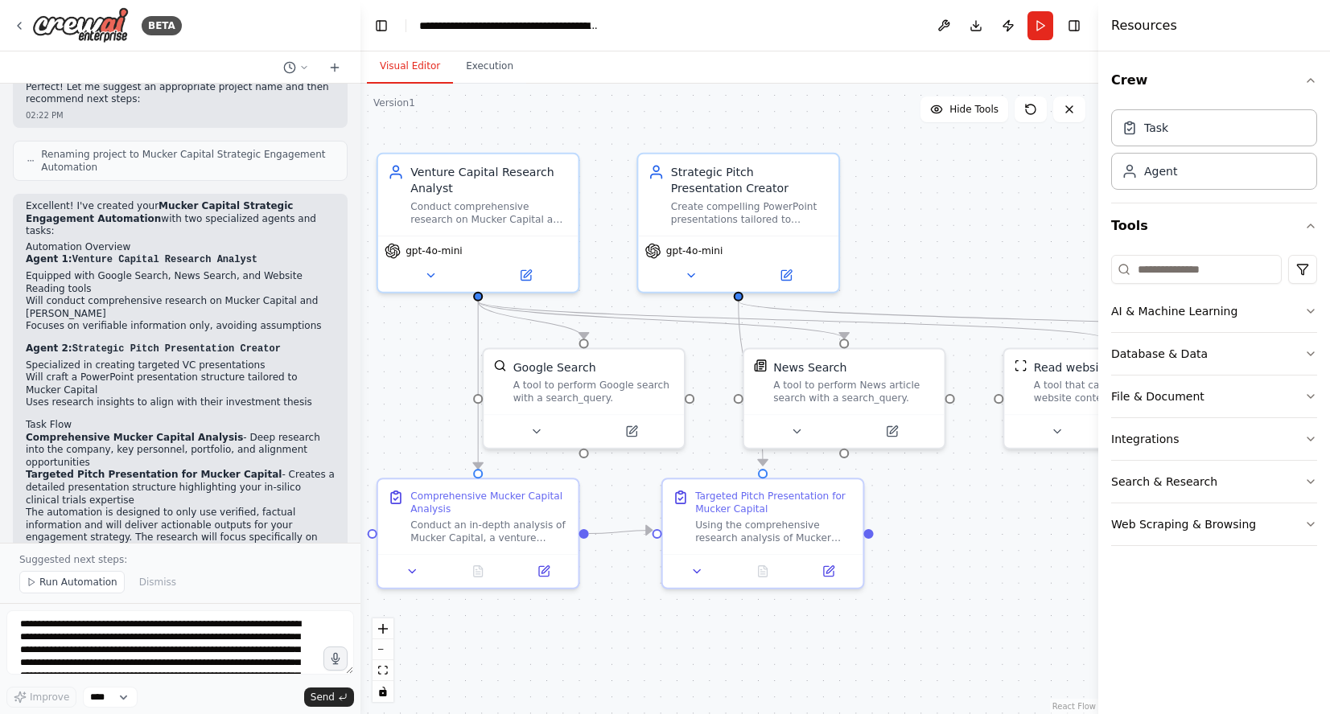
drag, startPoint x: 971, startPoint y: 501, endPoint x: 912, endPoint y: 493, distance: 60.1
click at [912, 493] on div ".deletable-edge-delete-btn { width: 20px; height: 20px; border: 0px solid #ffff…" at bounding box center [729, 399] width 738 height 631
click at [699, 570] on icon at bounding box center [696, 568] width 13 height 13
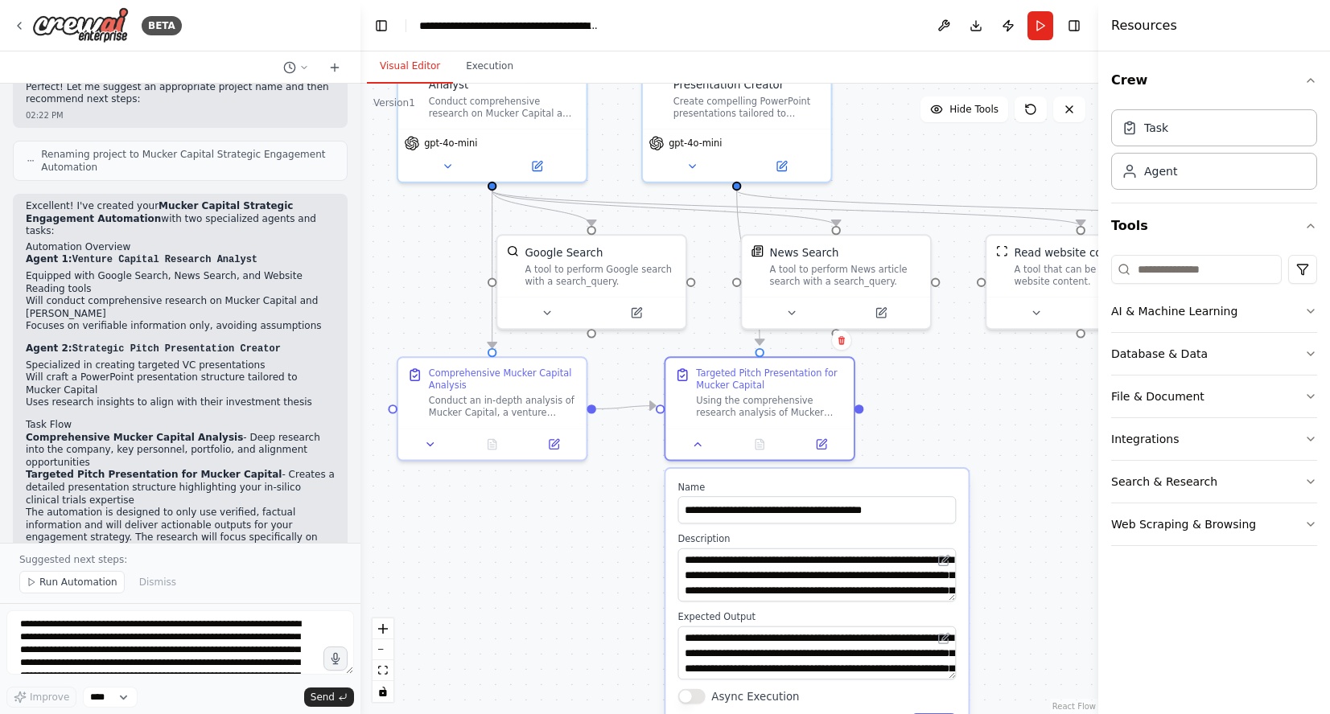
drag, startPoint x: 604, startPoint y: 638, endPoint x: 601, endPoint y: 508, distance: 130.4
click at [601, 508] on div ".deletable-edge-delete-btn { width: 20px; height: 20px; border: 0px solid #ffff…" at bounding box center [729, 399] width 738 height 631
click at [762, 451] on div at bounding box center [759, 441] width 188 height 31
click at [1041, 19] on button "Run" at bounding box center [1040, 25] width 26 height 29
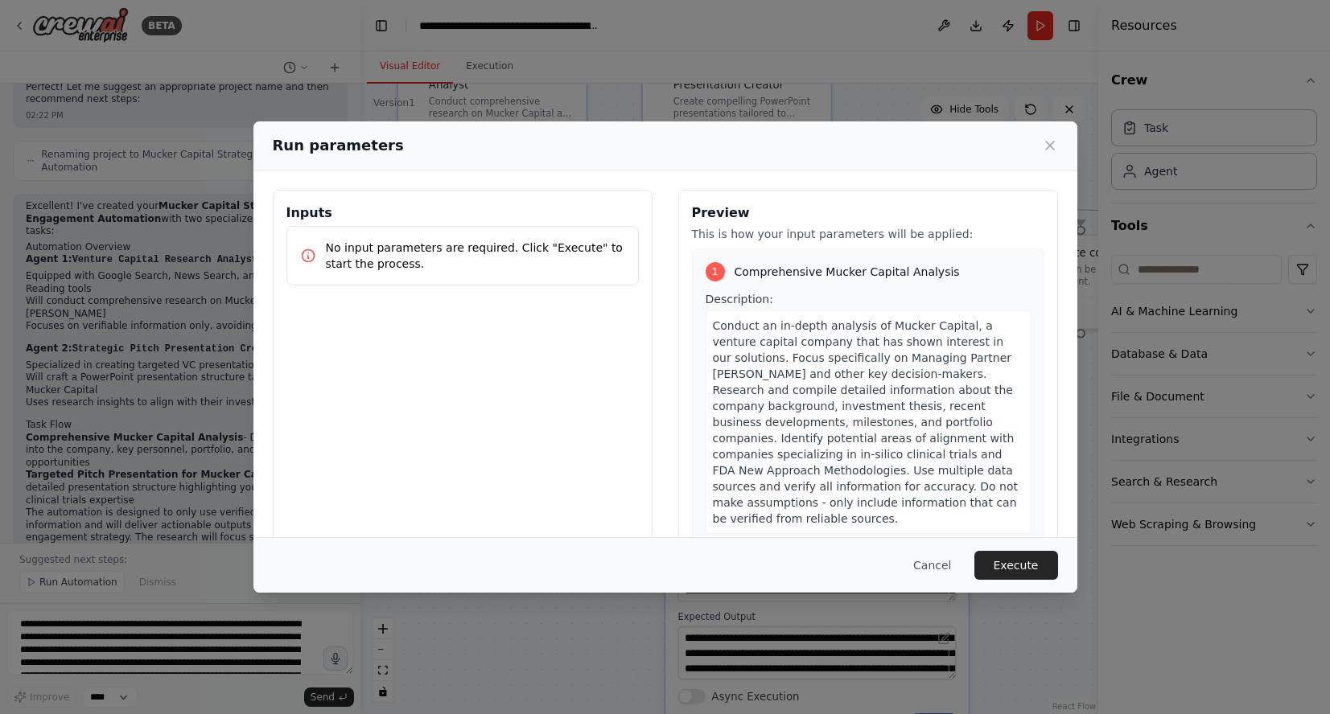
click at [577, 251] on p "No input parameters are required. Click "Execute" to start the process." at bounding box center [475, 256] width 299 height 32
click at [1027, 558] on button "Execute" at bounding box center [1016, 565] width 84 height 29
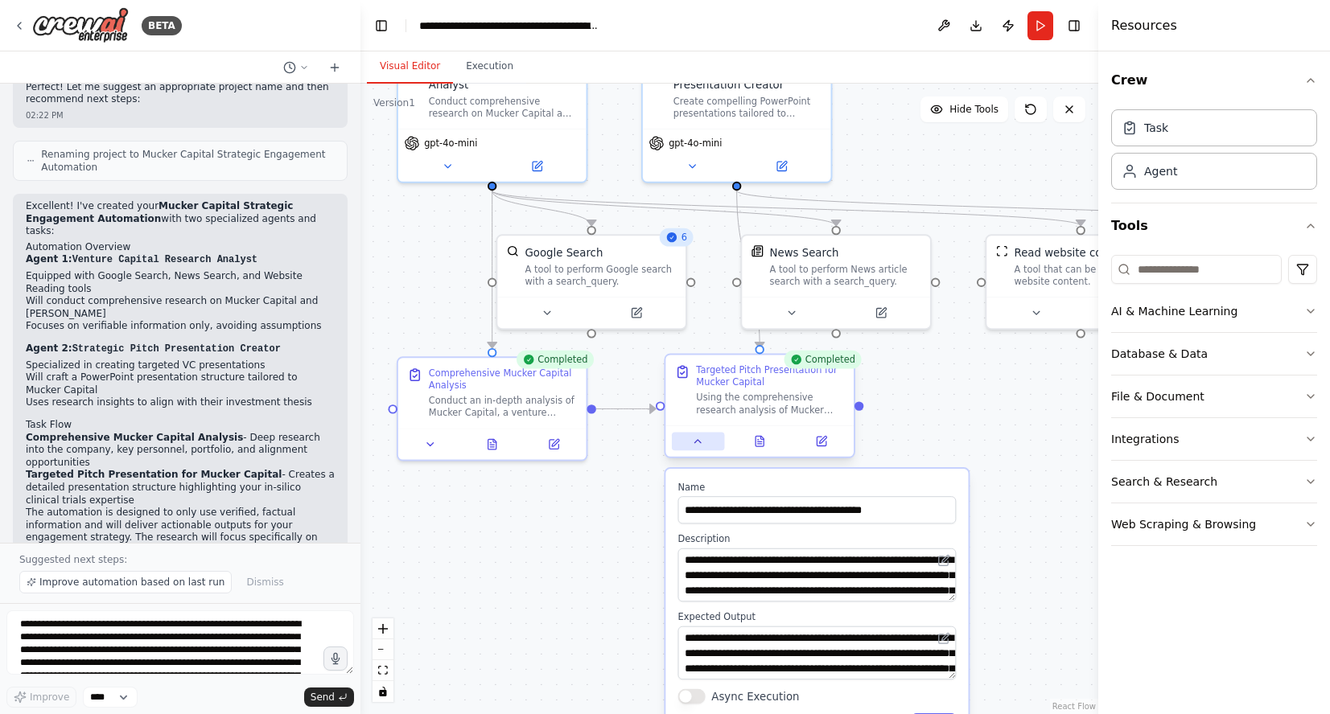
click at [701, 443] on icon at bounding box center [698, 441] width 6 height 3
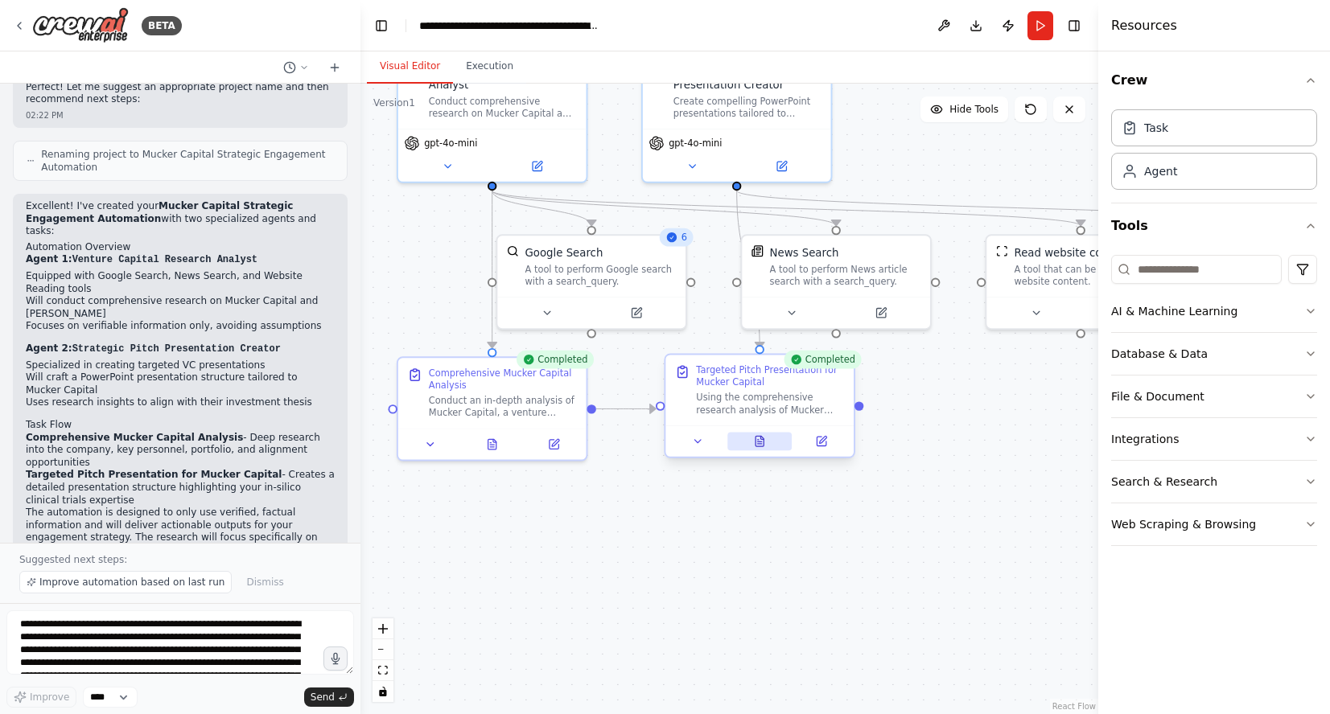
click at [760, 440] on icon at bounding box center [760, 441] width 8 height 10
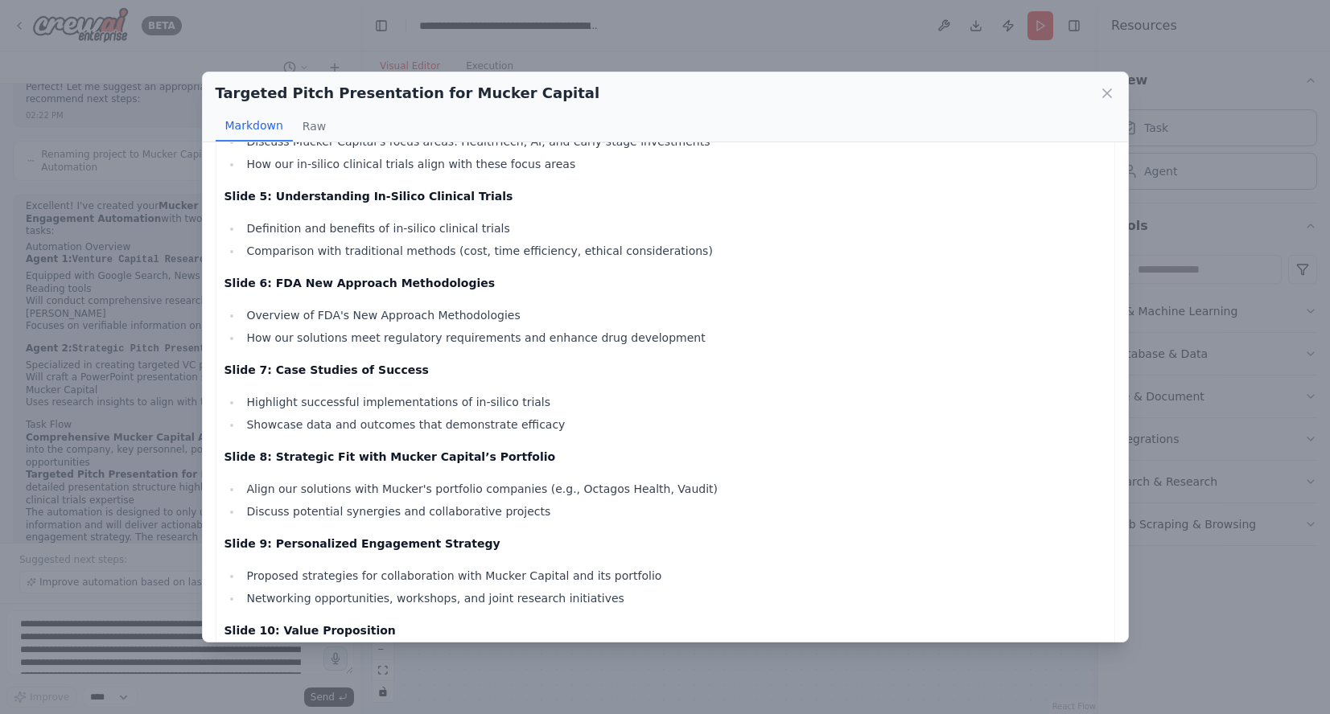
scroll to position [0, 0]
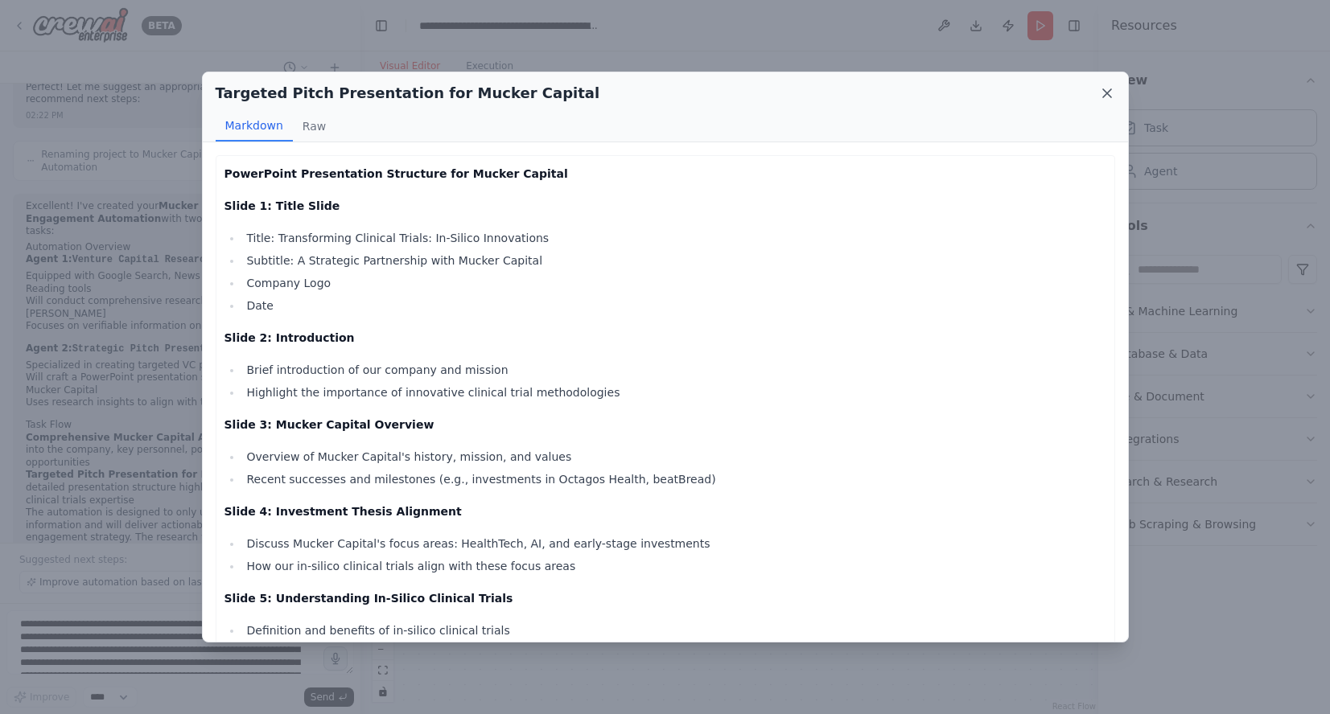
click at [1109, 89] on icon at bounding box center [1107, 93] width 16 height 16
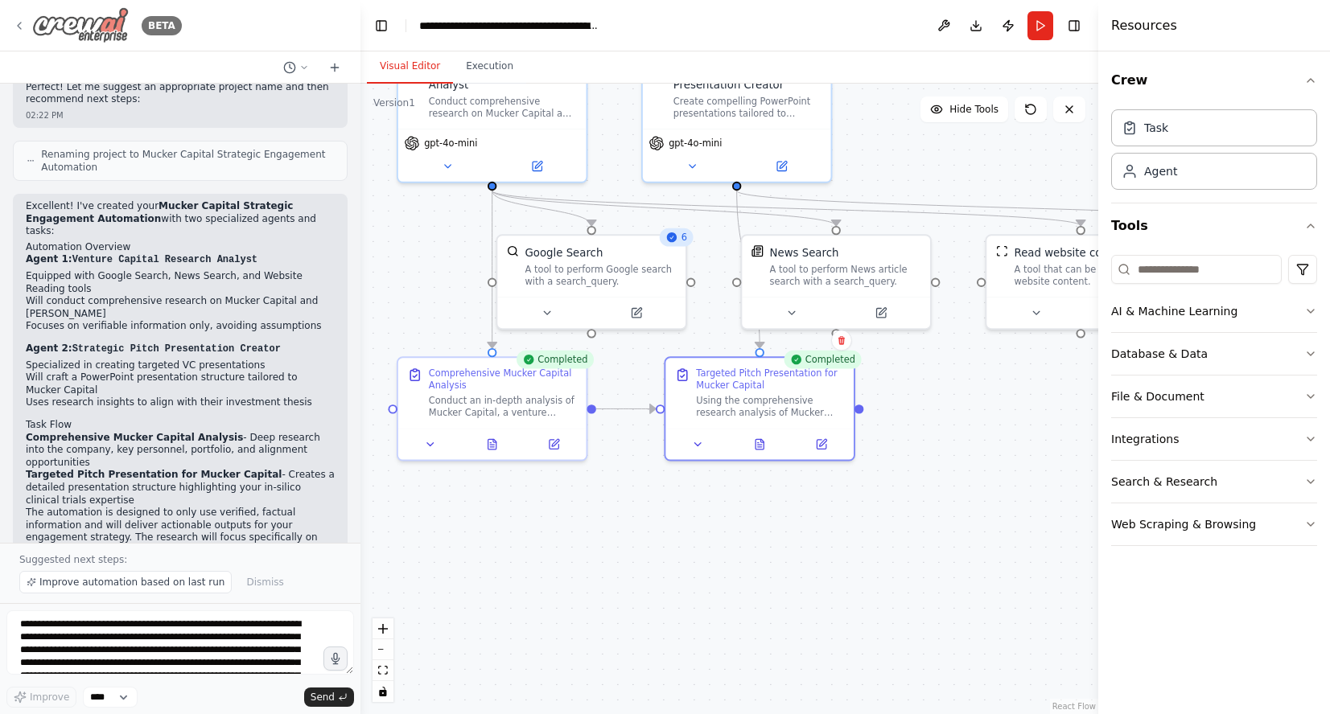
click at [21, 23] on icon at bounding box center [19, 26] width 3 height 6
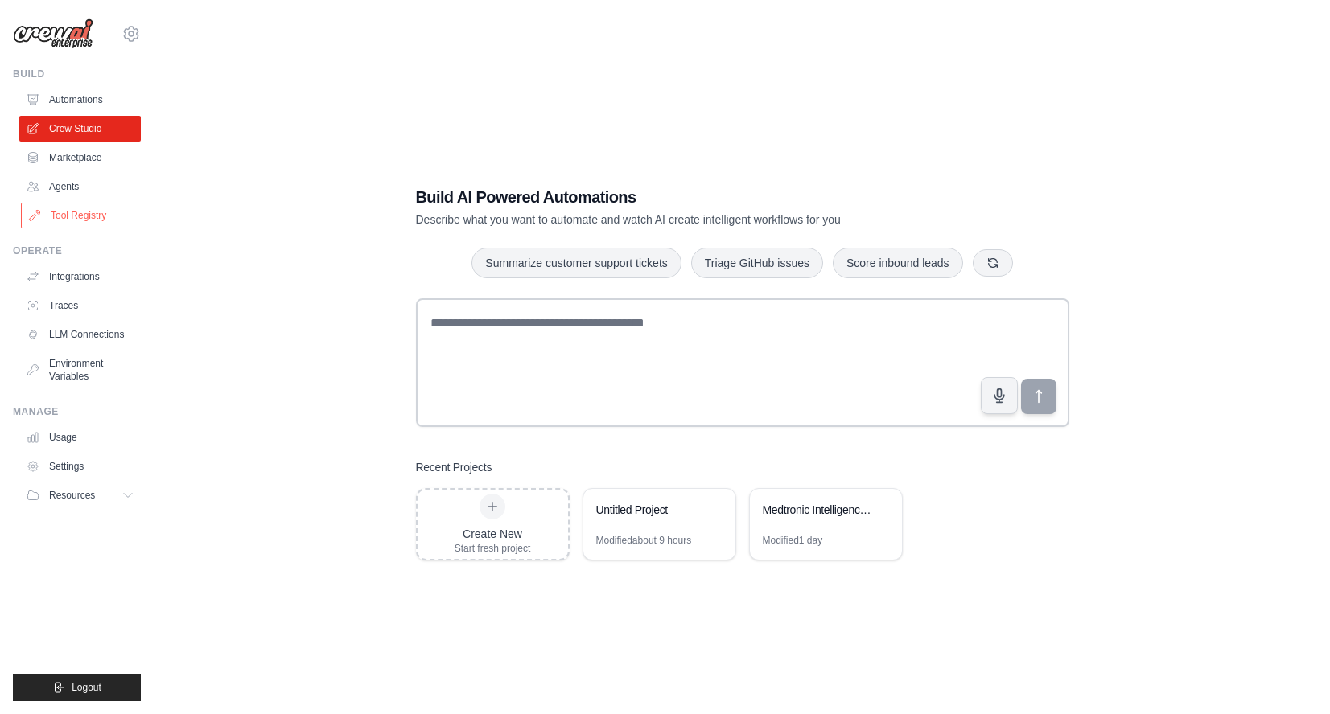
click at [95, 217] on link "Tool Registry" at bounding box center [81, 216] width 121 height 26
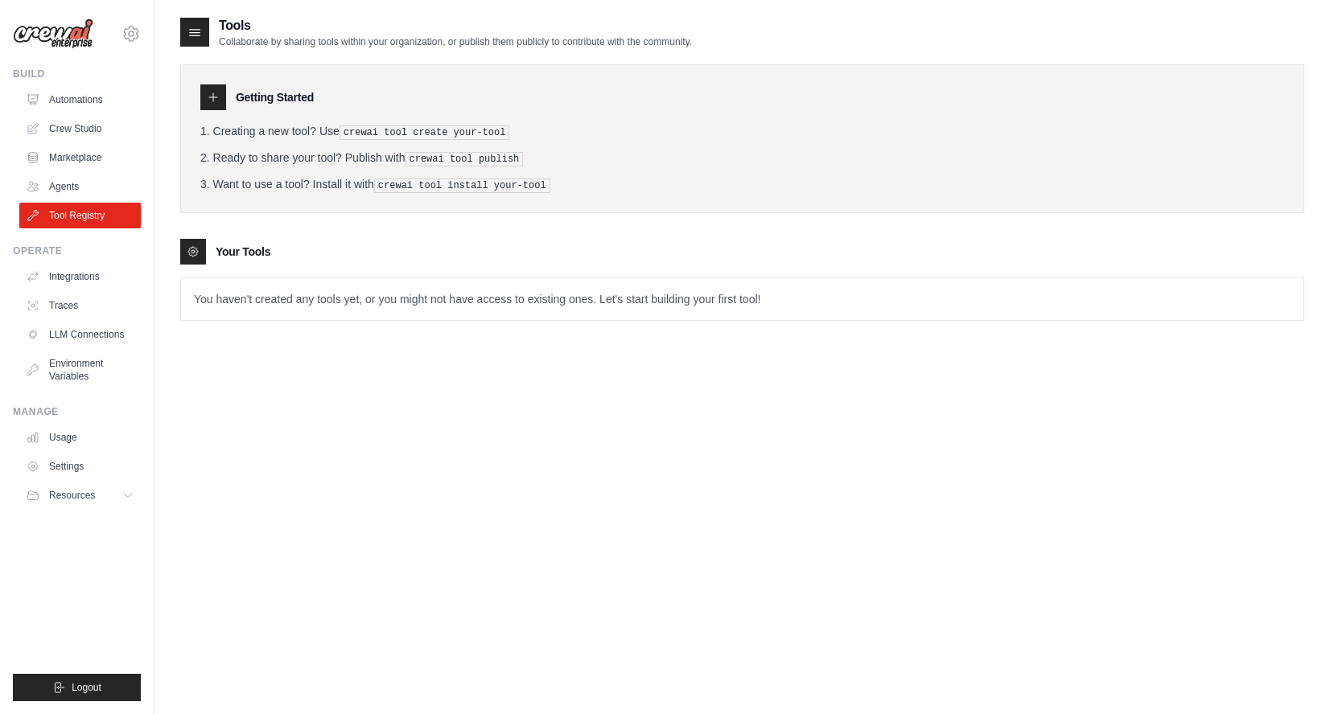
click at [418, 134] on pre "crewai tool create your-tool" at bounding box center [425, 133] width 171 height 14
click at [193, 31] on icon at bounding box center [195, 32] width 16 height 16
click at [270, 46] on p "Collaborate by sharing tools within your organization, or publish them publicly…" at bounding box center [455, 41] width 473 height 13
click at [334, 310] on p "You haven't created any tools yet, or you might not have access to existing one…" at bounding box center [742, 299] width 1122 height 42
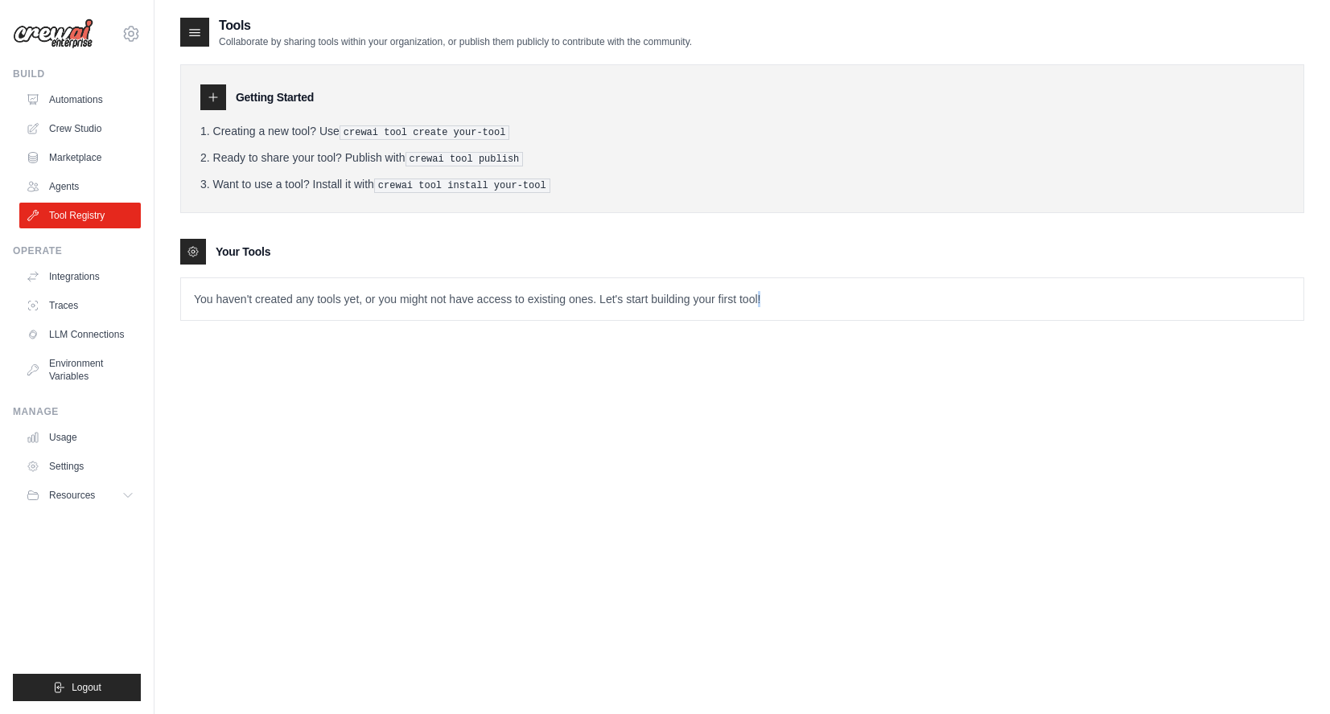
click at [334, 310] on p "You haven't created any tools yet, or you might not have access to existing one…" at bounding box center [742, 299] width 1122 height 42
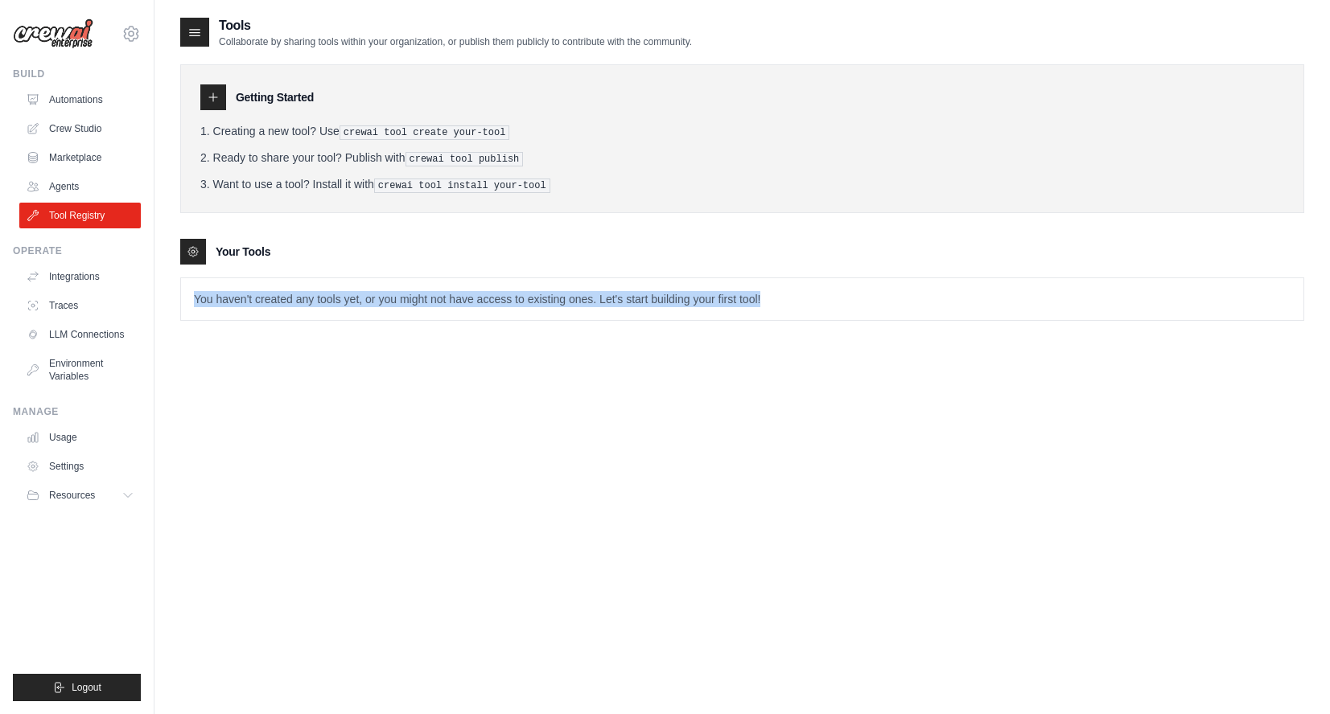
click at [360, 301] on p "You haven't created any tools yet, or you might not have access to existing one…" at bounding box center [742, 299] width 1122 height 42
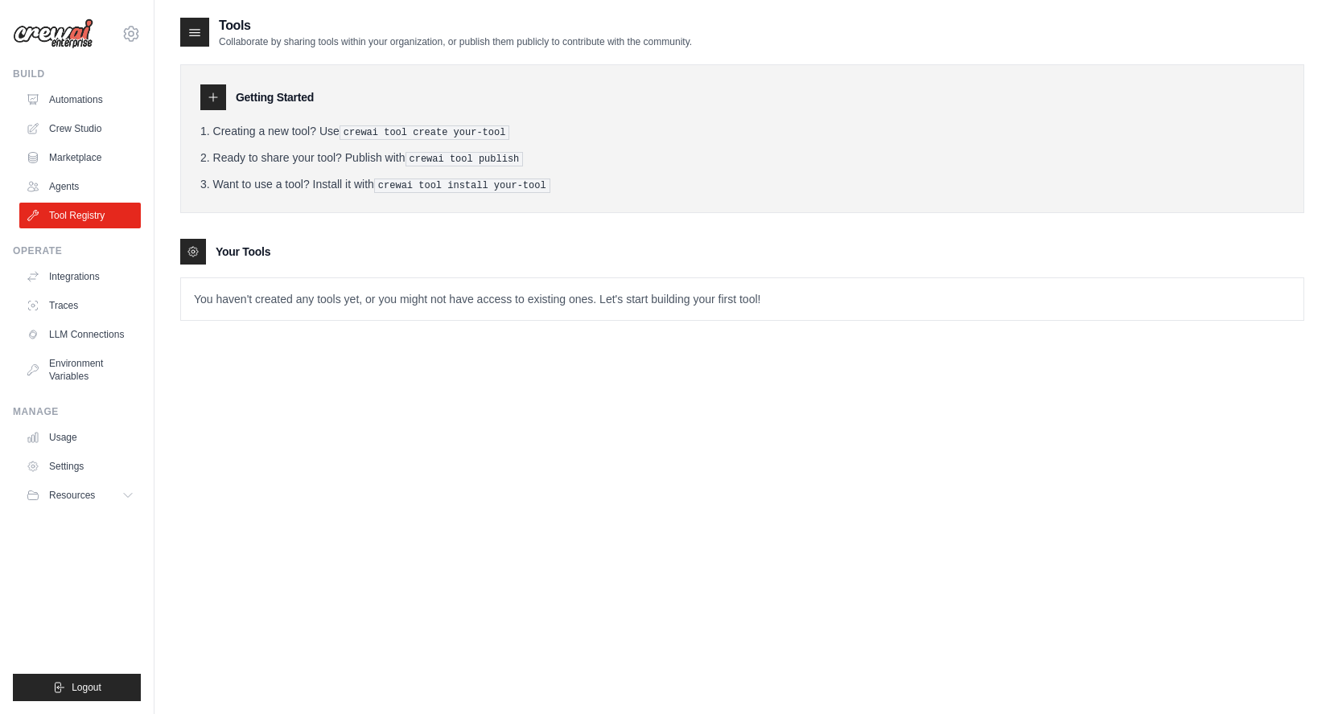
click at [510, 283] on p "You haven't created any tools yet, or you might not have access to existing one…" at bounding box center [742, 299] width 1122 height 42
click at [134, 39] on icon at bounding box center [130, 33] width 19 height 19
click at [101, 112] on link "Settings" at bounding box center [131, 108] width 142 height 29
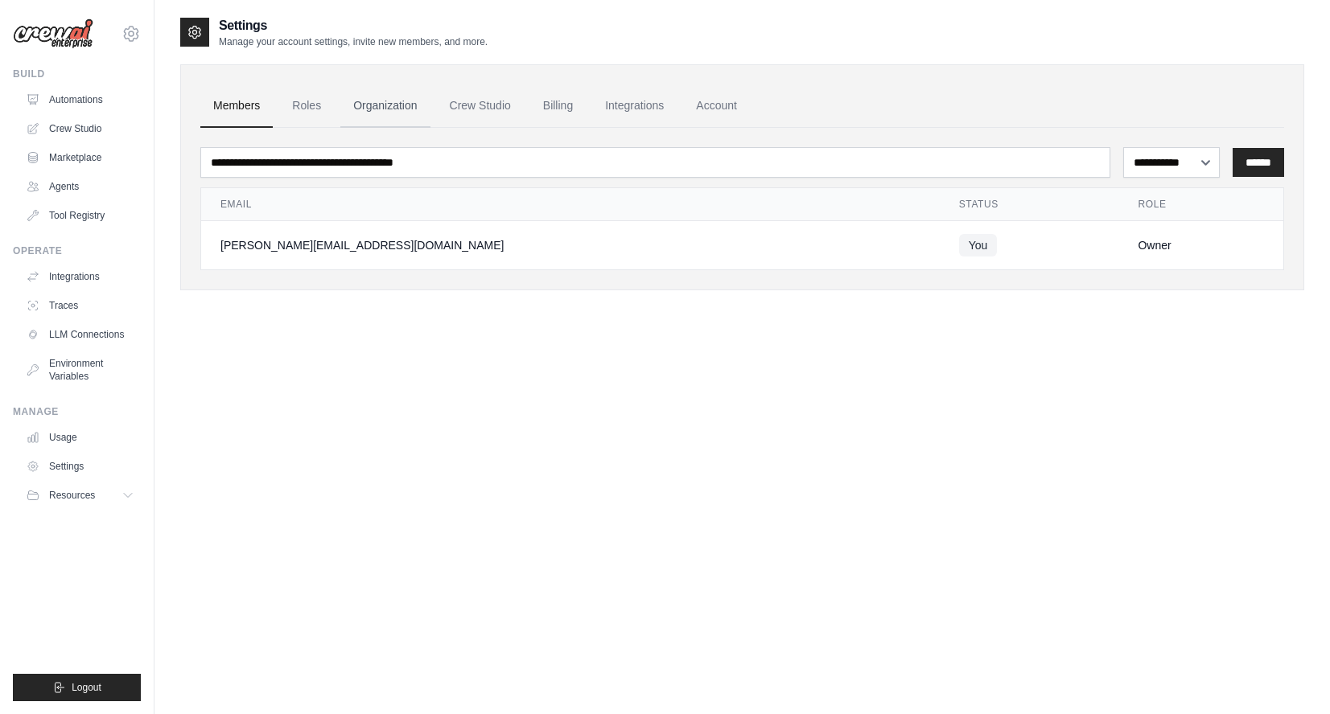
click at [401, 101] on link "Organization" at bounding box center [384, 105] width 89 height 43
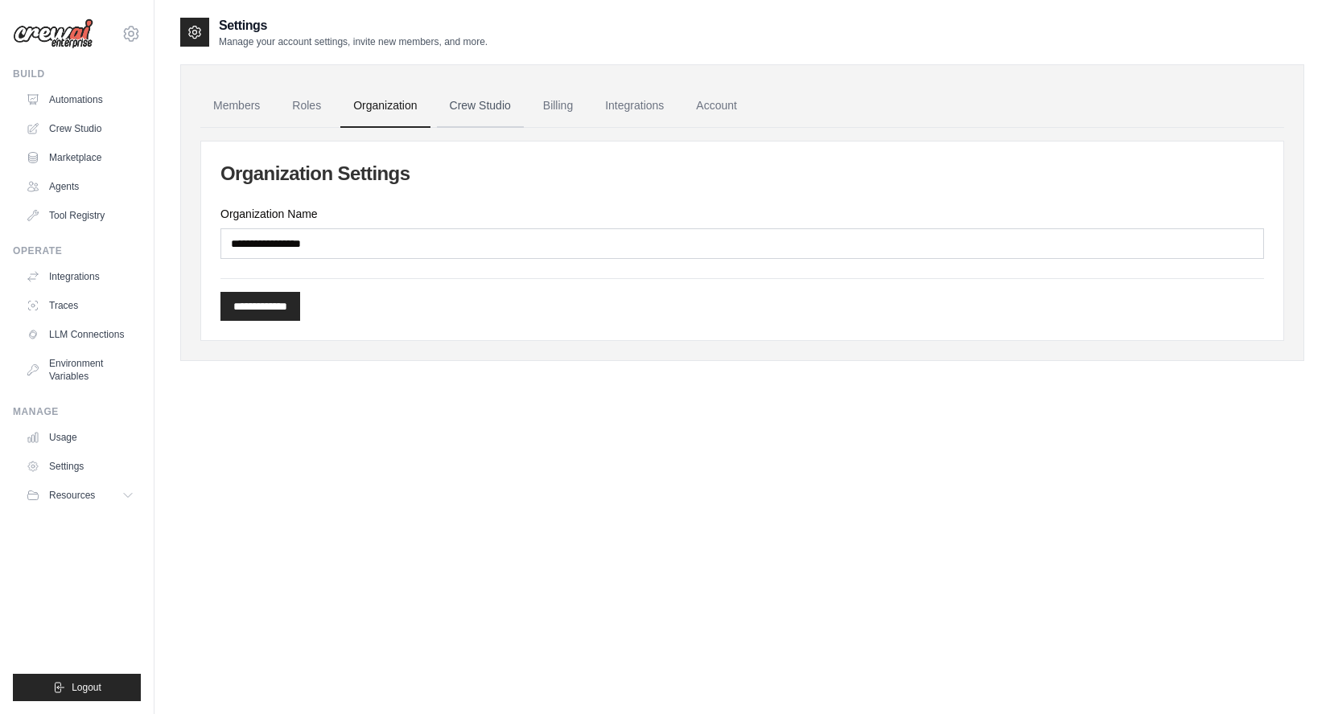
click at [494, 105] on link "Crew Studio" at bounding box center [480, 105] width 87 height 43
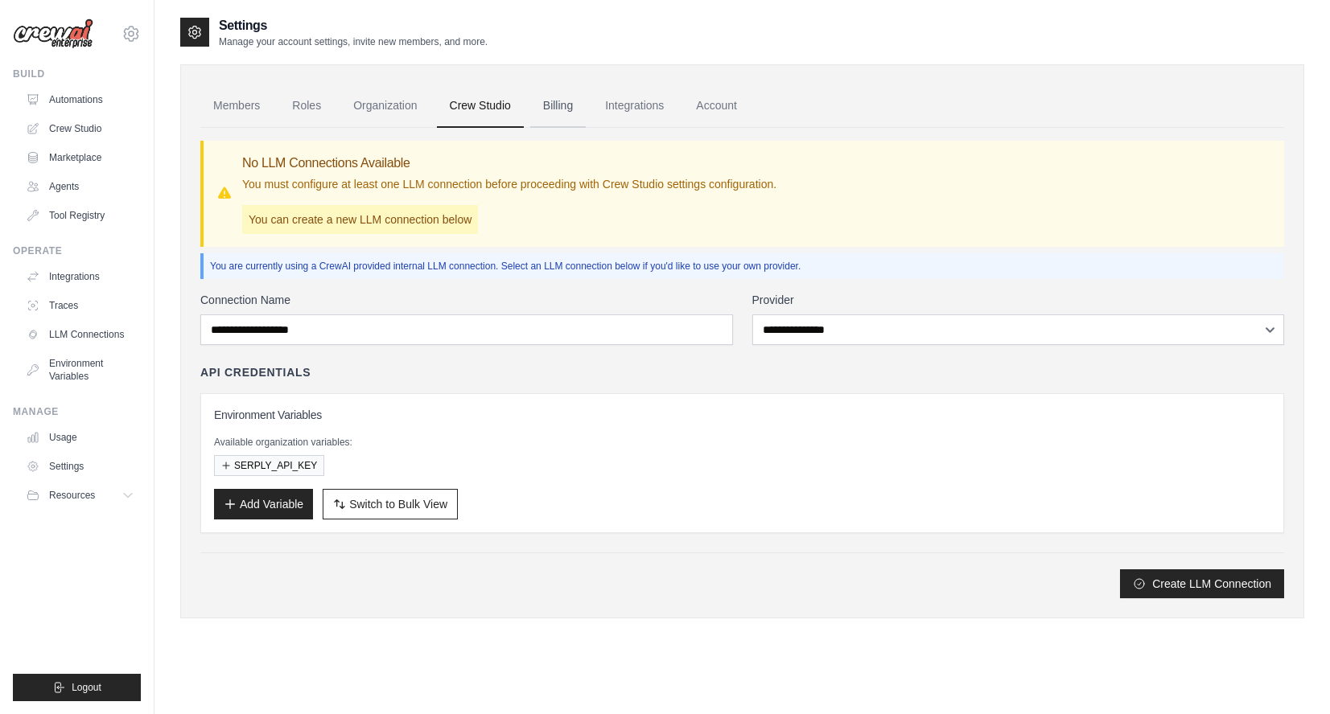
click at [562, 105] on link "Billing" at bounding box center [558, 105] width 56 height 43
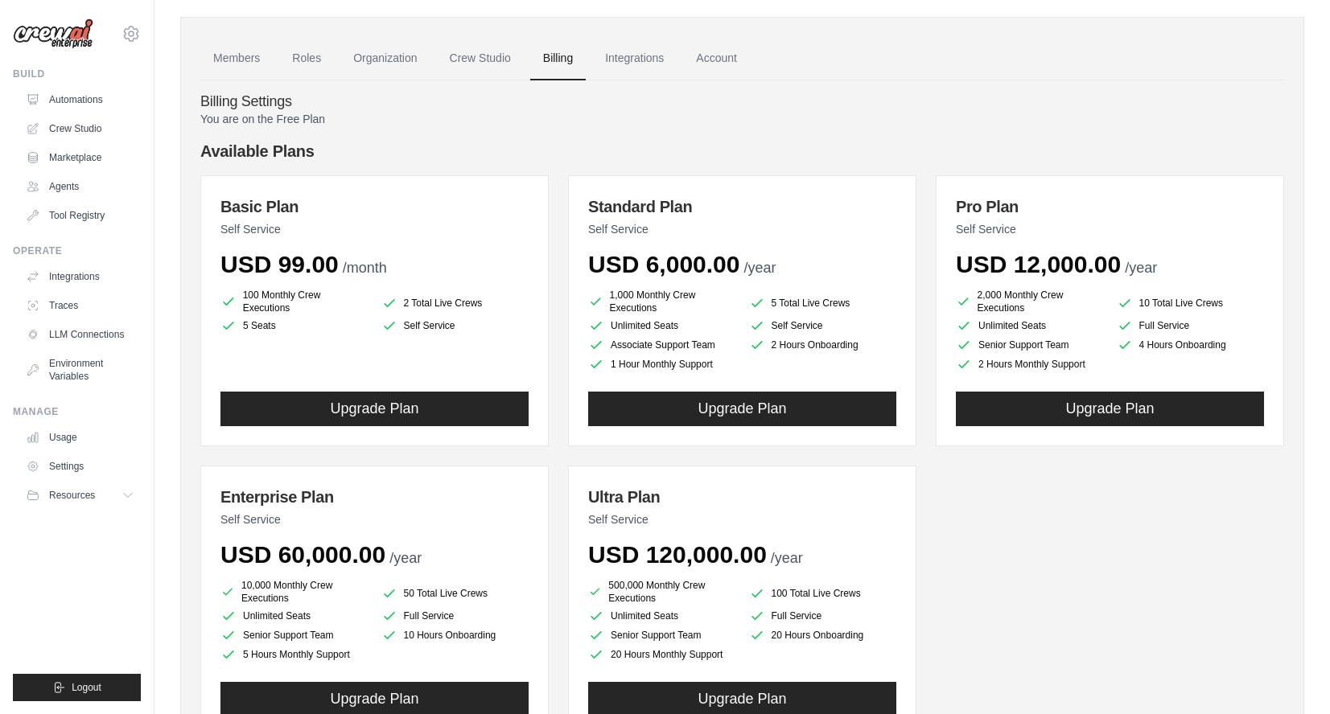
scroll to position [64, 0]
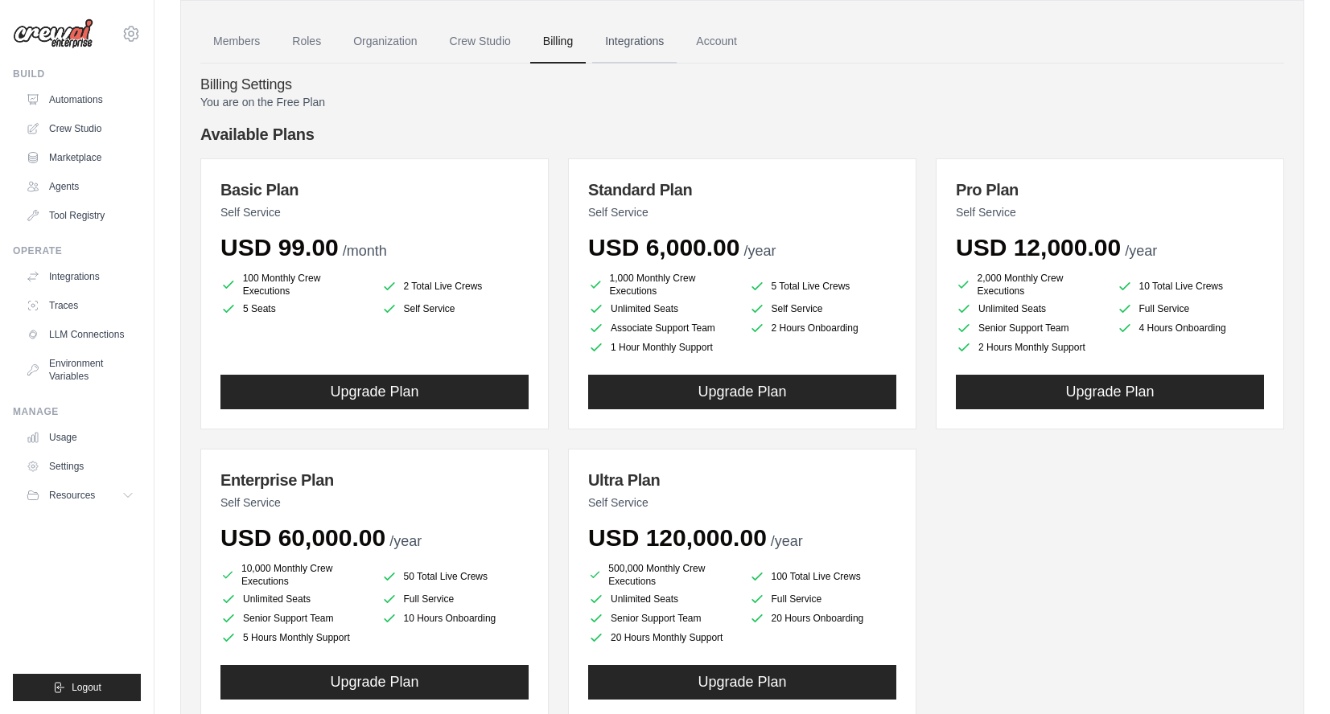
click at [644, 46] on link "Integrations" at bounding box center [634, 41] width 84 height 43
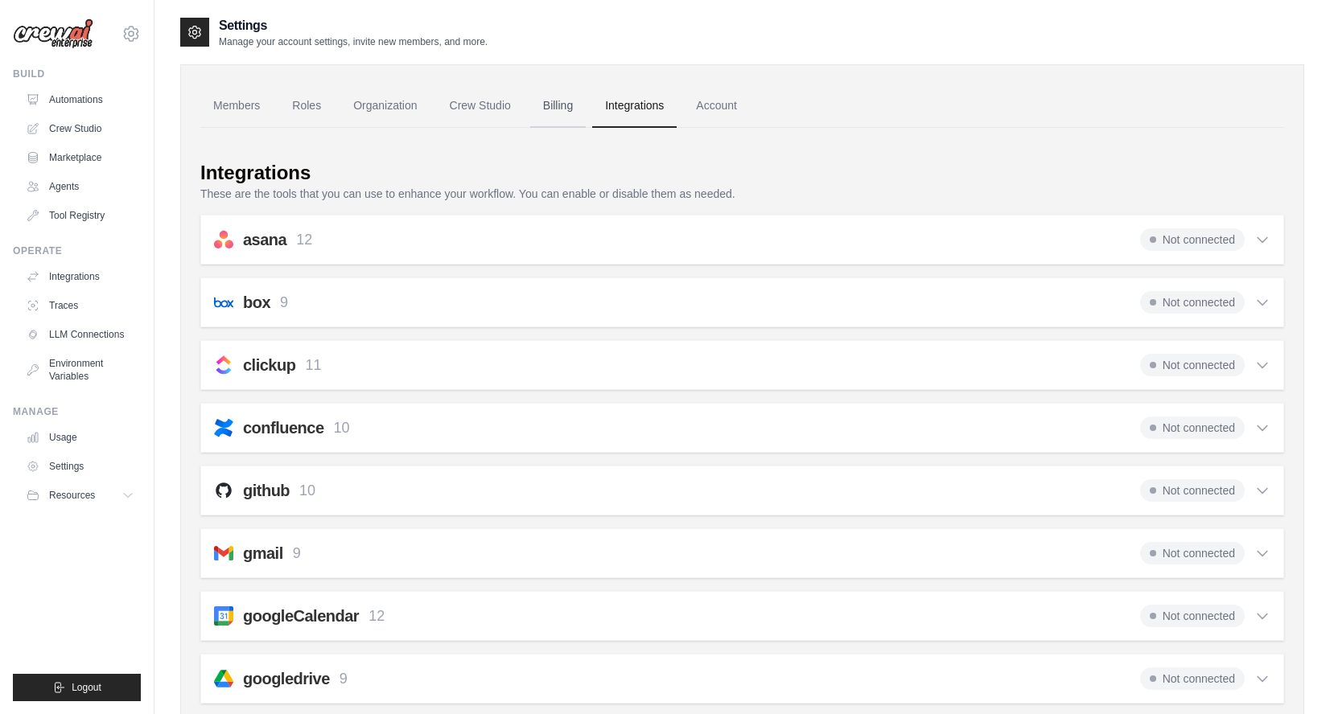
click at [551, 103] on link "Billing" at bounding box center [558, 105] width 56 height 43
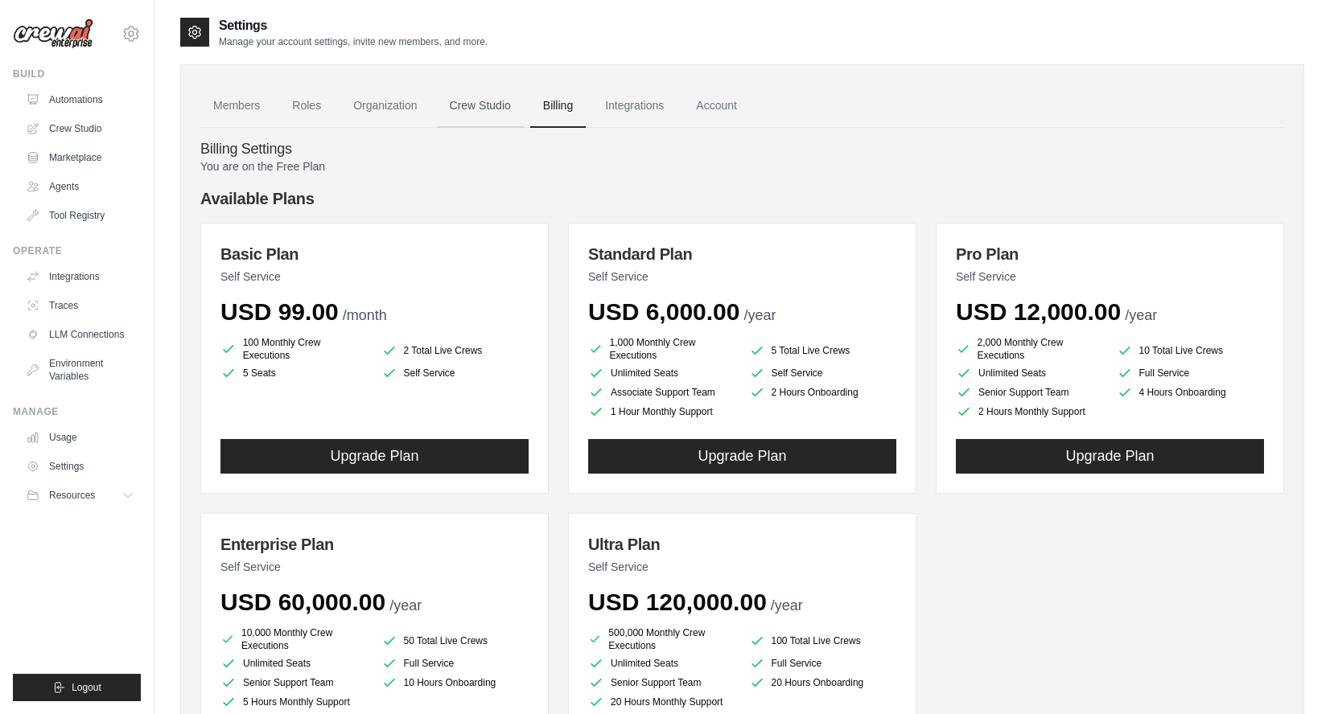
click at [479, 106] on link "Crew Studio" at bounding box center [480, 105] width 87 height 43
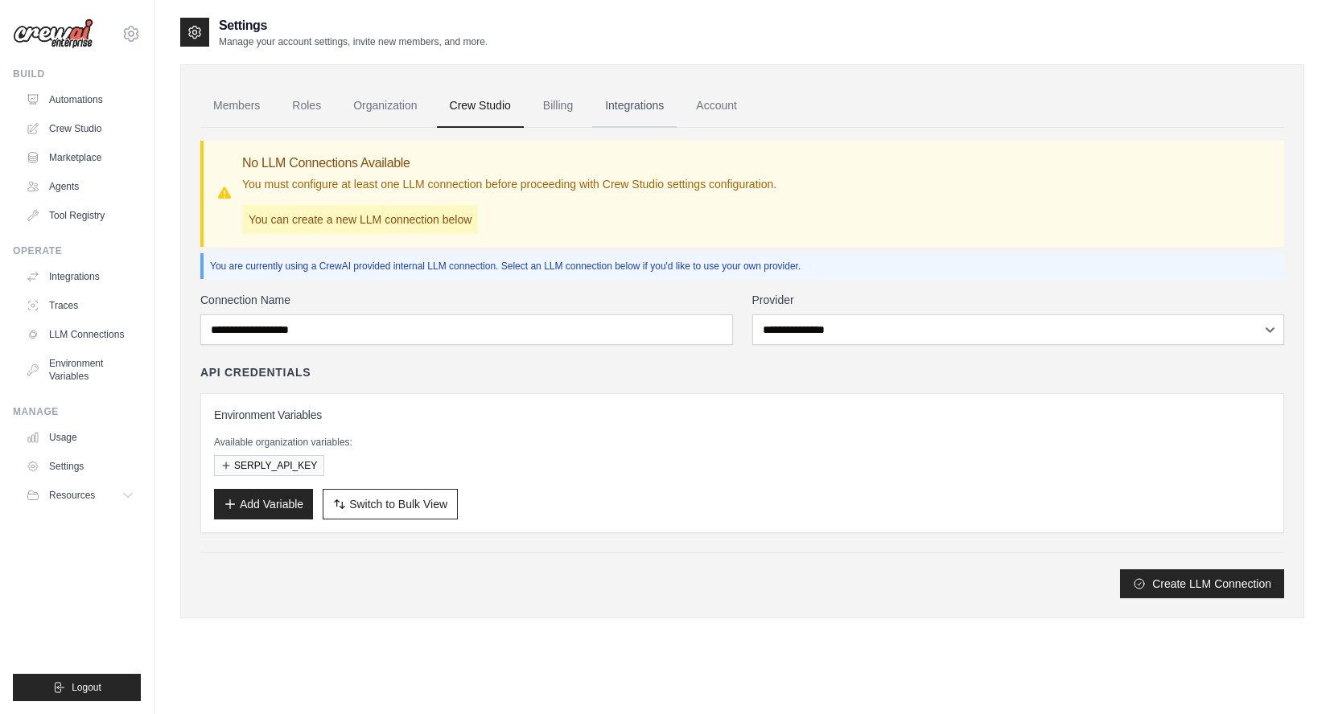
click at [620, 109] on link "Integrations" at bounding box center [634, 105] width 84 height 43
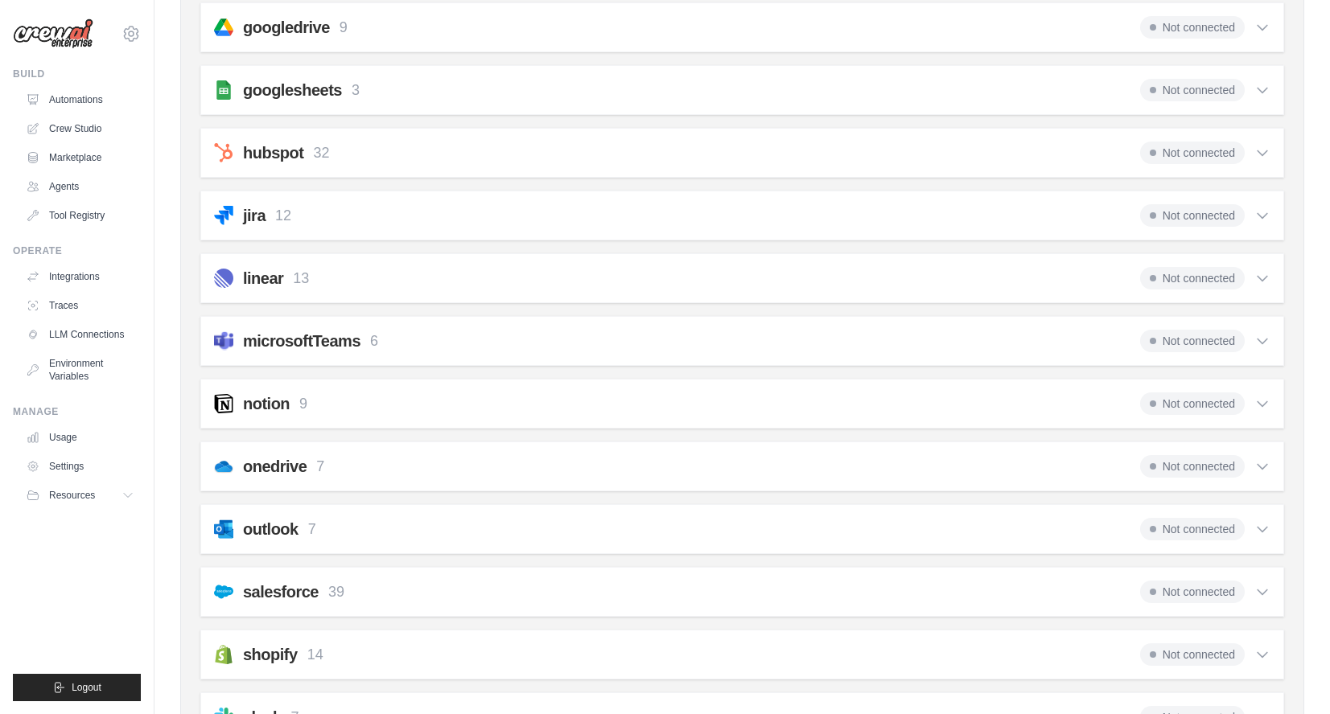
scroll to position [655, 0]
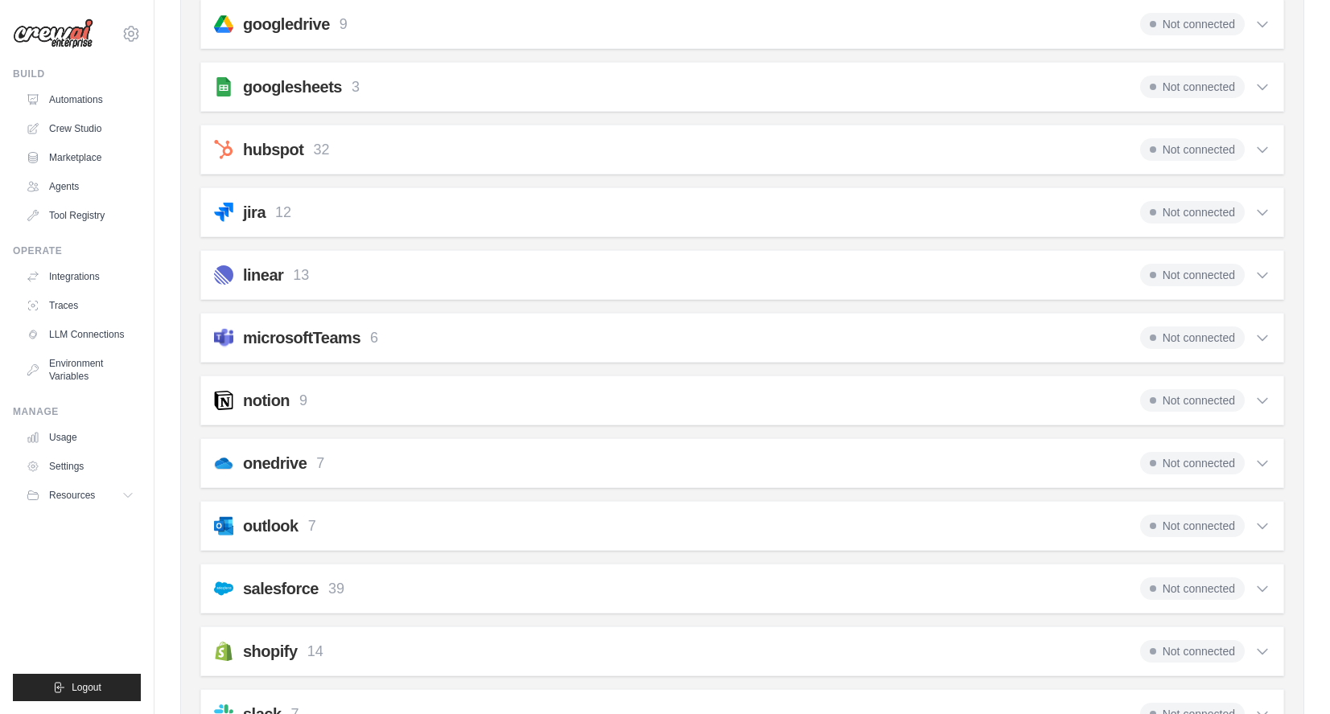
click at [1262, 149] on icon at bounding box center [1262, 150] width 16 height 16
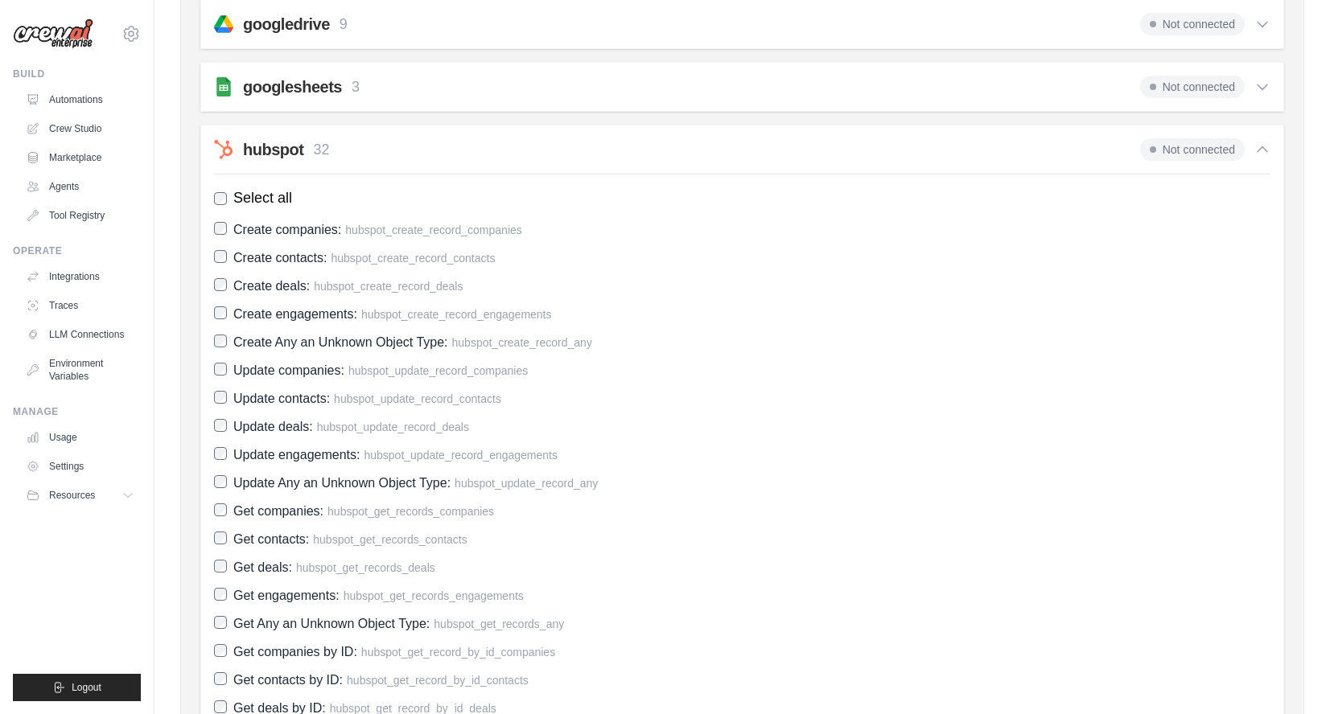
click at [1262, 149] on icon at bounding box center [1262, 150] width 16 height 16
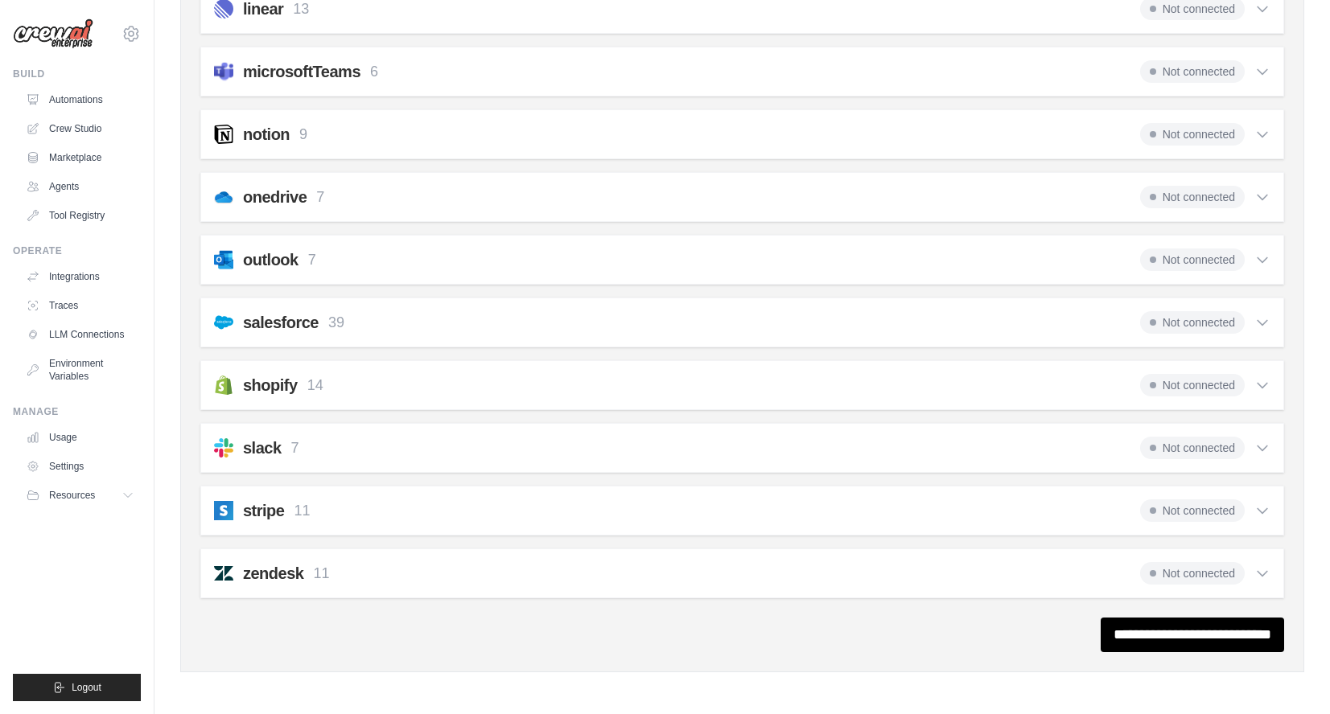
scroll to position [0, 0]
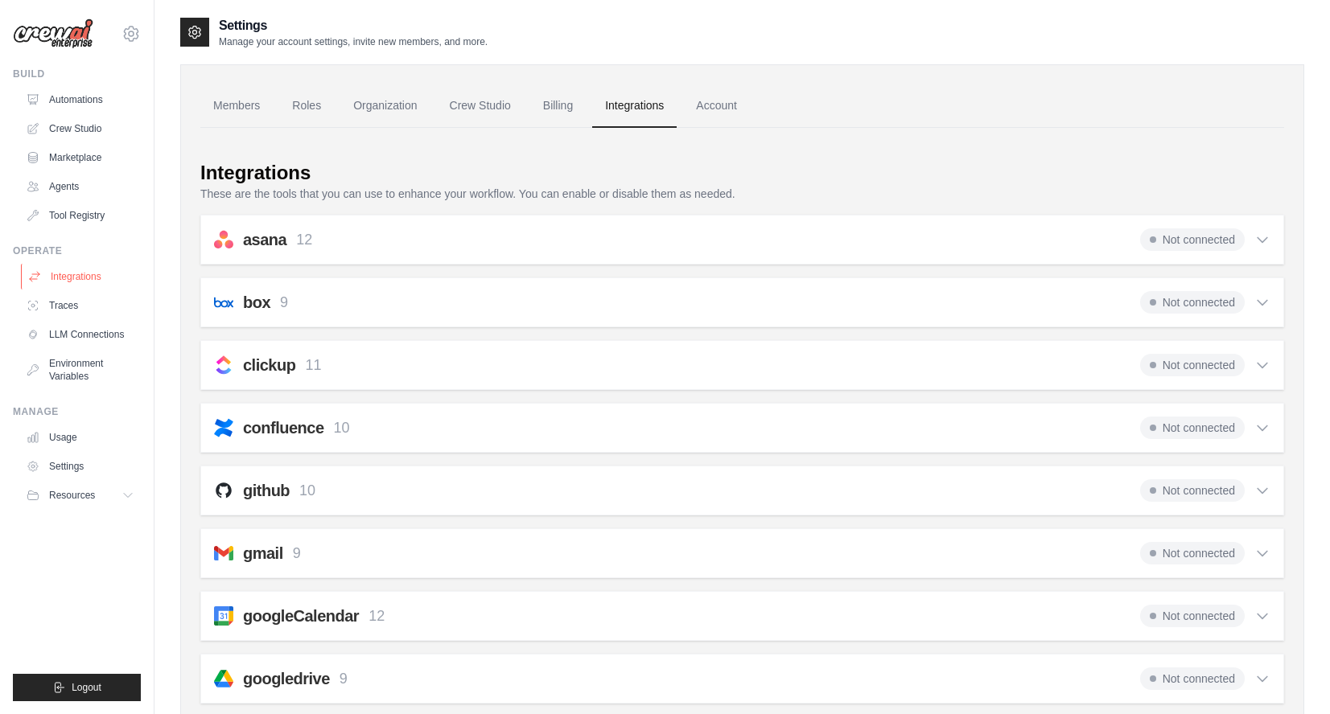
click at [78, 271] on link "Integrations" at bounding box center [81, 277] width 121 height 26
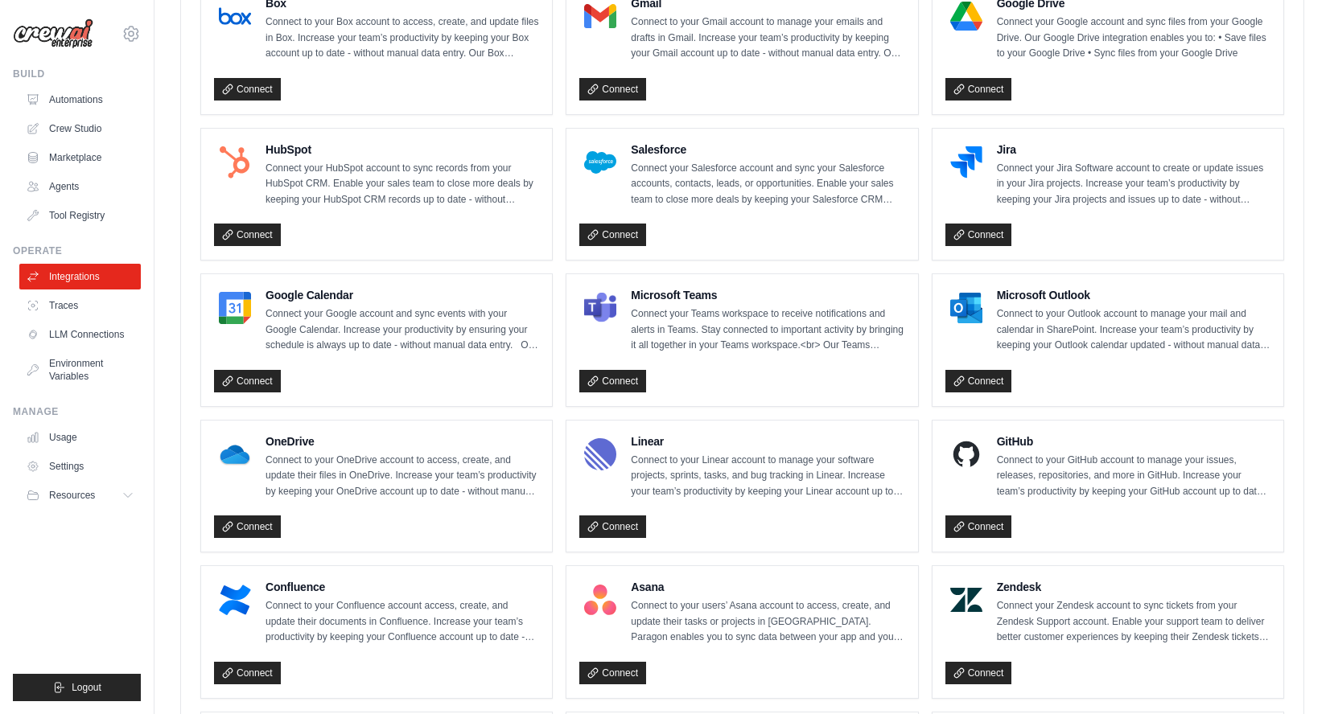
scroll to position [509, 0]
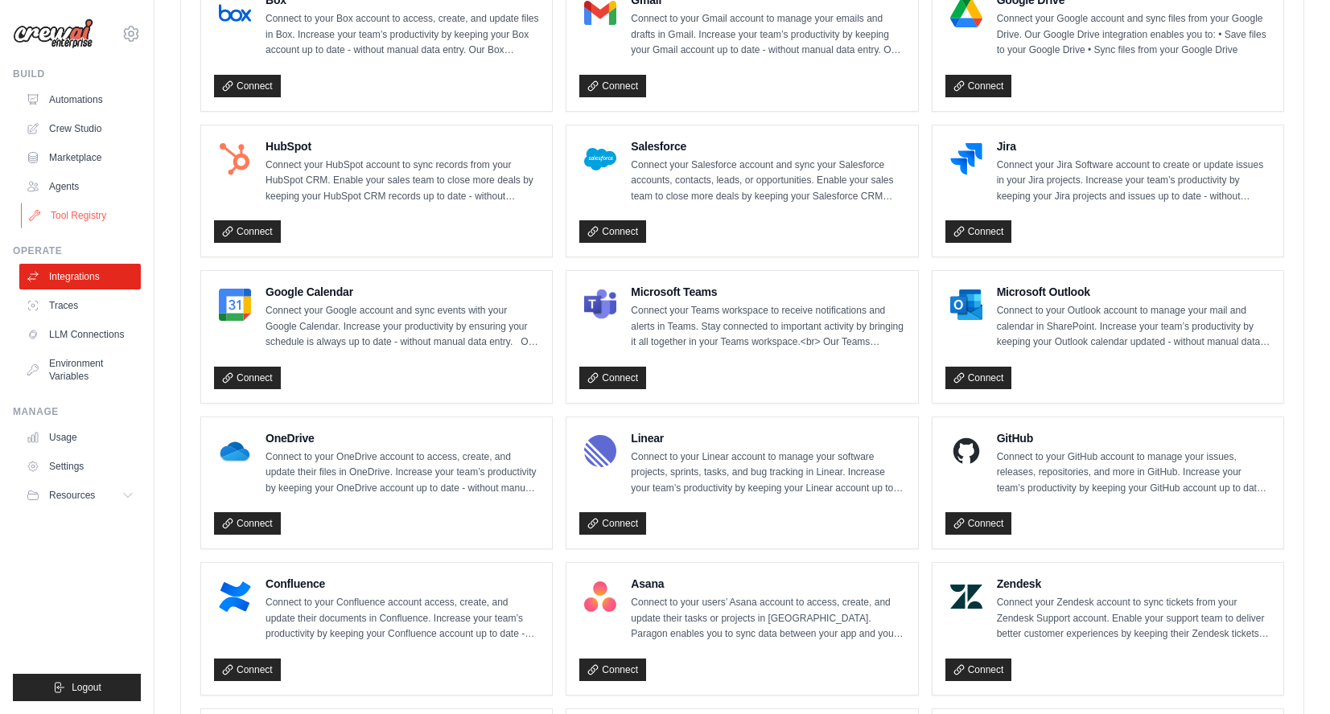
click at [83, 214] on link "Tool Registry" at bounding box center [81, 216] width 121 height 26
